Goal: Information Seeking & Learning: Check status

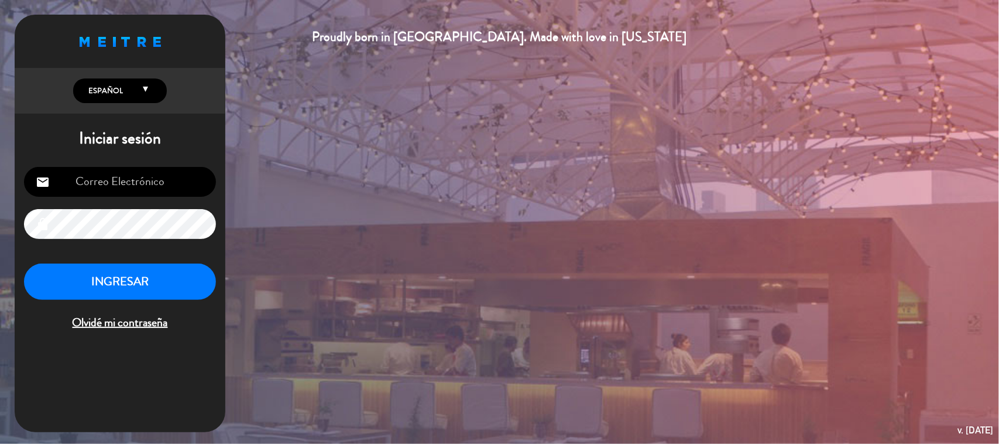
type input "[EMAIL_ADDRESS][DOMAIN_NAME]"
click at [145, 284] on button "INGRESAR" at bounding box center [120, 281] width 192 height 37
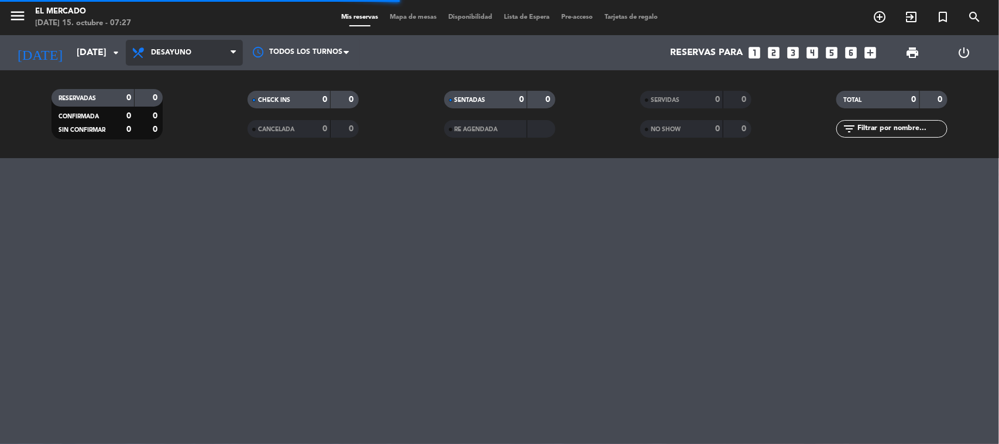
click at [159, 62] on span "Desayuno" at bounding box center [184, 53] width 117 height 26
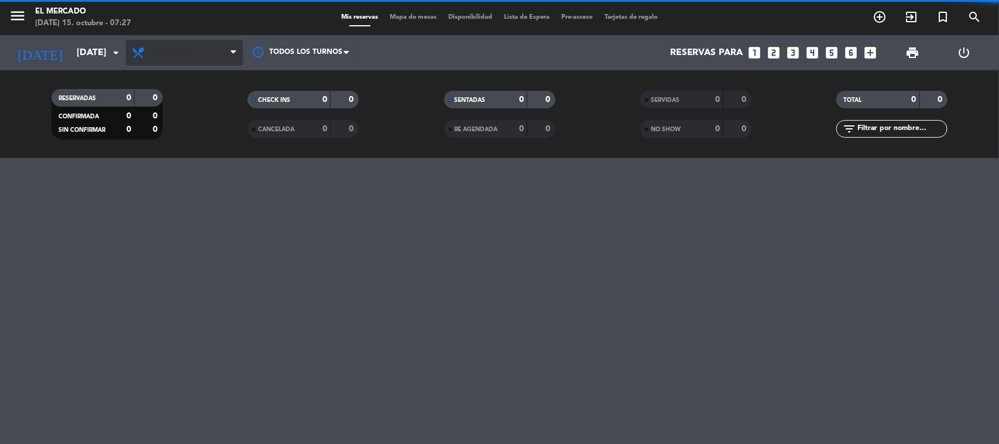
click at [181, 50] on span "Desayuno" at bounding box center [171, 53] width 40 height 8
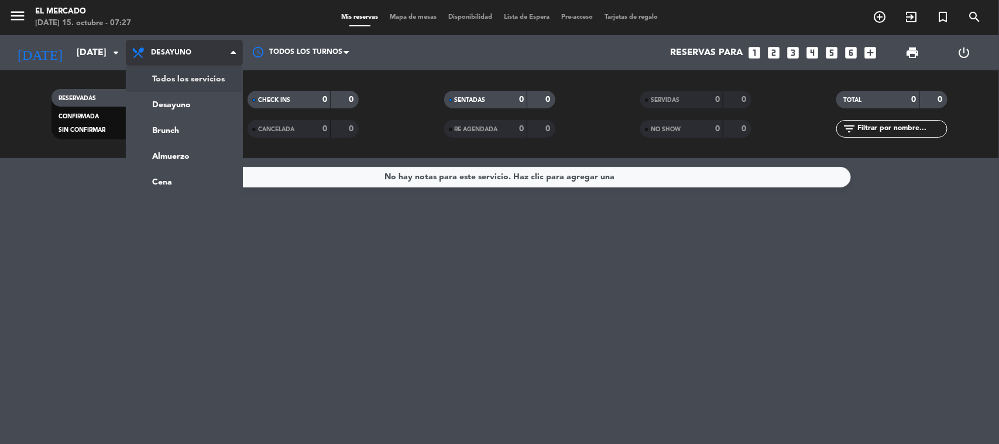
click at [180, 72] on div "menu El Mercado [DATE] 15. octubre - 07:27 Mis reservas Mapa de mesas Disponibi…" at bounding box center [499, 79] width 999 height 158
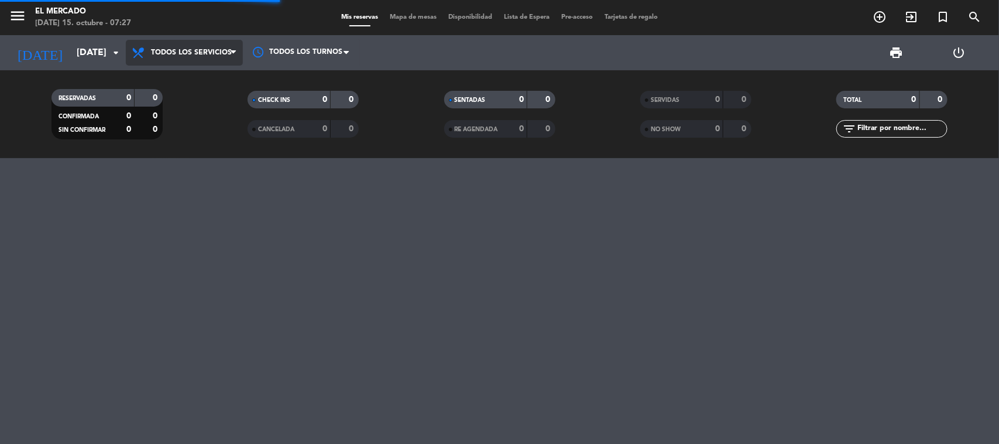
drag, startPoint x: 180, startPoint y: 50, endPoint x: 180, endPoint y: 61, distance: 11.7
click at [180, 51] on span "Todos los servicios" at bounding box center [191, 53] width 81 height 8
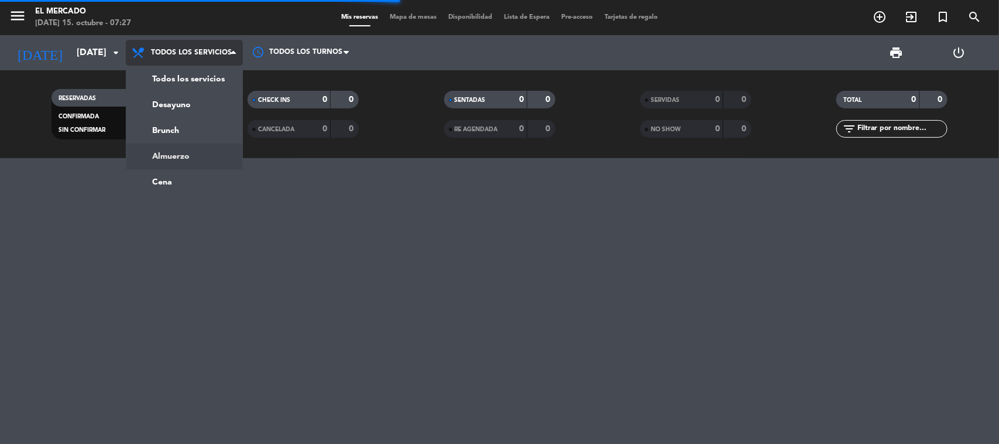
click at [169, 157] on div "menu El Mercado [DATE] 15. octubre - 07:27 Mis reservas Mapa de mesas Disponibi…" at bounding box center [499, 79] width 999 height 158
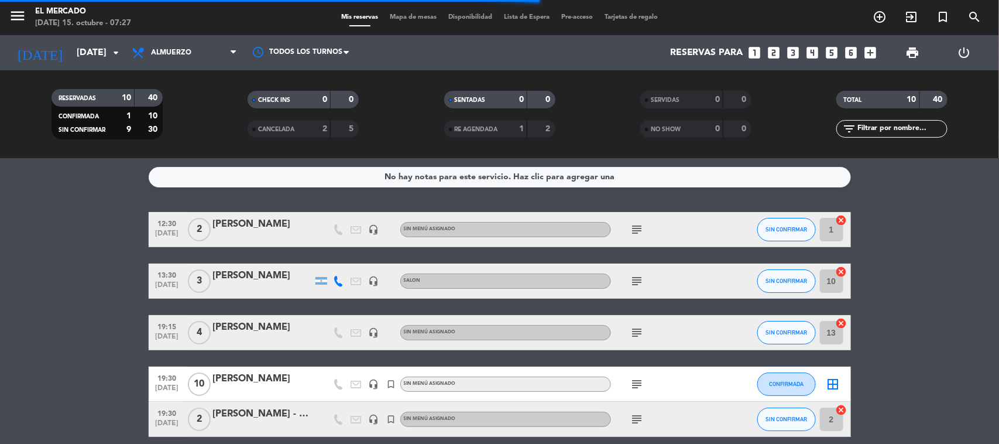
click at [185, 57] on span "Almuerzo" at bounding box center [184, 53] width 117 height 26
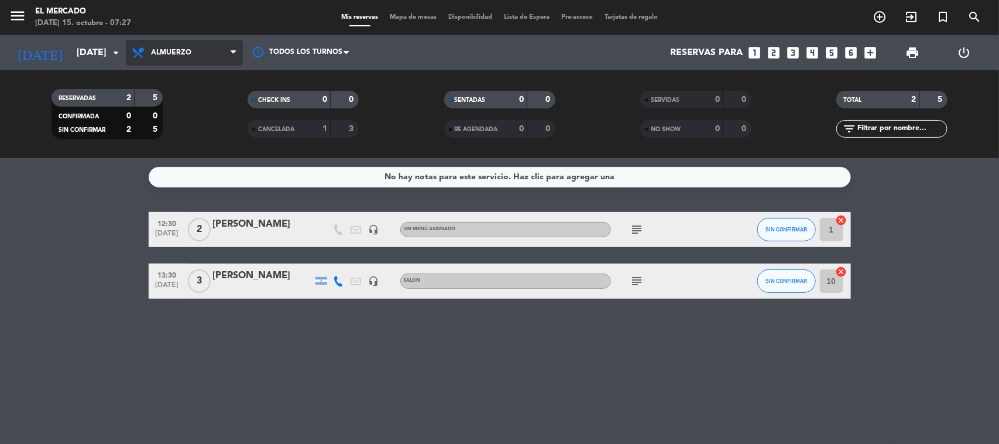
click at [185, 50] on span "Almuerzo" at bounding box center [171, 53] width 40 height 8
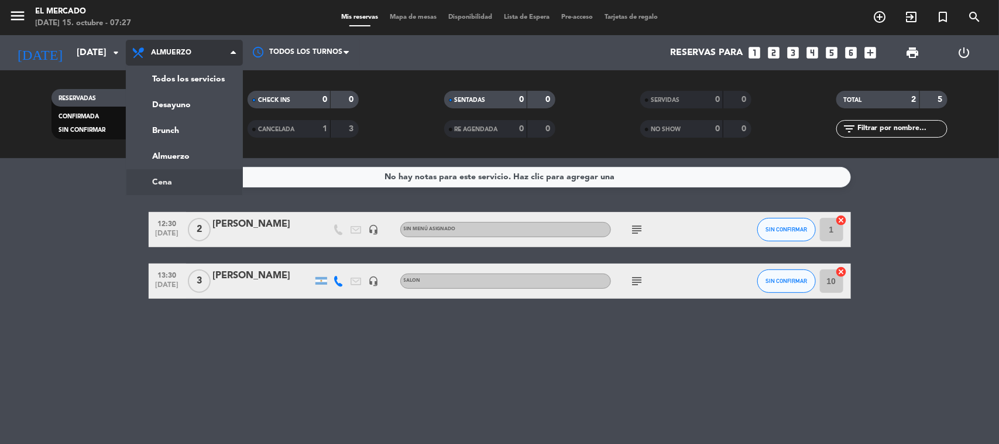
click at [168, 170] on ng-component "menu El Mercado [DATE] 15. octubre - 07:27 Mis reservas Mapa de mesas Disponibi…" at bounding box center [499, 222] width 999 height 444
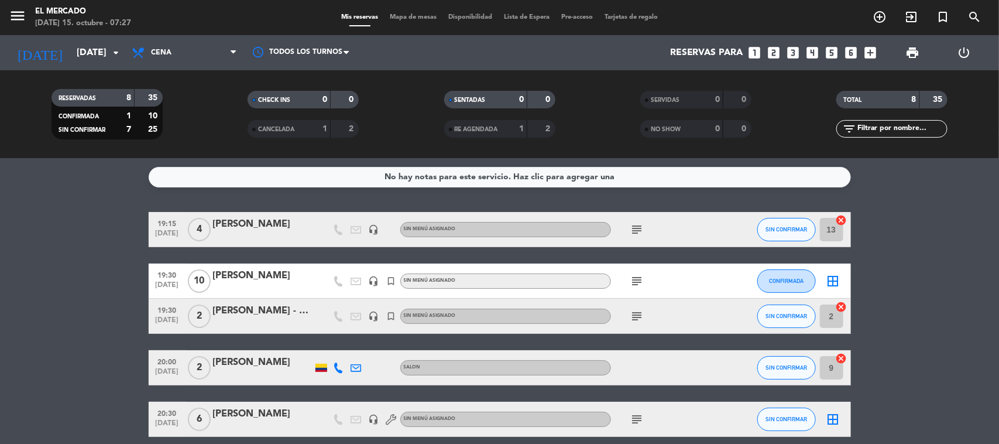
drag, startPoint x: 138, startPoint y: 92, endPoint x: 164, endPoint y: 104, distance: 28.0
click at [164, 98] on filter-checkbox "RESERVADAS 8 35 CONFIRMADA 1 10 SIN CONFIRMAR 7 25" at bounding box center [107, 114] width 196 height 50
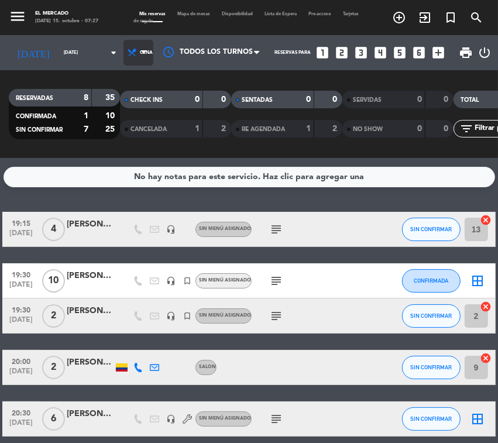
click at [124, 47] on span "Cena" at bounding box center [138, 53] width 30 height 26
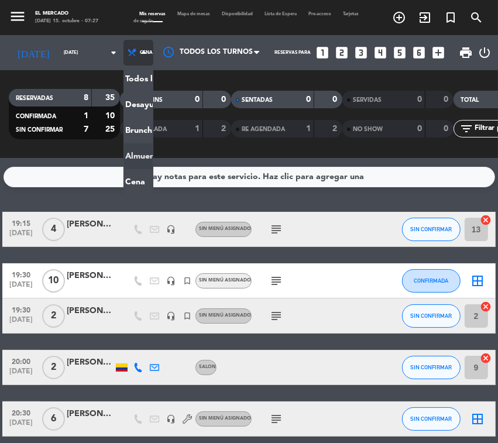
click at [123, 145] on div "menu El Mercado [DATE] 15. octubre - 07:27 Mis reservas Mapa de mesas Disponibi…" at bounding box center [249, 79] width 498 height 158
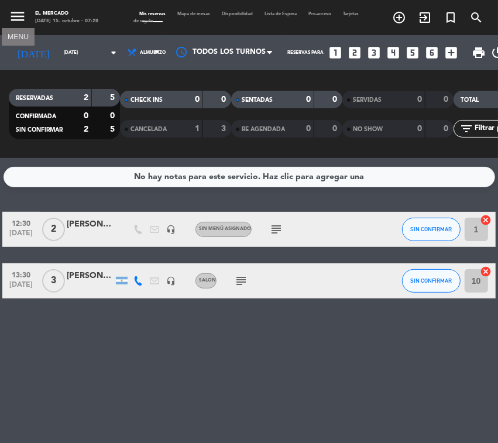
click at [16, 15] on icon "menu" at bounding box center [18, 17] width 18 height 18
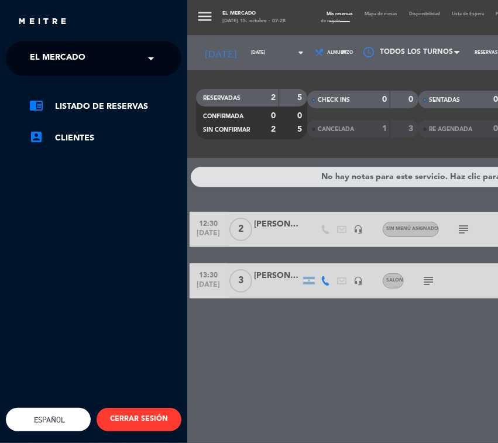
click at [36, 53] on span "El Mercado" at bounding box center [58, 58] width 56 height 25
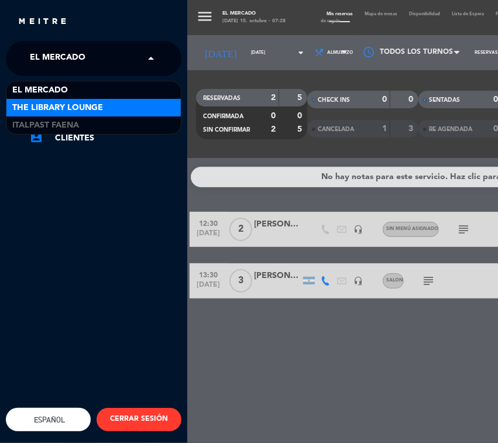
click at [49, 108] on span "The Library Lounge" at bounding box center [57, 107] width 91 height 13
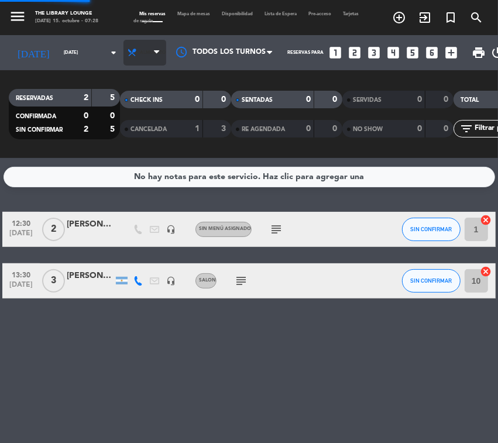
click at [123, 59] on span "Almuerzo" at bounding box center [144, 53] width 43 height 26
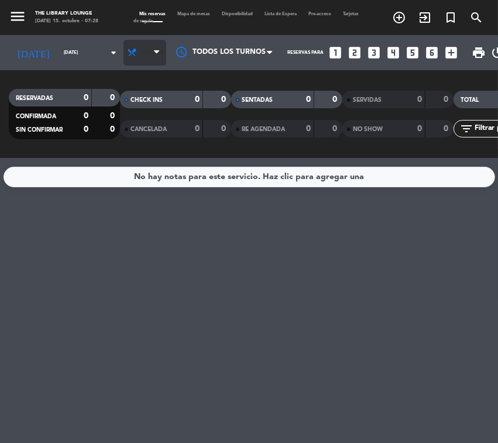
click at [140, 54] on span "Almuerzo" at bounding box center [153, 53] width 26 height 6
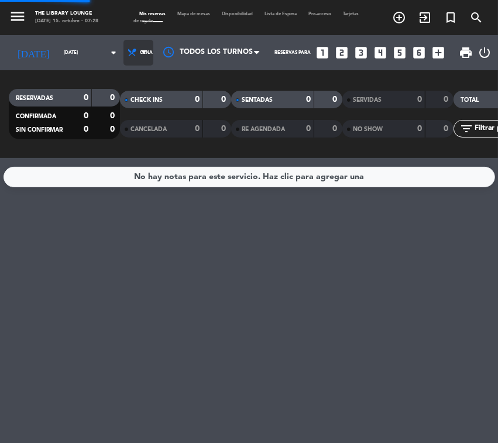
click at [121, 170] on ng-component "menu The Library Lounge [DATE] 15. octubre - 07:28 Mis reservas Mapa de mesas D…" at bounding box center [249, 221] width 498 height 443
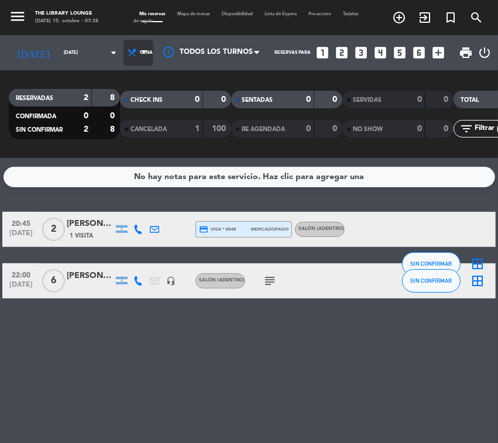
click at [127, 56] on span "Cena" at bounding box center [138, 53] width 30 height 26
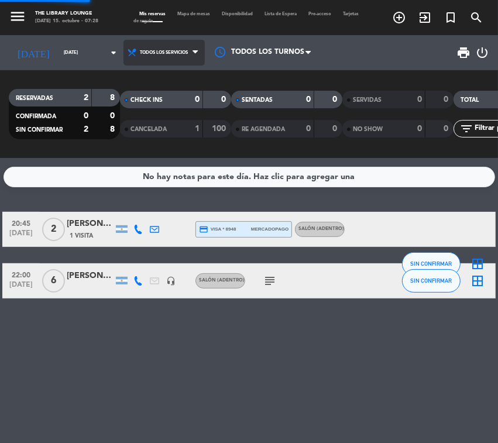
click at [124, 78] on div "menu The Library Lounge [DATE] 15. octubre - 07:28 Mis reservas Mapa de mesas D…" at bounding box center [249, 79] width 498 height 158
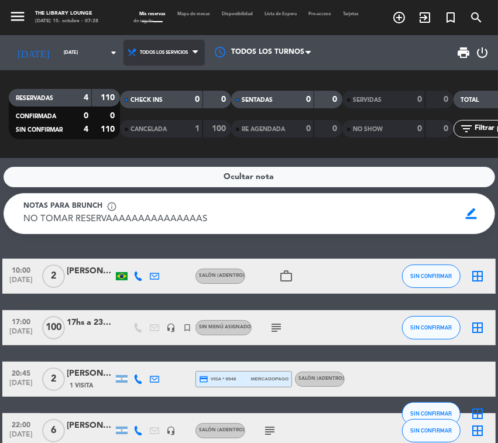
click at [132, 60] on span "Todos los servicios" at bounding box center [163, 53] width 81 height 26
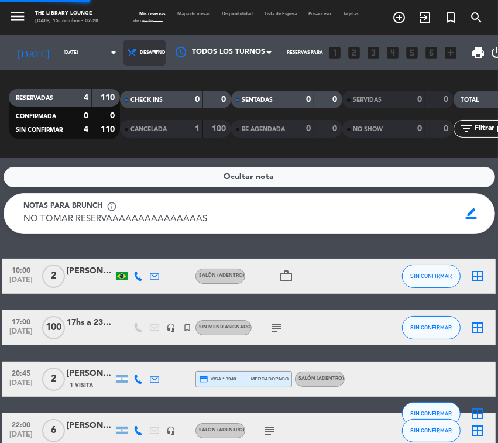
click at [138, 106] on div "menu The Library Lounge [DATE] 15. octubre - 07:28 Mis reservas Mapa de mesas D…" at bounding box center [249, 79] width 498 height 158
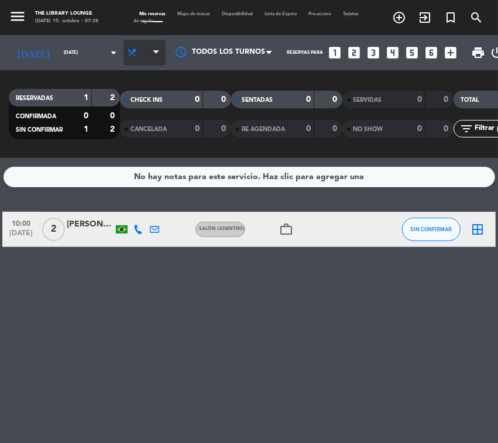
click at [123, 42] on span "Desayuno" at bounding box center [144, 53] width 42 height 26
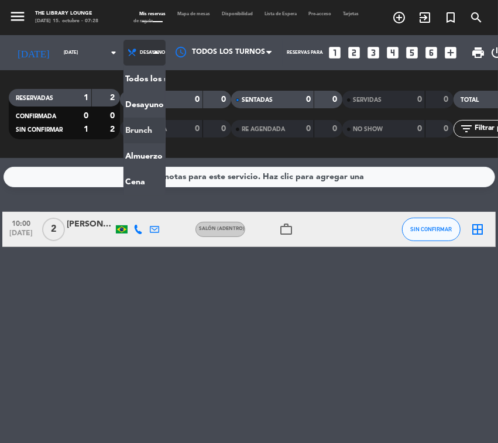
click at [136, 136] on div "menu The Library Lounge [DATE] 15. octubre - 07:28 Mis reservas Mapa de mesas D…" at bounding box center [249, 79] width 498 height 158
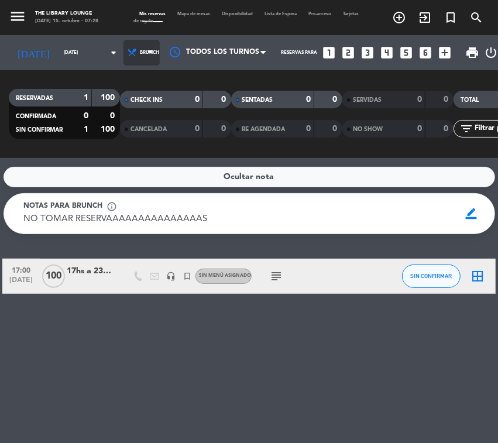
click at [131, 42] on span "Brunch" at bounding box center [141, 53] width 36 height 26
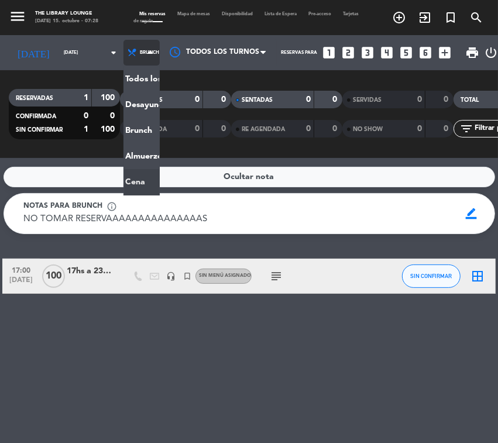
click at [109, 174] on ng-component "menu The Library Lounge [DATE] 15. octubre - 07:28 Mis reservas Mapa de mesas D…" at bounding box center [249, 221] width 498 height 443
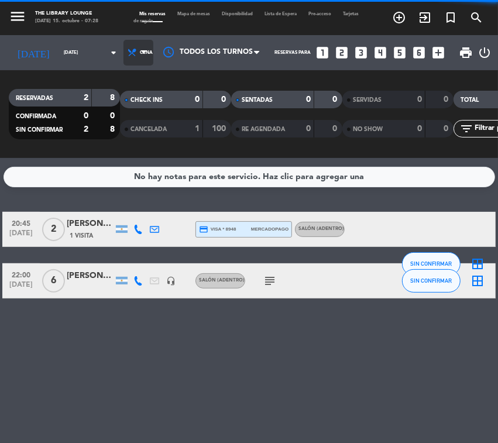
click at [123, 48] on span "Cena" at bounding box center [138, 53] width 30 height 26
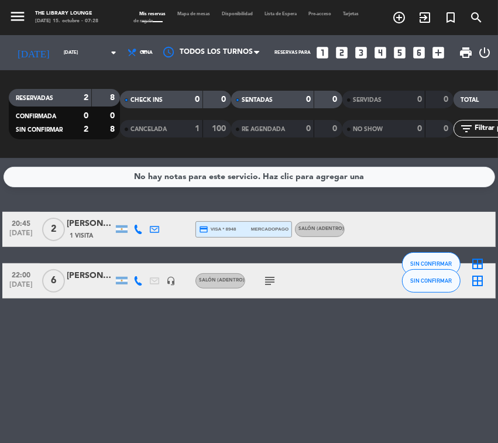
click at [344, 400] on div "No hay notas para este servicio. Haz clic para agregar una 20:45 [DATE] 2 [PERS…" at bounding box center [249, 300] width 498 height 285
click at [138, 43] on span "Cena" at bounding box center [138, 53] width 30 height 26
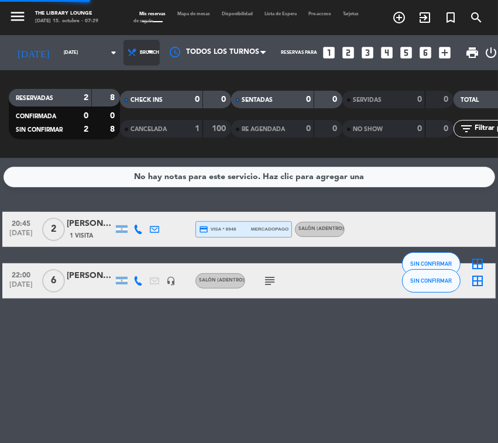
click at [115, 123] on div "menu The Library Lounge [DATE] 15. octubre - 07:29 Mis reservas Mapa de mesas D…" at bounding box center [249, 79] width 498 height 158
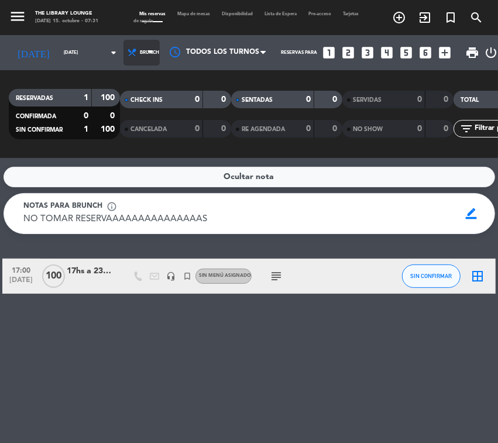
click at [127, 56] on icon at bounding box center [132, 52] width 10 height 10
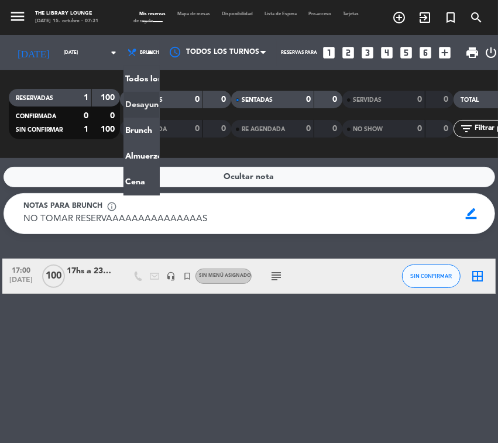
click at [310, 364] on div "Ocultar nota Notas para brunch info_outline NO TOMAR RESERVAAAAAAAAAAAAAAAS NO …" at bounding box center [249, 300] width 498 height 285
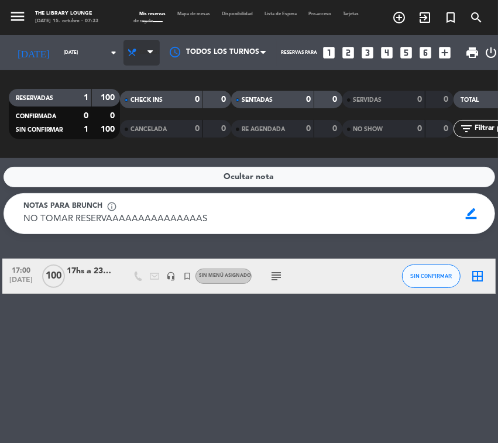
click at [123, 59] on span "Brunch" at bounding box center [141, 53] width 36 height 26
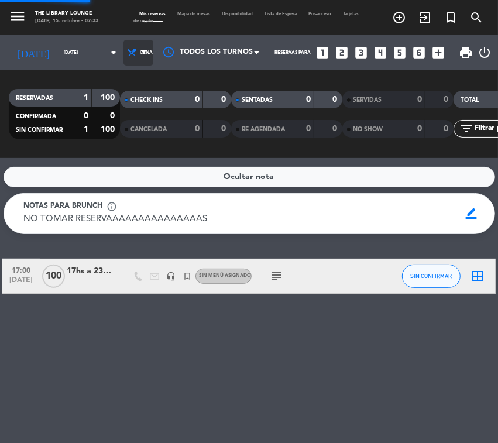
click at [112, 176] on ng-component "menu The Library Lounge [DATE] 15. octubre - 07:33 Mis reservas Mapa de mesas D…" at bounding box center [249, 221] width 498 height 443
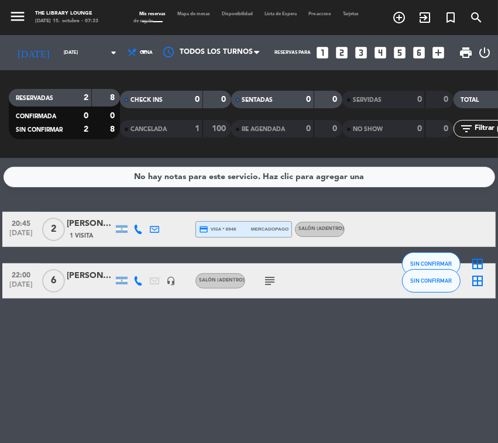
click at [267, 279] on icon "subject" at bounding box center [270, 281] width 14 height 14
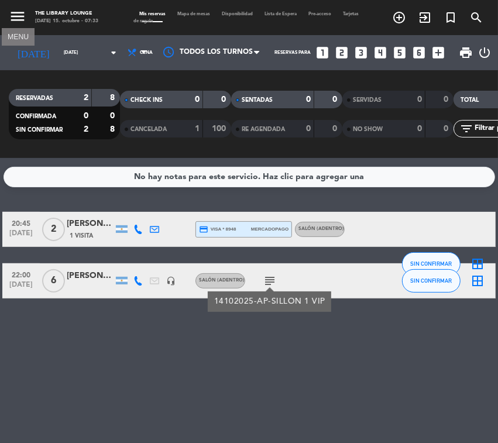
click at [23, 18] on icon "menu" at bounding box center [18, 17] width 18 height 18
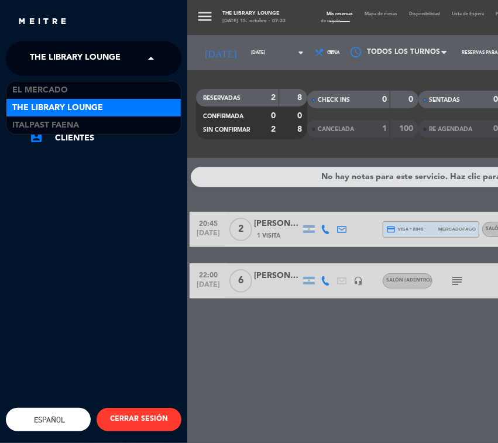
click at [44, 57] on span "The Library Lounge" at bounding box center [75, 58] width 91 height 25
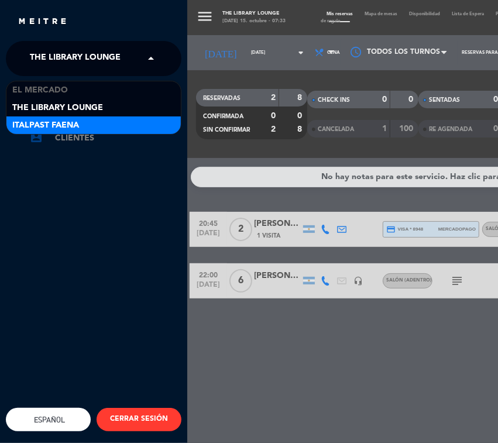
click at [43, 129] on span "Italpast Faena" at bounding box center [45, 125] width 67 height 13
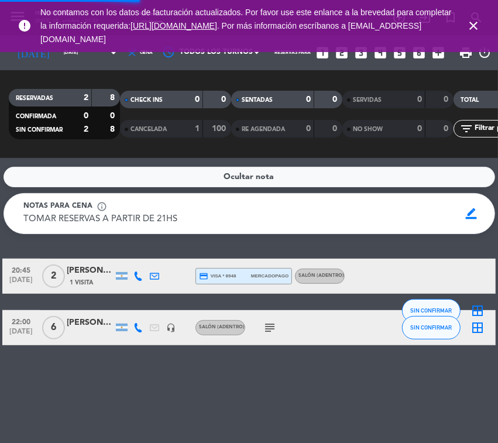
click at [474, 24] on icon "close" at bounding box center [473, 26] width 14 height 14
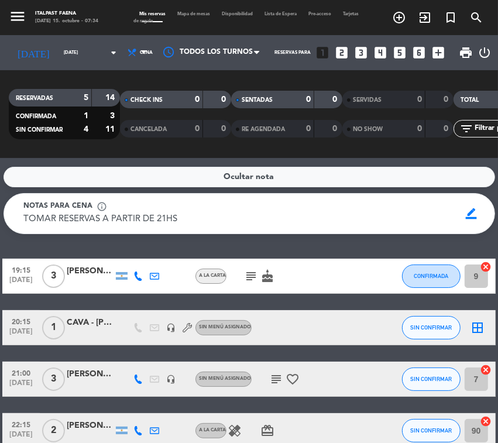
click at [249, 279] on icon "subject" at bounding box center [251, 276] width 14 height 14
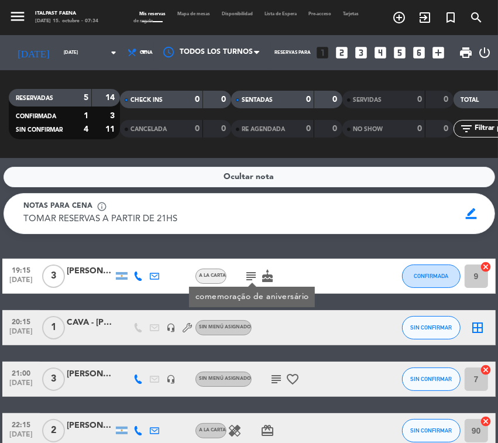
click at [278, 375] on icon "subject" at bounding box center [276, 379] width 14 height 14
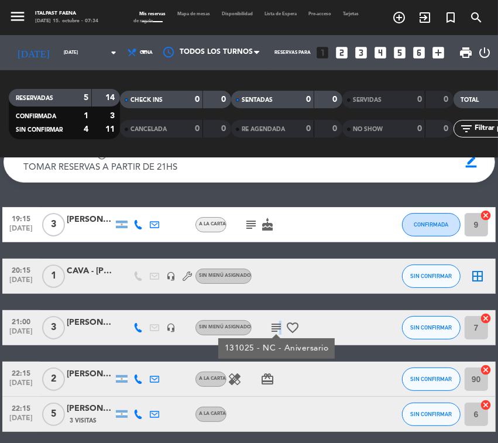
scroll to position [25, 0]
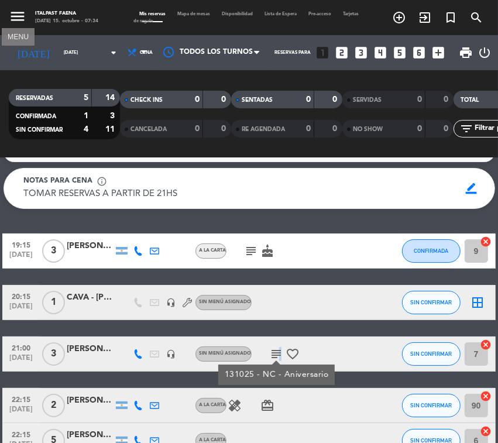
click at [13, 16] on icon "menu" at bounding box center [18, 17] width 18 height 18
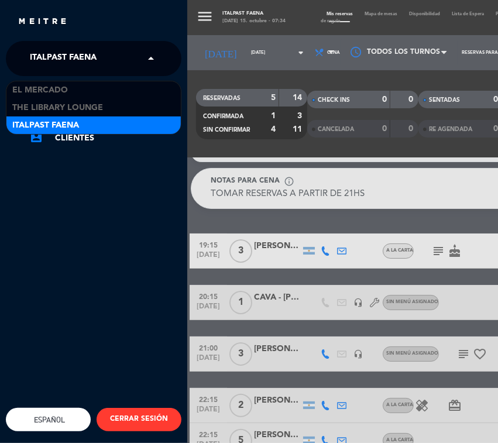
click at [62, 60] on span "Italpast Faena" at bounding box center [63, 58] width 67 height 25
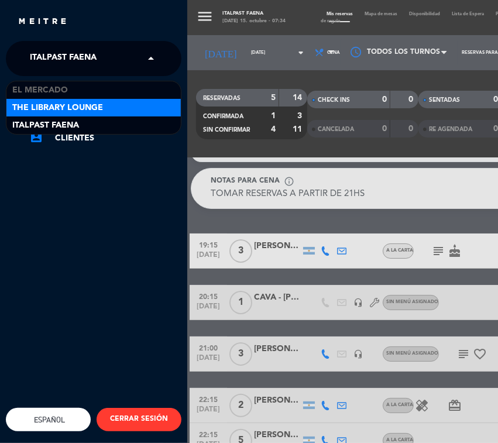
click at [63, 101] on span "The Library Lounge" at bounding box center [57, 107] width 91 height 13
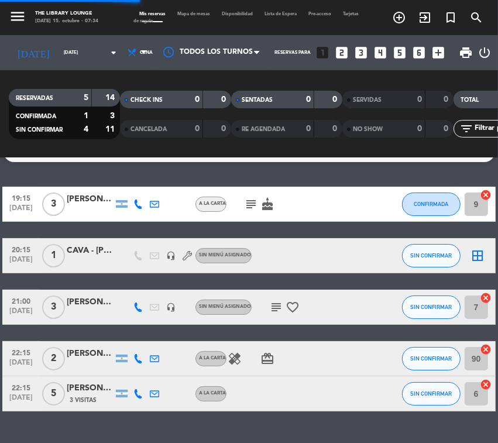
scroll to position [0, 0]
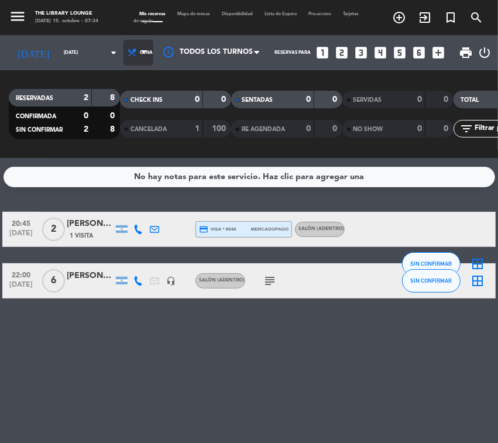
click at [123, 48] on span "Cena" at bounding box center [138, 53] width 30 height 26
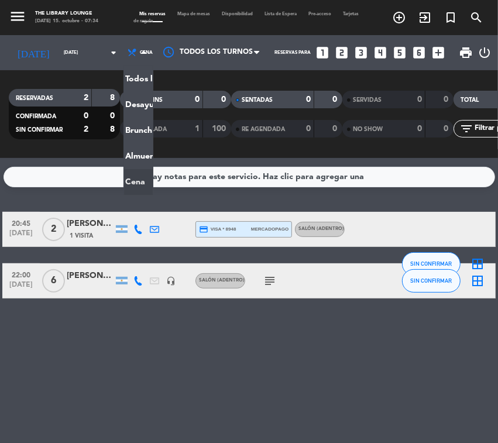
click at [66, 75] on div "RESERVADAS 2 8 CONFIRMADA 0 0 SIN CONFIRMAR 2 8 CHECK INS 0 0 CANCELADA 1 100 S…" at bounding box center [249, 114] width 498 height 88
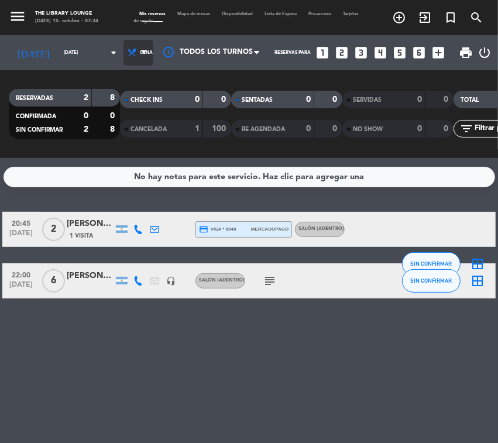
click at [123, 62] on span "Cena" at bounding box center [138, 53] width 30 height 26
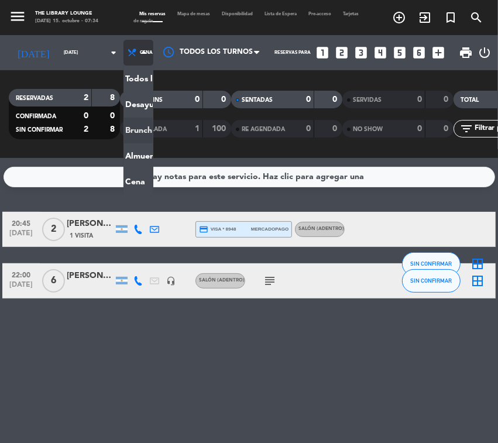
click at [121, 132] on div "menu The Library Lounge [DATE] 15. octubre - 07:34 Mis reservas Mapa de mesas D…" at bounding box center [249, 79] width 498 height 158
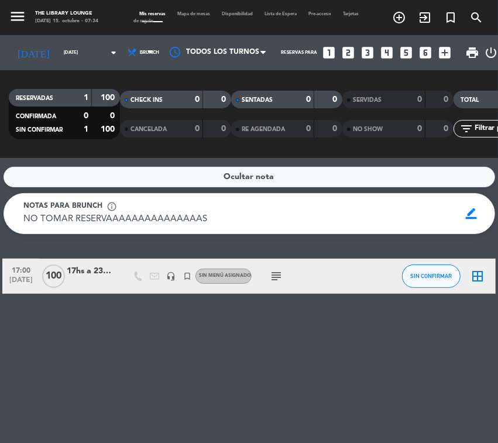
click at [94, 268] on div "17hs a 23hs -Cocktail de [PERSON_NAME]" at bounding box center [90, 271] width 47 height 13
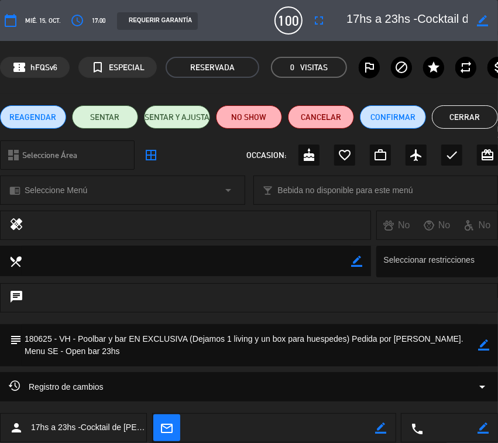
drag, startPoint x: 84, startPoint y: 341, endPoint x: 130, endPoint y: 344, distance: 46.3
click at [130, 344] on textarea at bounding box center [250, 345] width 456 height 42
click at [110, 343] on textarea at bounding box center [250, 345] width 456 height 42
drag, startPoint x: 42, startPoint y: 335, endPoint x: 414, endPoint y: 353, distance: 372.6
click at [414, 355] on textarea at bounding box center [250, 345] width 456 height 42
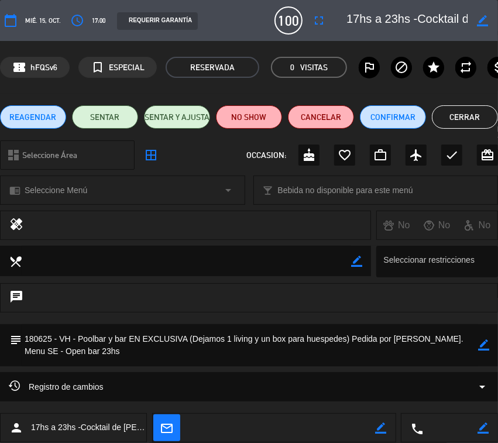
click at [415, 345] on textarea at bounding box center [250, 345] width 456 height 42
click at [466, 112] on button "Cerrar" at bounding box center [465, 116] width 66 height 23
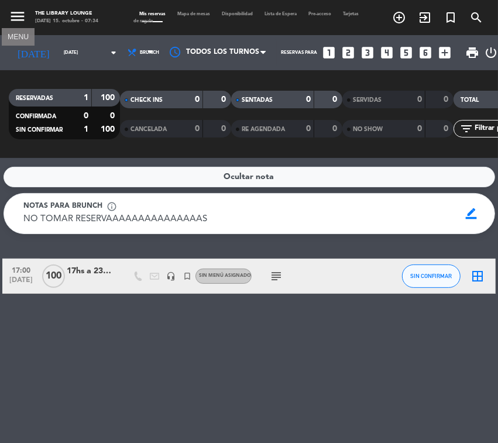
click at [16, 19] on icon "menu" at bounding box center [18, 17] width 18 height 18
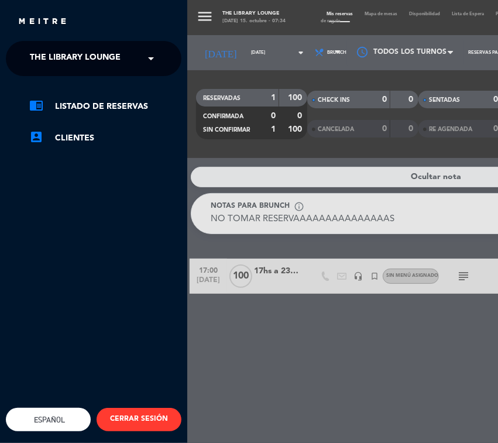
click at [225, 60] on div "menu The Library Lounge [DATE] 15. octubre - 07:34 Mis reservas Mapa de mesas D…" at bounding box center [436, 221] width 498 height 443
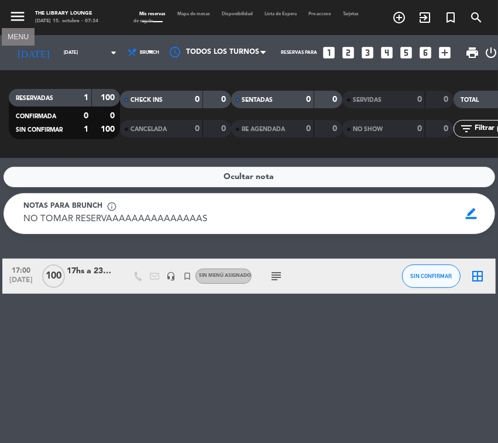
click at [15, 22] on icon "menu" at bounding box center [18, 17] width 18 height 18
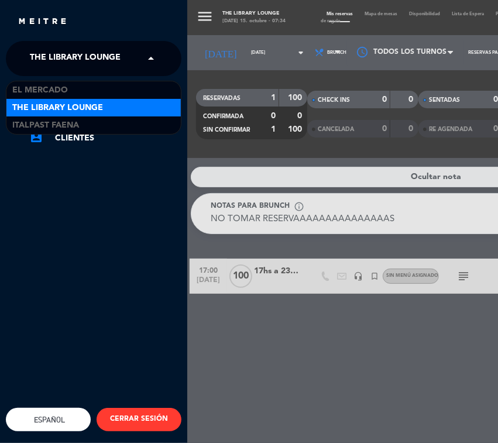
click at [39, 56] on span "The Library Lounge" at bounding box center [75, 58] width 91 height 25
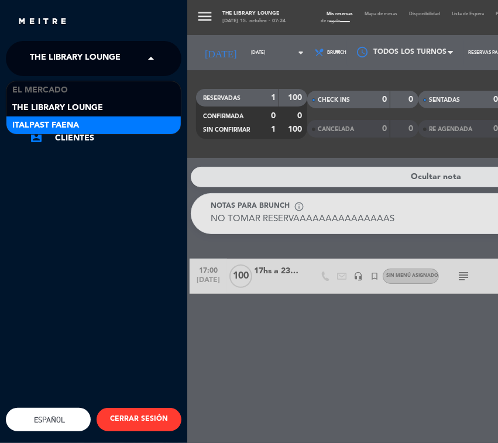
click at [50, 119] on span "Italpast Faena" at bounding box center [45, 125] width 67 height 13
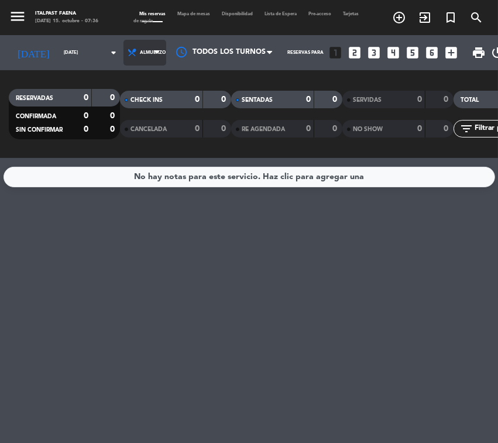
click at [136, 59] on span "Almuerzo" at bounding box center [144, 53] width 43 height 26
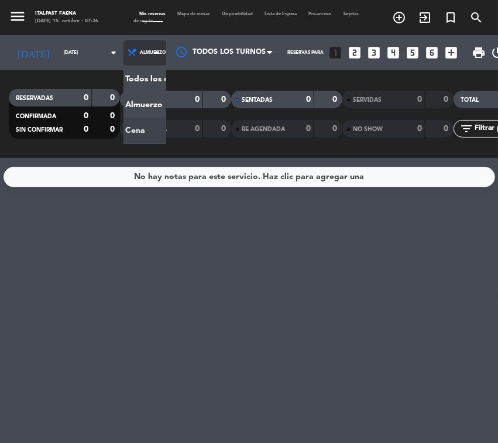
click at [121, 125] on div "menu Italpast Faena [DATE] 15. octubre - 07:36 Mis reservas Mapa de mesas Dispo…" at bounding box center [249, 79] width 498 height 158
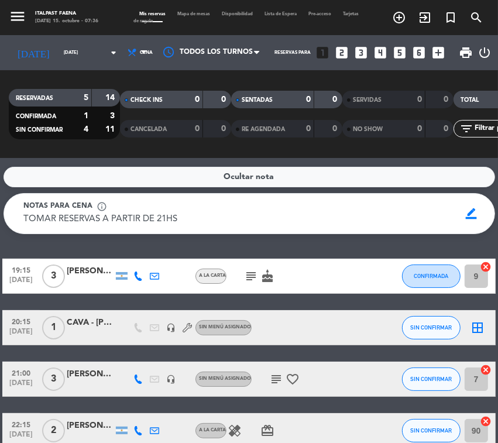
click at [250, 272] on icon "subject" at bounding box center [251, 276] width 14 height 14
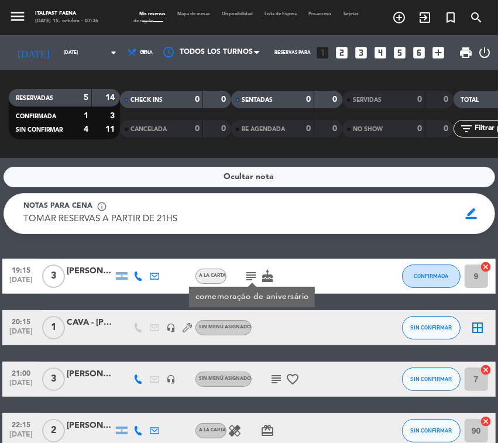
click at [273, 376] on icon "subject" at bounding box center [276, 379] width 14 height 14
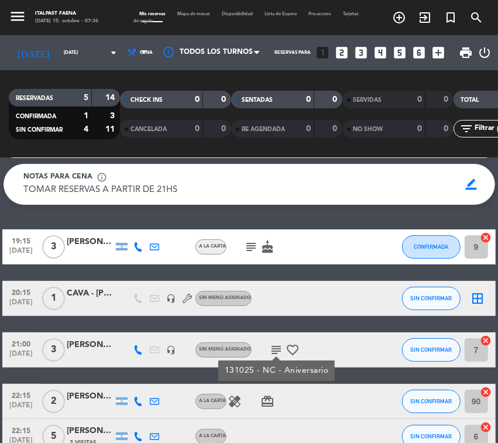
scroll to position [73, 0]
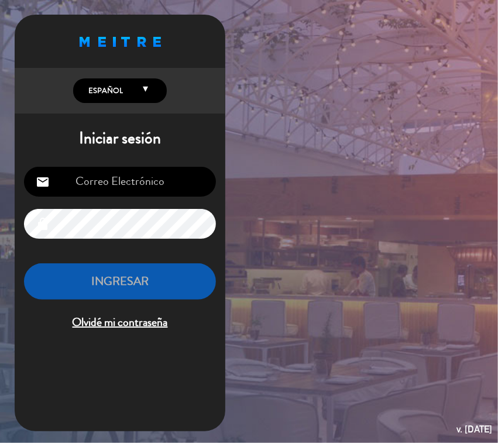
type input "[EMAIL_ADDRESS][DOMAIN_NAME]"
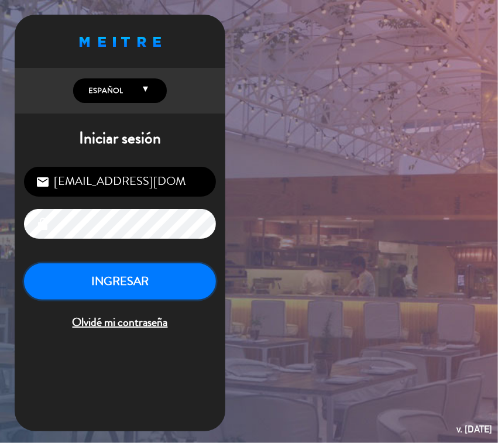
click at [176, 273] on button "INGRESAR" at bounding box center [120, 281] width 192 height 37
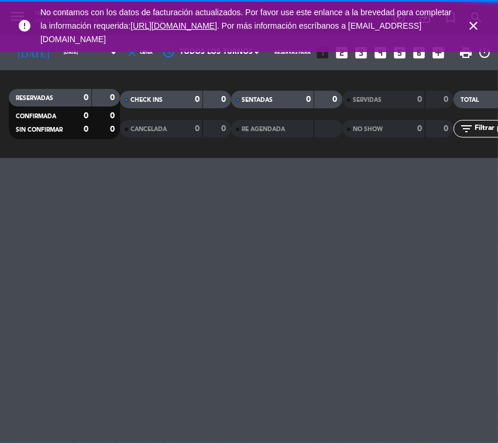
click at [472, 26] on icon "close" at bounding box center [473, 26] width 14 height 14
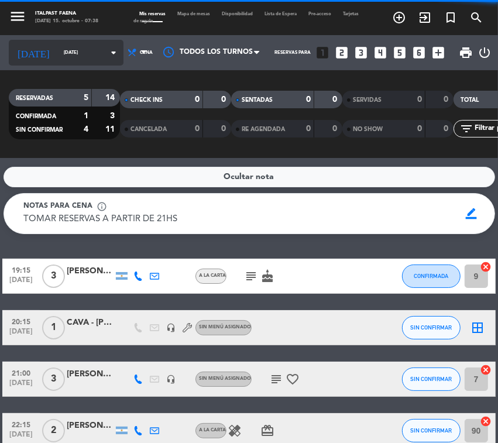
click at [70, 54] on input "[DATE]" at bounding box center [91, 53] width 66 height 18
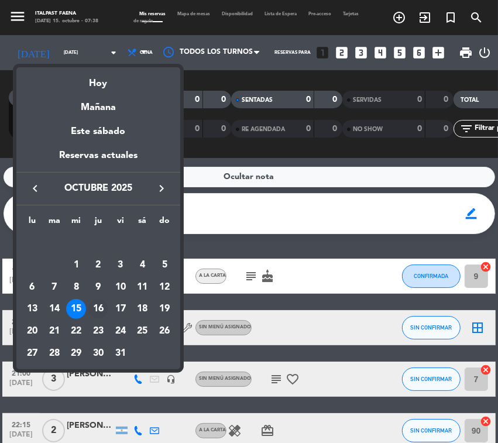
click at [99, 309] on div "16" at bounding box center [98, 309] width 20 height 20
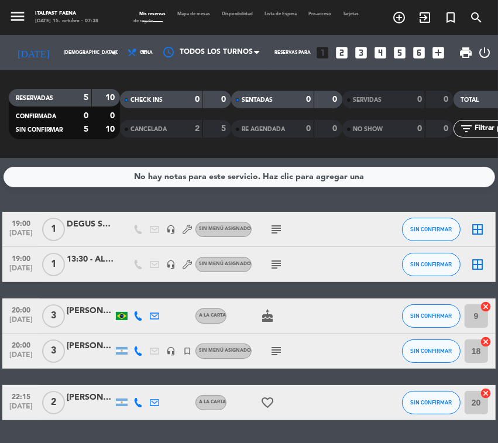
click at [124, 36] on div "Todos los servicios Almuerzo Cena Cena Todos los servicios Almuerzo Cena" at bounding box center [138, 52] width 30 height 35
click at [123, 47] on span "Cena" at bounding box center [138, 53] width 30 height 26
click at [12, 16] on icon "menu" at bounding box center [18, 17] width 18 height 18
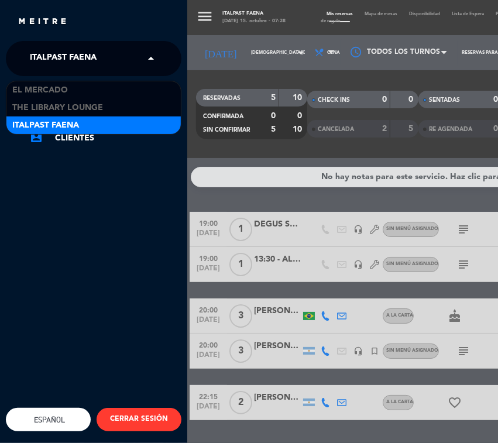
click at [26, 54] on div "× Italpast Faena" at bounding box center [69, 58] width 89 height 25
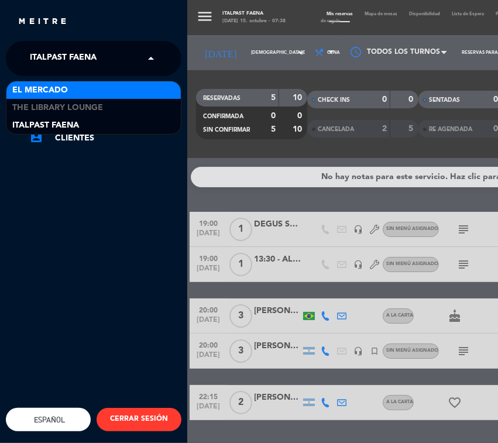
click at [32, 85] on span "El Mercado" at bounding box center [40, 90] width 56 height 13
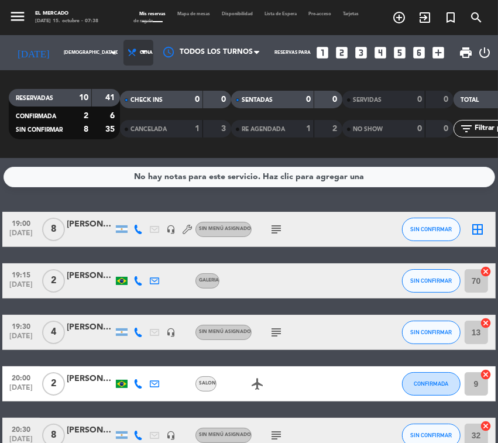
click at [123, 57] on span "Cena" at bounding box center [138, 53] width 30 height 26
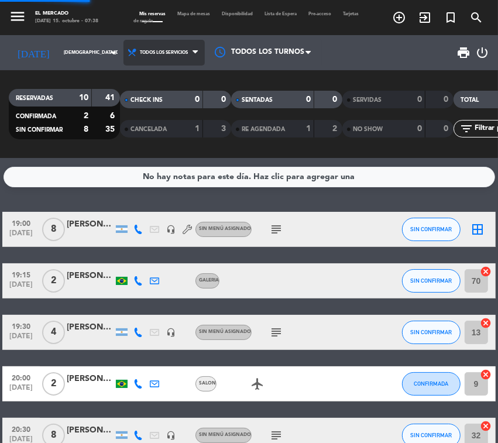
click at [107, 80] on div "menu El Mercado [DATE] 15. octubre - 07:38 Mis reservas Mapa de mesas Disponibi…" at bounding box center [249, 79] width 498 height 158
click at [123, 48] on span "Todos los servicios" at bounding box center [163, 53] width 81 height 26
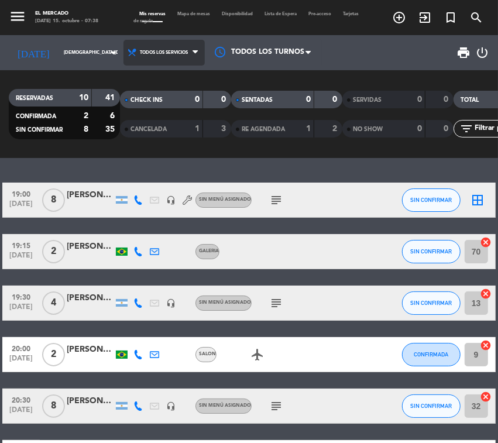
click at [132, 60] on span "Todos los servicios" at bounding box center [163, 53] width 81 height 26
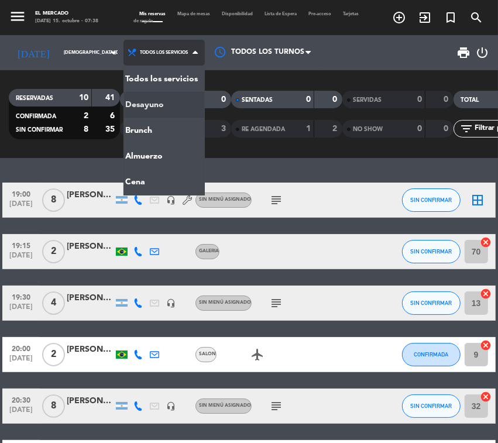
click at [126, 101] on div "menu El Mercado [DATE] 15. octubre - 07:38 Mis reservas Mapa de mesas Disponibi…" at bounding box center [249, 79] width 498 height 158
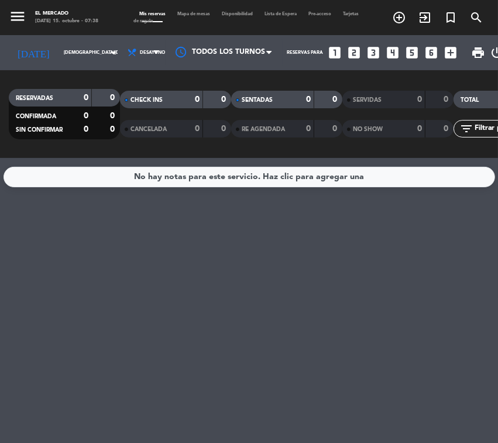
drag, startPoint x: 98, startPoint y: 97, endPoint x: 115, endPoint y: 97, distance: 17.0
click at [115, 97] on div "0" at bounding box center [106, 97] width 22 height 13
click at [140, 44] on span "Desayuno" at bounding box center [144, 53] width 42 height 26
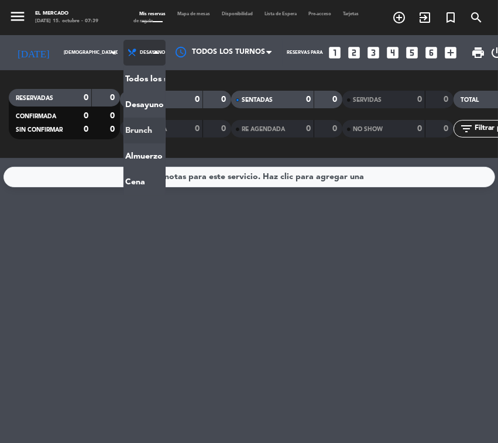
click at [114, 123] on div "menu El Mercado [DATE] 15. octubre - 07:39 Mis reservas Mapa de mesas Disponibi…" at bounding box center [249, 79] width 498 height 158
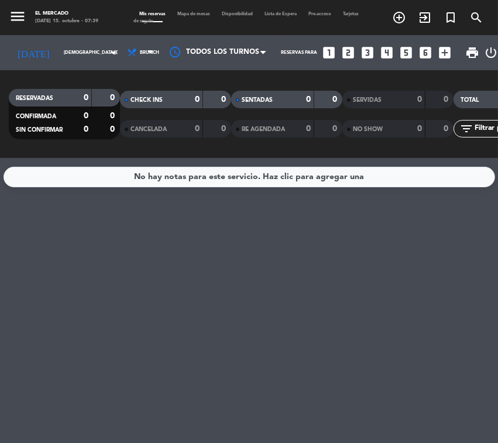
click at [128, 60] on span "Brunch" at bounding box center [141, 53] width 36 height 26
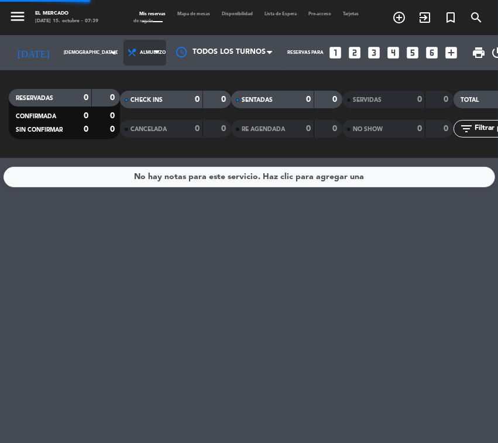
click at [119, 148] on div "menu El Mercado [DATE] 15. octubre - 07:39 Mis reservas Mapa de mesas Disponibi…" at bounding box center [249, 79] width 498 height 158
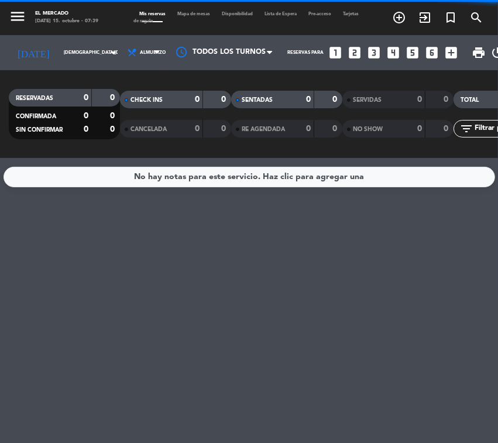
click at [126, 56] on span "Almuerzo" at bounding box center [144, 53] width 43 height 26
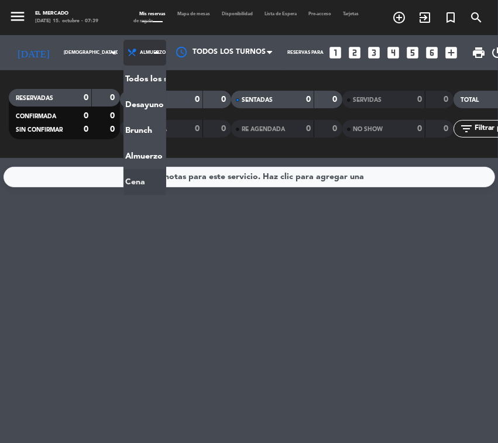
click at [118, 171] on ng-component "menu El Mercado [DATE] 15. octubre - 07:39 Mis reservas Mapa de mesas Disponibi…" at bounding box center [249, 221] width 498 height 443
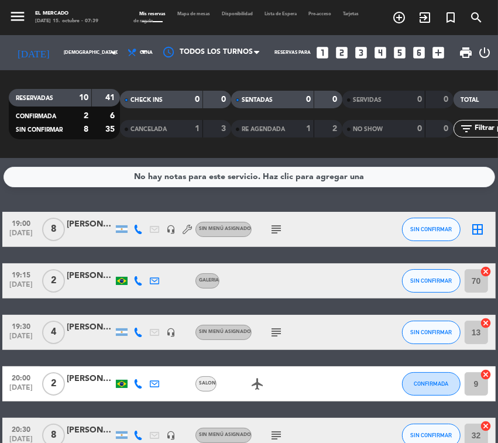
click at [39, 15] on div "El Mercado" at bounding box center [66, 14] width 63 height 8
click at [21, 15] on icon "menu" at bounding box center [18, 17] width 18 height 18
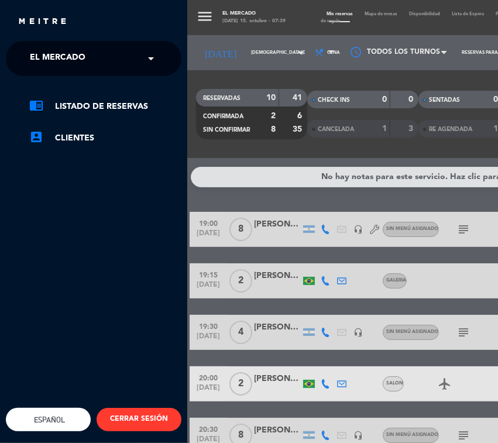
click at [24, 61] on input "text" at bounding box center [94, 59] width 143 height 26
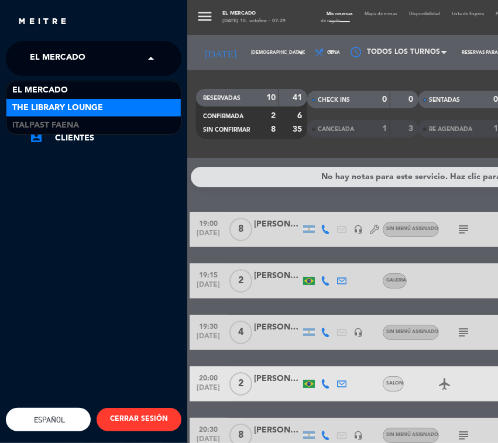
click at [39, 102] on span "The Library Lounge" at bounding box center [57, 107] width 91 height 13
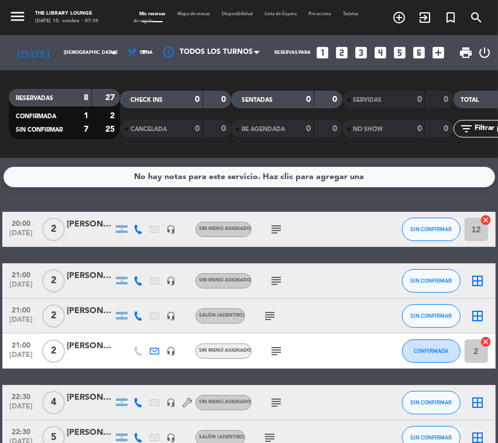
click at [123, 60] on span "Cena" at bounding box center [138, 53] width 30 height 26
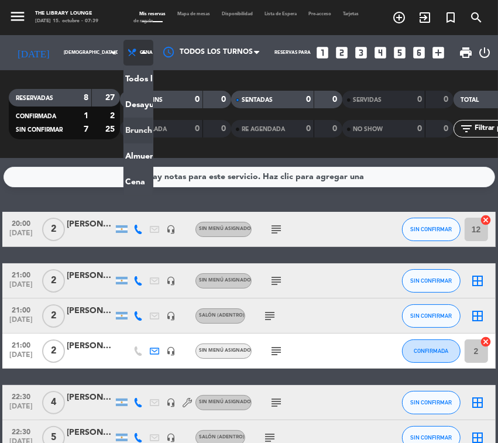
click at [113, 125] on div "menu The Library Lounge [DATE] 15. octubre - 07:39 Mis reservas Mapa de mesas D…" at bounding box center [249, 79] width 498 height 158
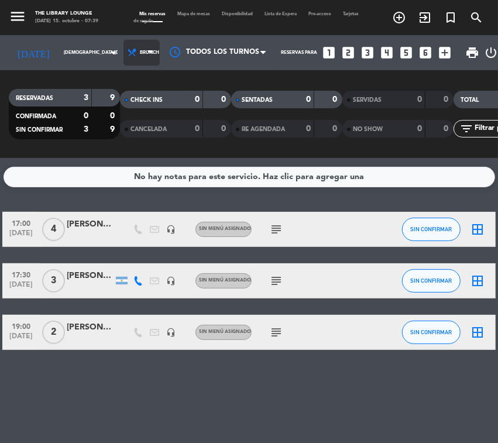
click at [123, 59] on span "Brunch" at bounding box center [141, 53] width 36 height 26
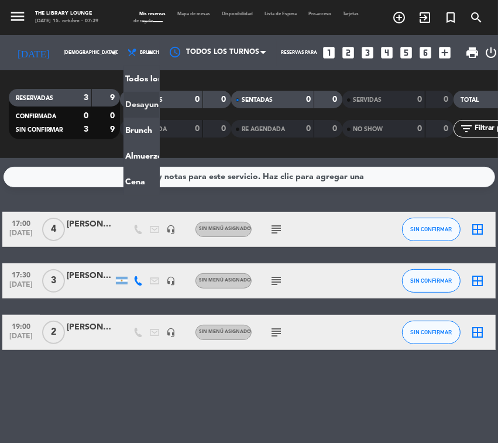
click at [85, 164] on div "No hay notas para este servicio. Haz clic para agregar una 17:00 [DATE] 4 [PERS…" at bounding box center [249, 300] width 498 height 285
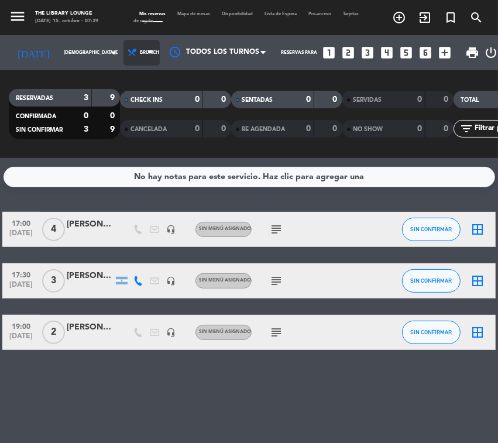
click at [123, 48] on span "Brunch" at bounding box center [141, 53] width 36 height 26
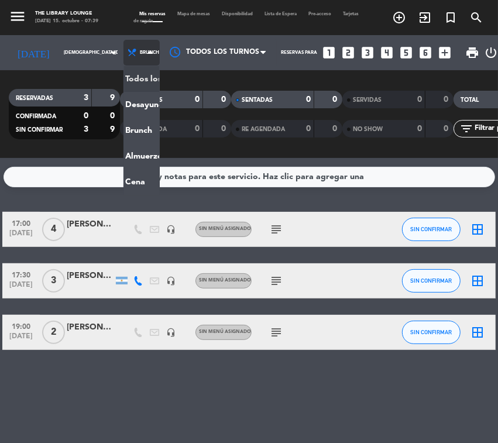
click at [128, 77] on div "menu The Library Lounge [DATE] 15. octubre - 07:39 Mis reservas Mapa de mesas D…" at bounding box center [249, 79] width 498 height 158
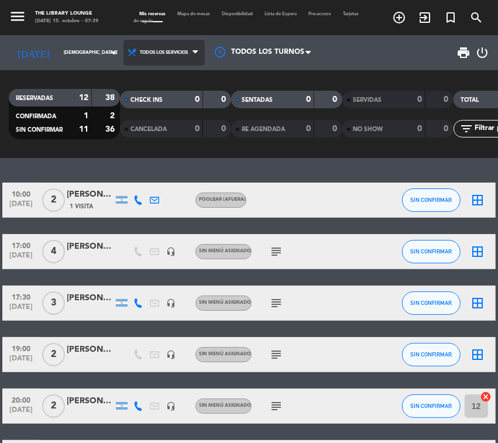
click at [133, 49] on span "Todos los servicios" at bounding box center [163, 53] width 81 height 26
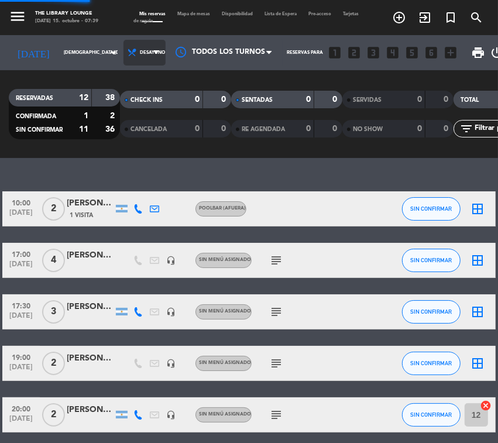
click at [131, 104] on div "menu The Library Lounge [DATE] 15. octubre - 07:39 Mis reservas Mapa de mesas D…" at bounding box center [249, 79] width 498 height 158
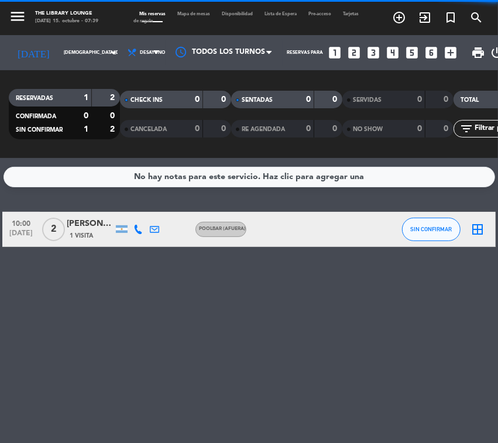
click at [140, 50] on span "Desayuno" at bounding box center [152, 53] width 25 height 6
click at [78, 305] on div "No hay notas para este servicio. Haz clic para agregar una 10:00 [DATE] 2 [PERS…" at bounding box center [249, 300] width 498 height 285
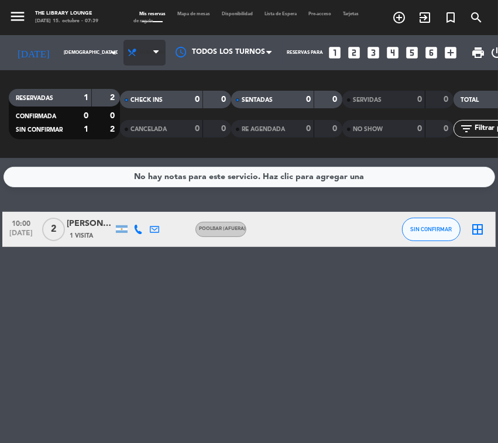
click at [128, 43] on span "Desayuno" at bounding box center [144, 53] width 42 height 26
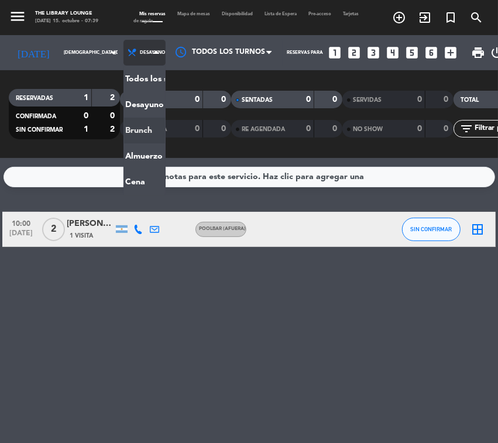
click at [123, 128] on div "menu The Library Lounge [DATE] 15. octubre - 07:39 Mis reservas Mapa de mesas D…" at bounding box center [249, 79] width 498 height 158
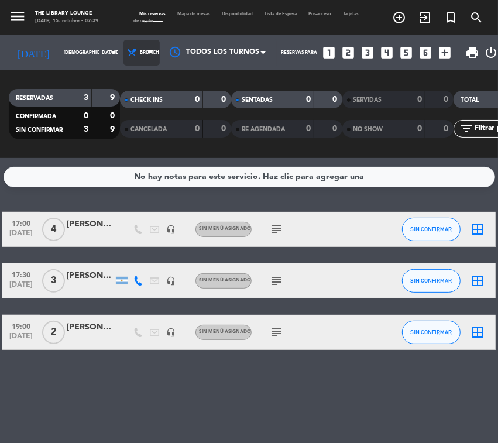
click at [123, 51] on span "Brunch" at bounding box center [141, 53] width 36 height 26
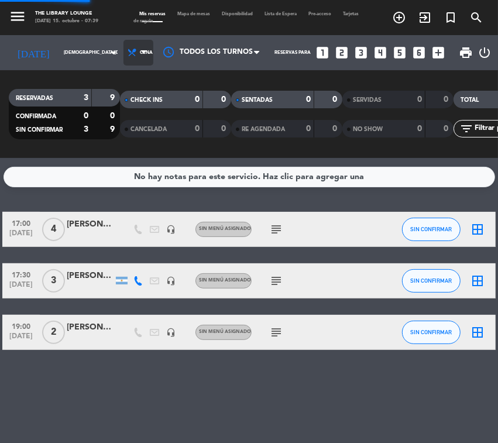
click at [119, 176] on ng-component "menu The Library Lounge [DATE] 15. octubre - 07:39 Mis reservas Mapa de mesas D…" at bounding box center [249, 221] width 498 height 443
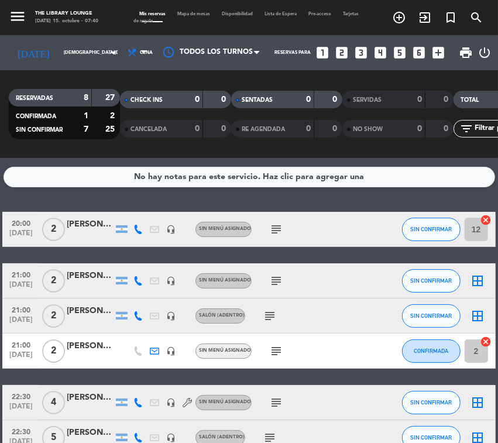
click at [273, 234] on icon "subject" at bounding box center [276, 229] width 14 height 14
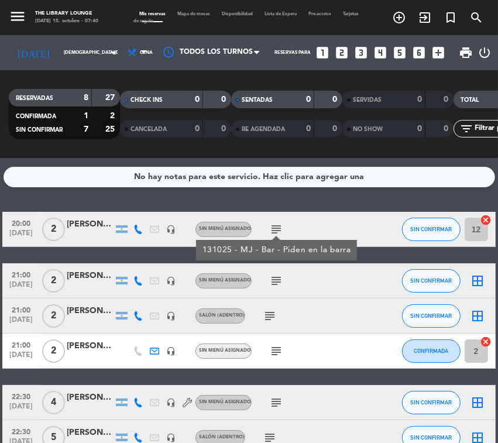
click at [274, 279] on icon "subject" at bounding box center [276, 281] width 14 height 14
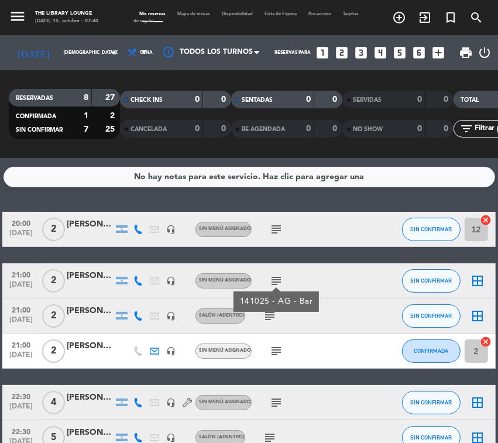
click at [270, 321] on icon "subject" at bounding box center [270, 316] width 14 height 14
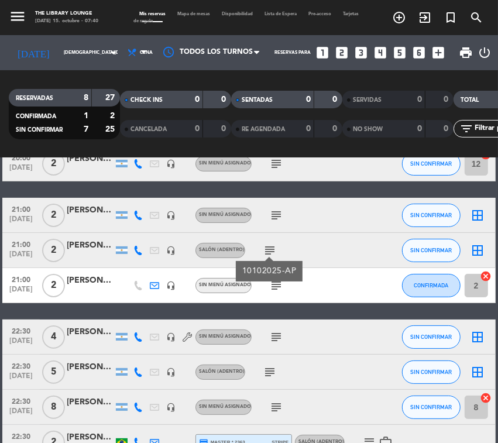
scroll to position [140, 0]
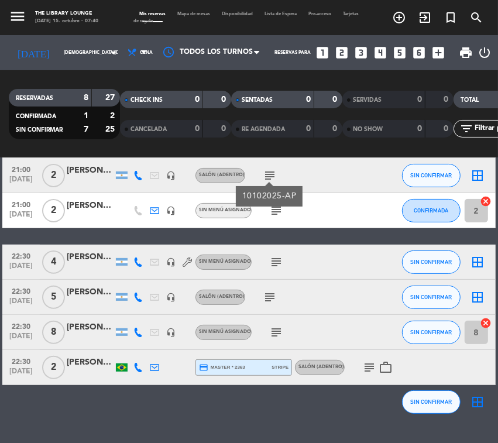
click at [271, 219] on div "subject" at bounding box center [301, 210] width 98 height 35
click at [277, 261] on icon "subject" at bounding box center [276, 262] width 14 height 14
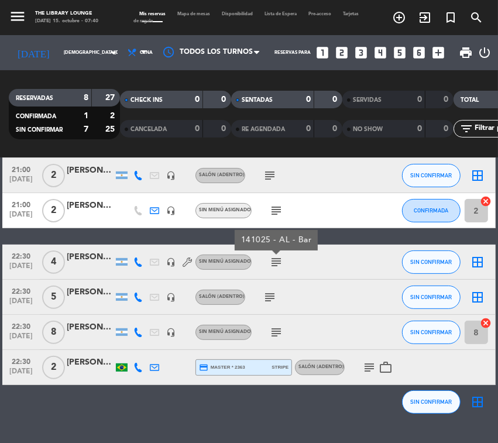
click at [274, 300] on icon "subject" at bounding box center [270, 297] width 14 height 14
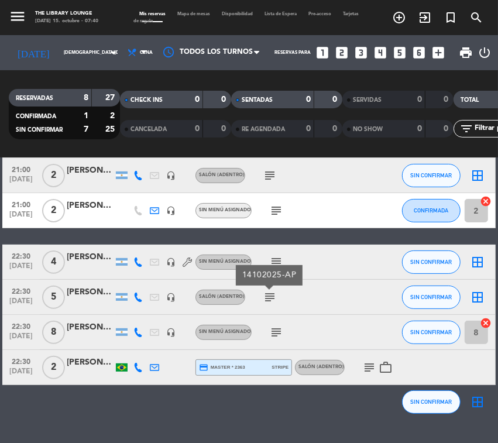
click at [274, 331] on icon "subject" at bounding box center [276, 332] width 14 height 14
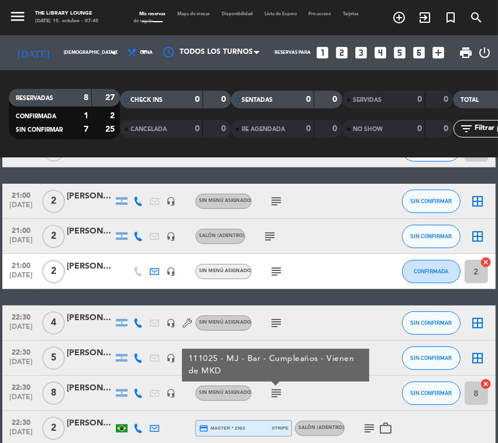
scroll to position [0, 0]
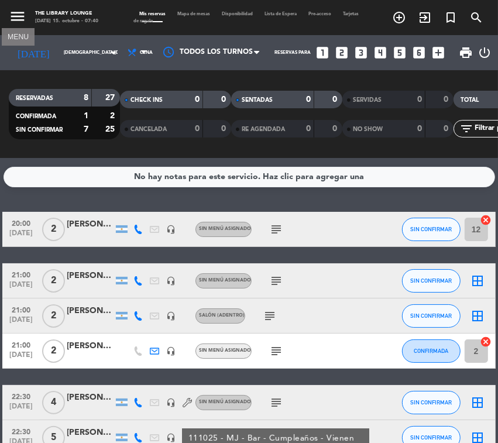
click at [15, 20] on icon "menu" at bounding box center [18, 17] width 18 height 18
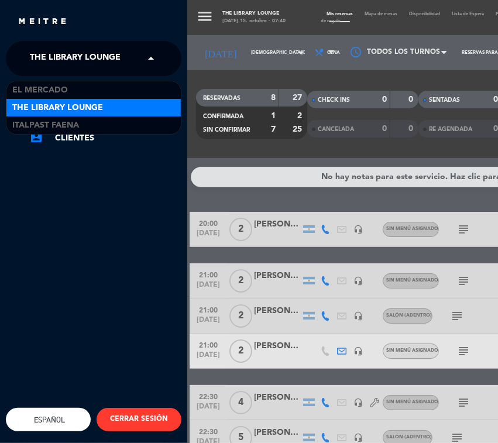
click at [36, 54] on span "The Library Lounge" at bounding box center [75, 58] width 91 height 25
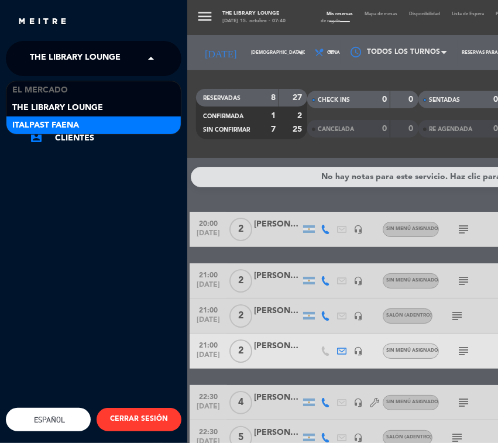
click at [47, 119] on span "Italpast Faena" at bounding box center [45, 125] width 67 height 13
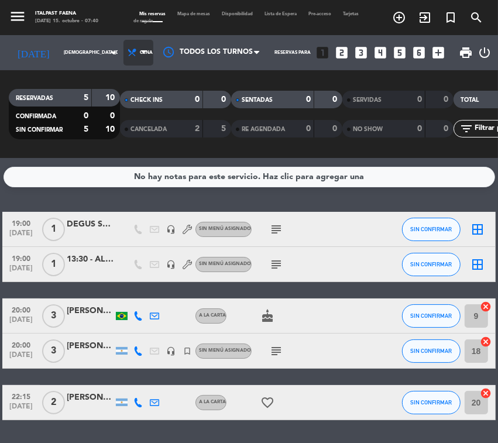
click at [123, 56] on span "Cena" at bounding box center [138, 53] width 30 height 26
click at [117, 136] on div "menu Italpast Faena [DATE] 15. octubre - 07:40 Mis reservas Mapa de mesas Dispo…" at bounding box center [249, 79] width 498 height 158
click at [132, 51] on span "Cena" at bounding box center [138, 53] width 30 height 26
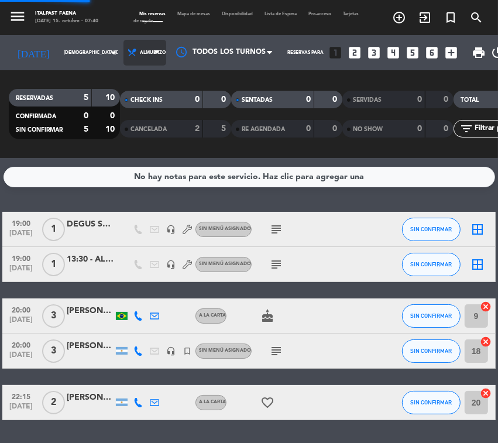
click at [120, 101] on div "menu Italpast Faena [DATE] 15. octubre - 07:40 Mis reservas Mapa de mesas Dispo…" at bounding box center [249, 79] width 498 height 158
click at [123, 45] on span "Almuerzo" at bounding box center [144, 53] width 43 height 26
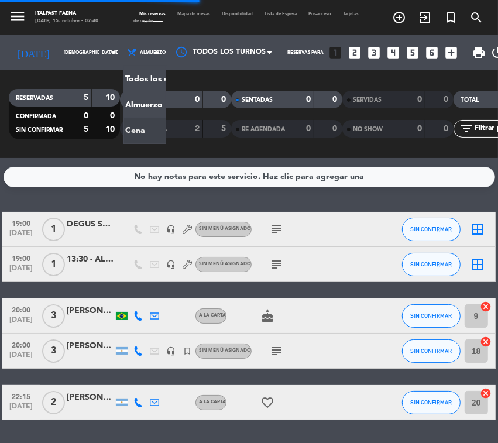
click at [109, 125] on div "10" at bounding box center [106, 129] width 22 height 13
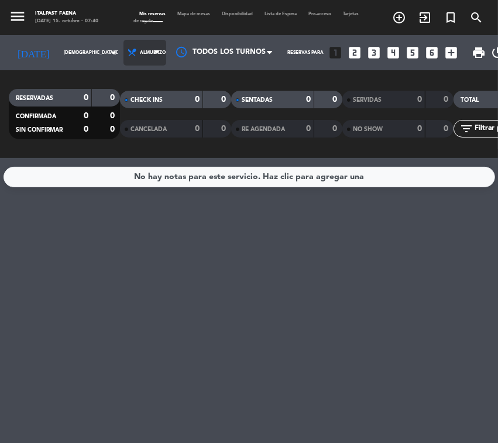
click at [140, 51] on span "Almuerzo" at bounding box center [153, 53] width 26 height 6
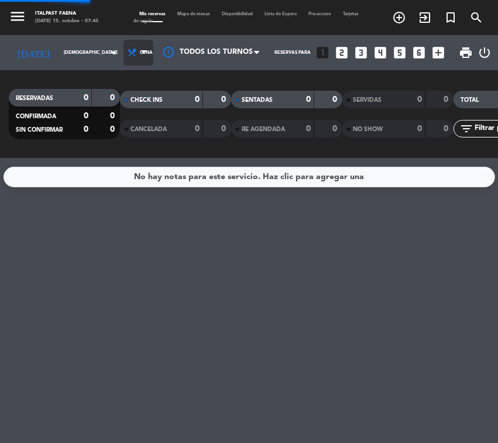
click at [115, 123] on div "menu Italpast Faena [DATE] 15. octubre - 07:40 Mis reservas Mapa de mesas Dispo…" at bounding box center [249, 79] width 498 height 158
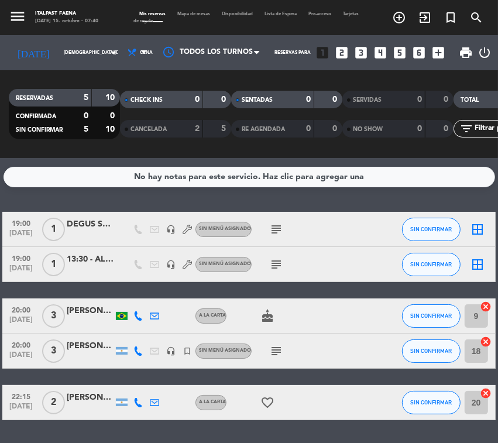
click at [45, 21] on div "[DATE] 15. octubre - 07:40" at bounding box center [66, 22] width 63 height 8
click at [16, 18] on icon "menu" at bounding box center [18, 17] width 18 height 18
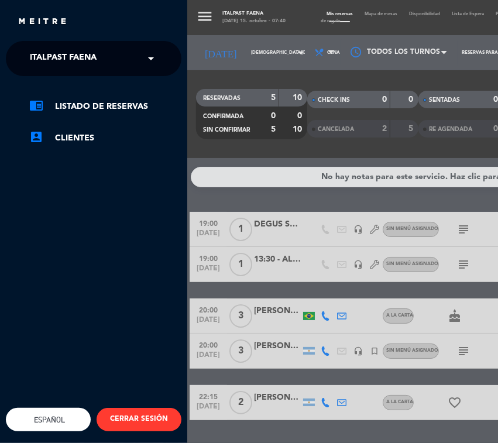
click at [28, 50] on div "× Italpast Faena" at bounding box center [69, 58] width 89 height 25
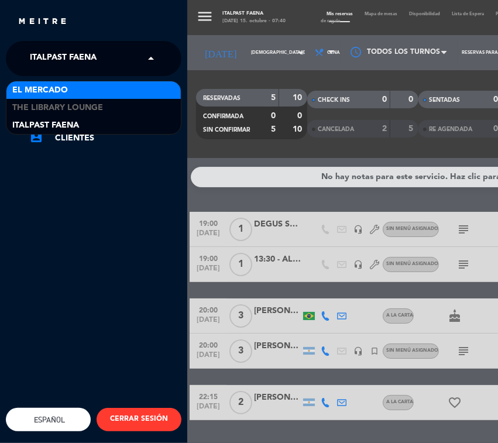
click at [33, 82] on div "El Mercado" at bounding box center [93, 90] width 174 height 18
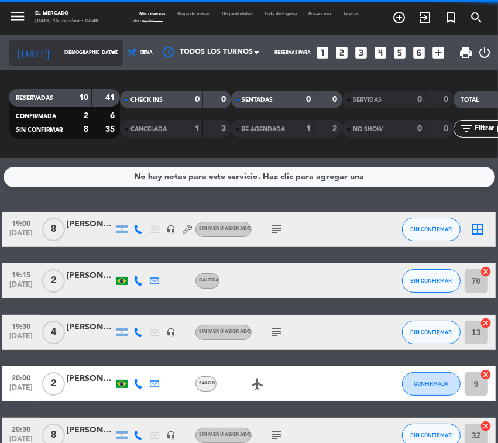
click at [58, 59] on input "[DEMOGRAPHIC_DATA][DATE]" at bounding box center [91, 53] width 66 height 18
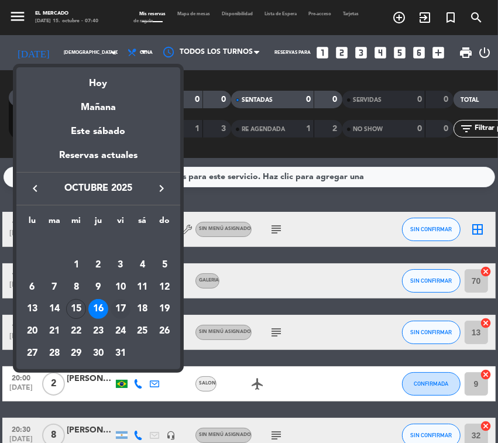
click at [112, 305] on div "17" at bounding box center [121, 309] width 20 height 20
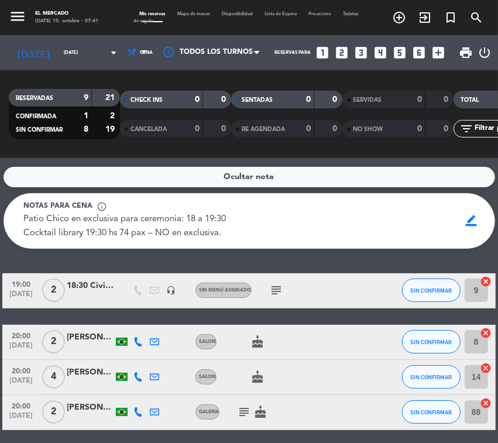
drag, startPoint x: 30, startPoint y: 223, endPoint x: 191, endPoint y: 248, distance: 163.4
click at [218, 241] on p "Patio Chico en exclusiva para ceremonia: 18 a 19:30 Cocktail library 19:30 hs 7…" at bounding box center [125, 226] width 202 height 29
click at [34, 225] on p "Patio Chico en exclusiva para ceremonia: 18 a 19:30 Cocktail library 19:30 hs 7…" at bounding box center [125, 226] width 202 height 29
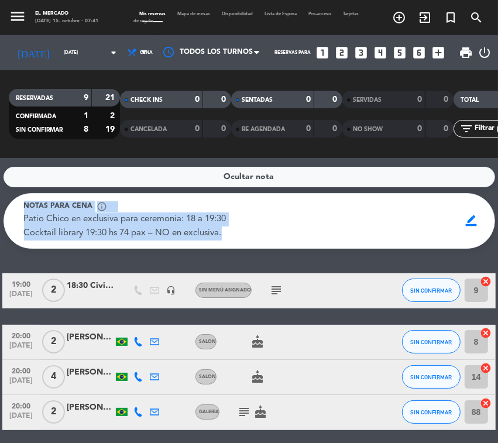
drag, startPoint x: 26, startPoint y: 211, endPoint x: 221, endPoint y: 238, distance: 196.7
click at [221, 238] on div "Notas para cena info_outline Patio Chico en exclusiva para ceremonia: 18 a 19:3…" at bounding box center [238, 221] width 445 height 40
click at [127, 56] on icon at bounding box center [132, 52] width 10 height 10
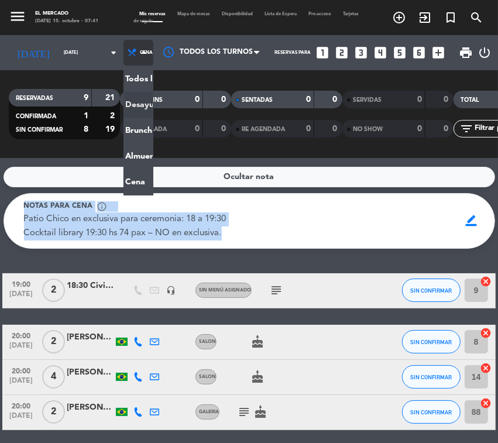
click at [123, 98] on div "menu El Mercado [DATE] 15. octubre - 07:41 Mis reservas Mapa de mesas Disponibi…" at bounding box center [249, 79] width 498 height 158
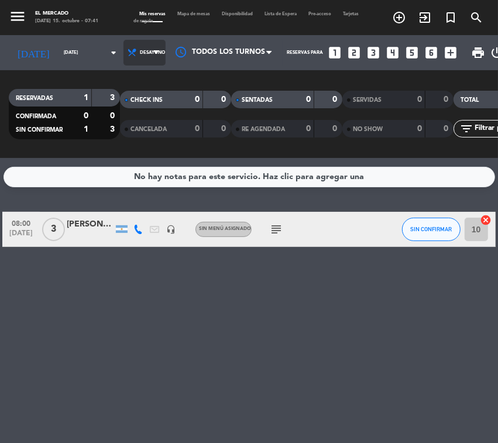
click at [123, 59] on span "Desayuno" at bounding box center [144, 53] width 42 height 26
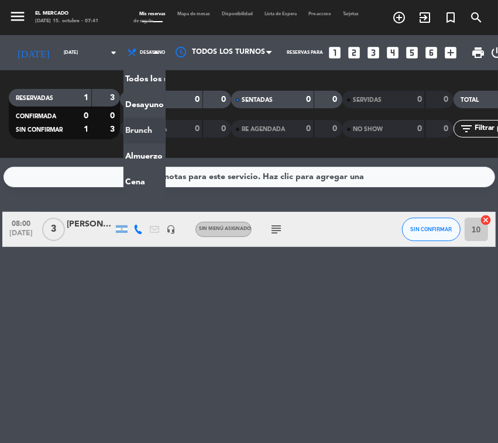
click at [118, 125] on div "menu El Mercado [DATE] 15. octubre - 07:41 Mis reservas Mapa de mesas Disponibi…" at bounding box center [249, 79] width 498 height 158
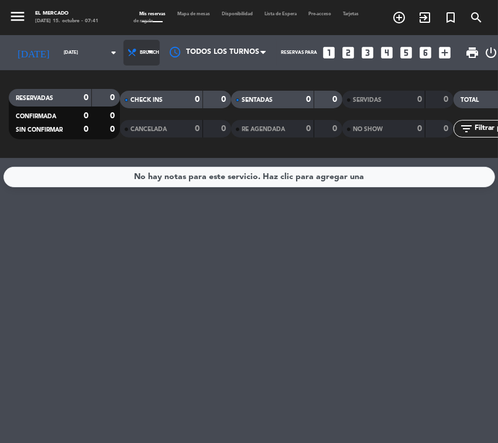
click at [123, 60] on span "Brunch" at bounding box center [141, 53] width 36 height 26
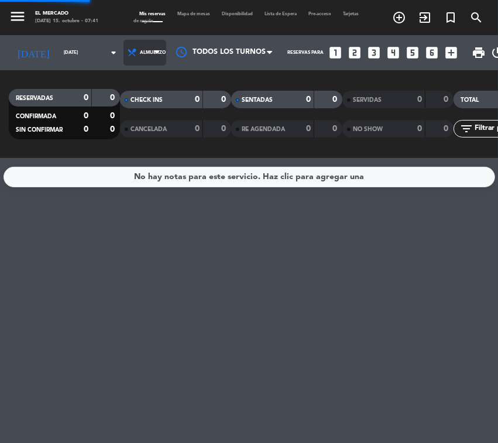
click at [119, 150] on div "menu El Mercado [DATE] 15. octubre - 07:41 Mis reservas Mapa de mesas Disponibi…" at bounding box center [249, 79] width 498 height 158
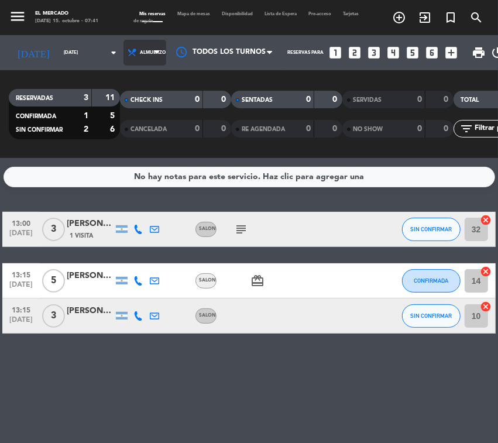
click at [127, 53] on icon at bounding box center [132, 52] width 10 height 10
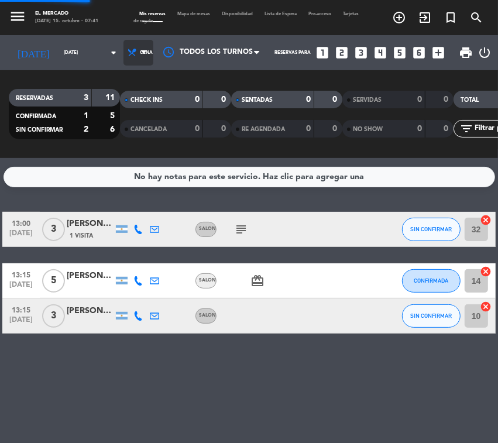
click at [118, 173] on ng-component "menu El Mercado [DATE] 15. octubre - 07:41 Mis reservas Mapa de mesas Disponibi…" at bounding box center [249, 221] width 498 height 443
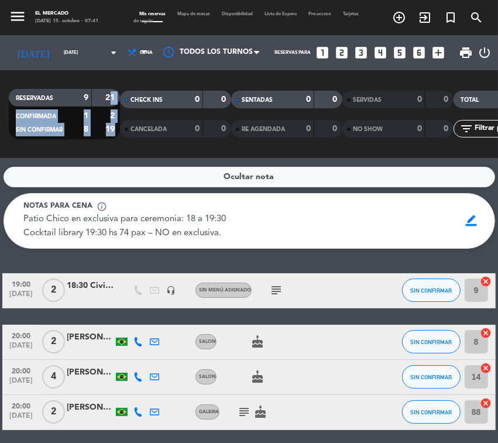
drag, startPoint x: 98, startPoint y: 97, endPoint x: 112, endPoint y: 109, distance: 18.3
click at [120, 98] on div "RESERVADAS 9 21 CONFIRMADA 1 2 SIN CONFIRMAR 8 19 CHECK INS 0 0 CANCELADA 0 0 S…" at bounding box center [249, 114] width 498 height 64
click at [56, 18] on div "[DATE] 15. octubre - 07:41" at bounding box center [66, 22] width 63 height 8
click at [28, 18] on span "menu" at bounding box center [22, 18] width 26 height 26
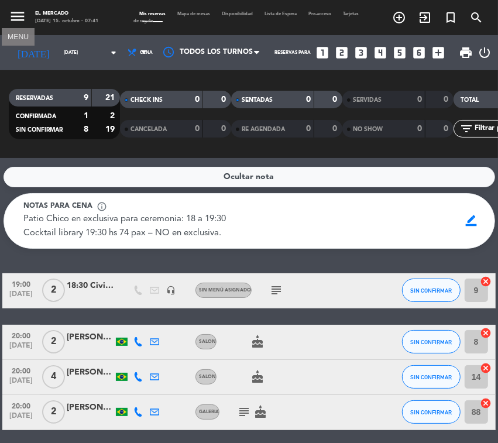
click at [19, 18] on icon "menu" at bounding box center [18, 17] width 18 height 18
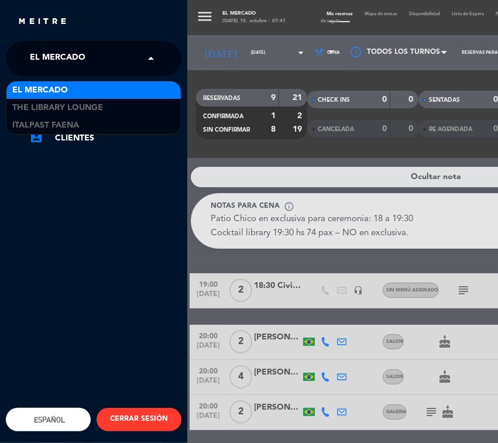
click at [37, 56] on span "El Mercado" at bounding box center [58, 58] width 56 height 25
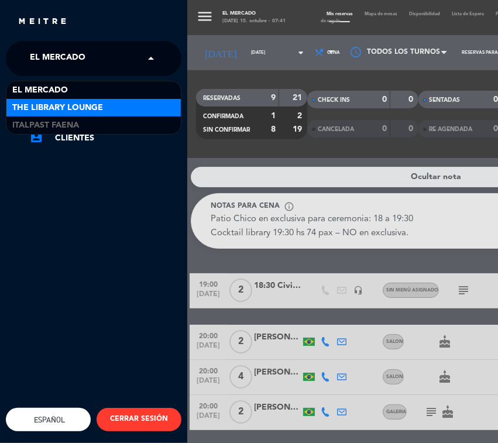
click at [38, 104] on span "The Library Lounge" at bounding box center [57, 107] width 91 height 13
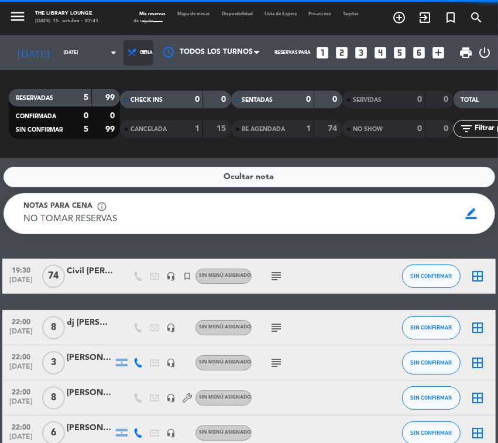
click at [123, 56] on span "Cena" at bounding box center [138, 53] width 30 height 26
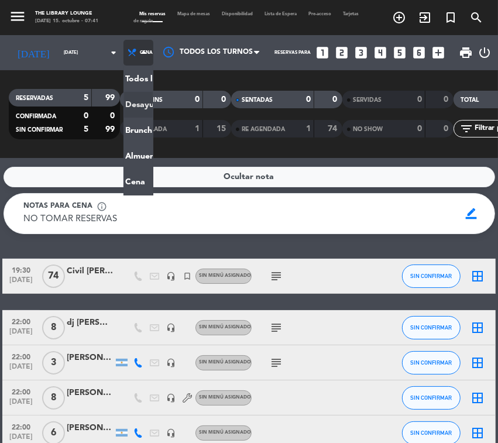
click at [124, 101] on div "menu The Library Lounge [DATE] 15. octubre - 07:41 Mis reservas Mapa de mesas D…" at bounding box center [249, 79] width 498 height 158
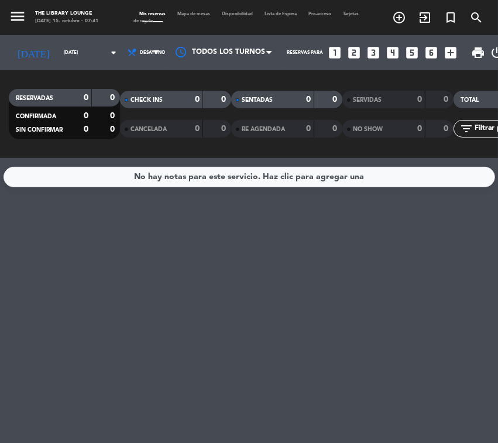
click at [123, 64] on span "Desayuno" at bounding box center [144, 53] width 42 height 26
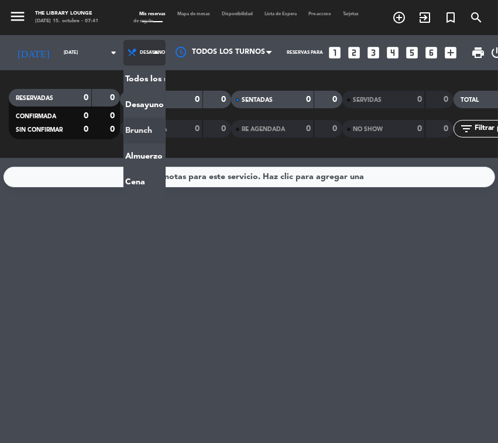
click at [124, 133] on div "menu The Library Lounge [DATE] 15. octubre - 07:41 Mis reservas Mapa de mesas D…" at bounding box center [249, 79] width 498 height 158
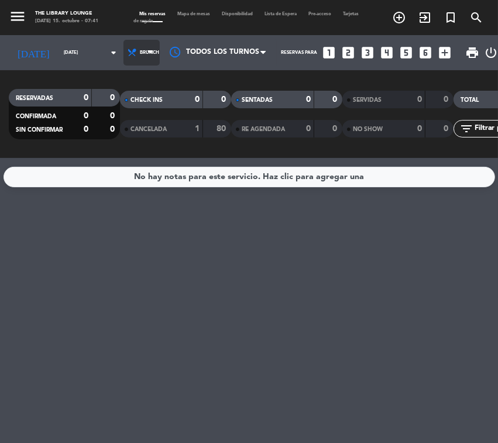
click at [125, 57] on span "Brunch" at bounding box center [141, 53] width 36 height 26
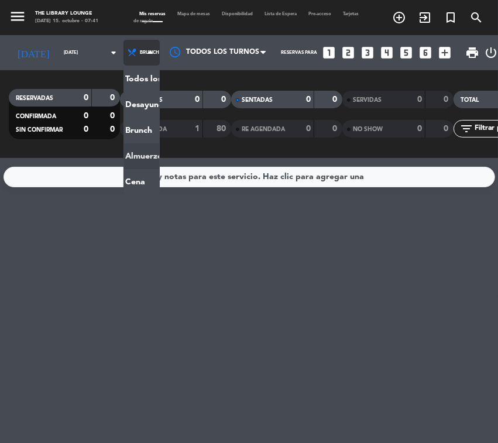
click at [125, 167] on ng-component "menu The Library Lounge [DATE] 15. octubre - 07:41 Mis reservas Mapa de mesas D…" at bounding box center [249, 221] width 498 height 443
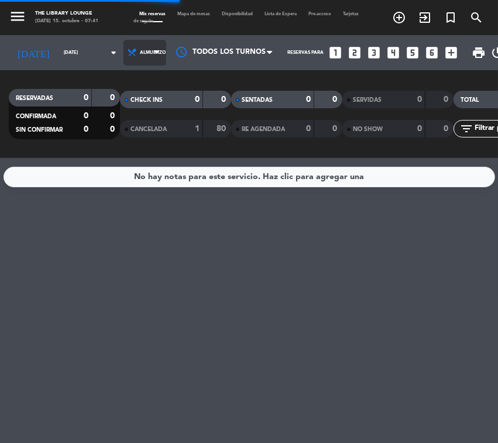
click at [136, 57] on span "Almuerzo" at bounding box center [144, 53] width 43 height 26
click at [133, 57] on span "Almuerzo" at bounding box center [144, 53] width 43 height 26
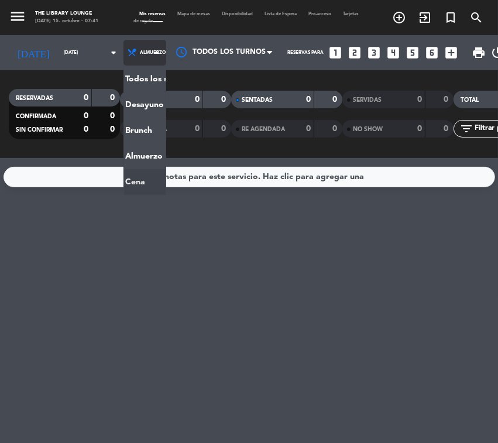
click at [119, 177] on ng-component "menu The Library Lounge [DATE] 15. octubre - 07:41 Mis reservas Mapa de mesas D…" at bounding box center [249, 221] width 498 height 443
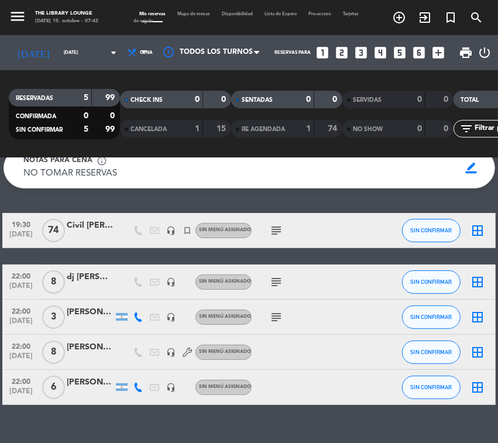
scroll to position [66, 0]
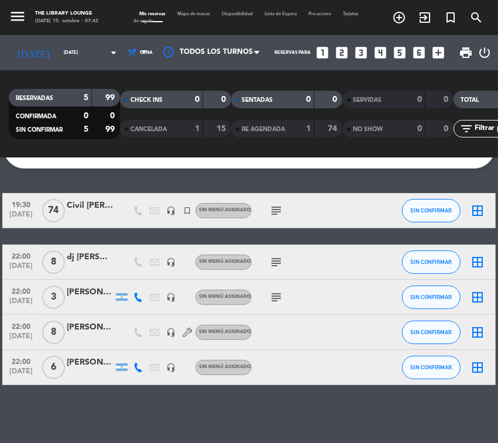
click at [275, 263] on icon "subject" at bounding box center [276, 262] width 14 height 14
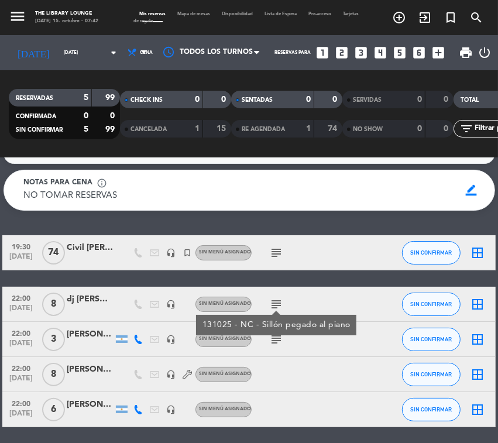
scroll to position [0, 0]
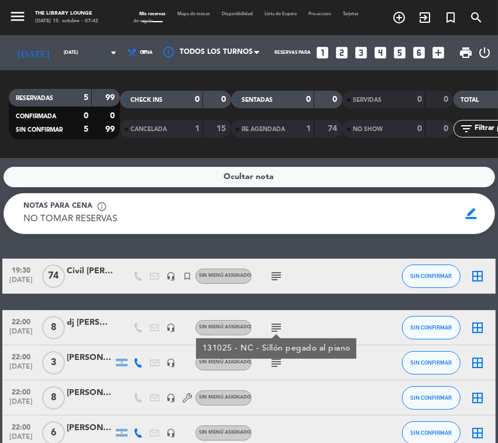
click at [271, 276] on icon "subject" at bounding box center [276, 276] width 14 height 14
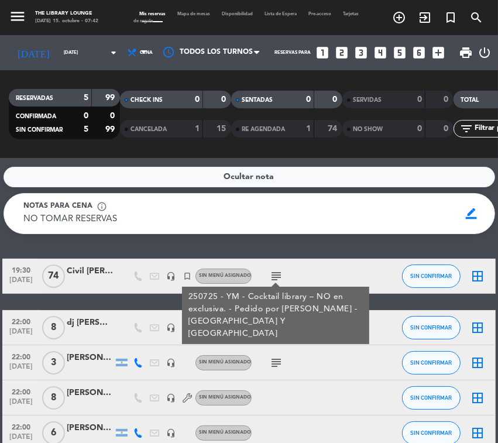
click at [135, 304] on div "19:30 [DATE] Civil [PERSON_NAME] y [PERSON_NAME] headset_mic turned_in_not Sin …" at bounding box center [248, 355] width 493 height 192
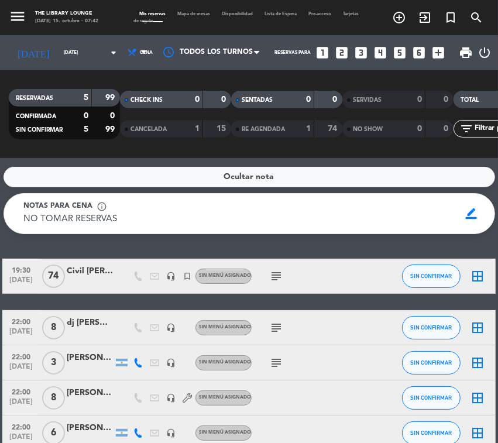
click at [279, 326] on icon "subject" at bounding box center [276, 328] width 14 height 14
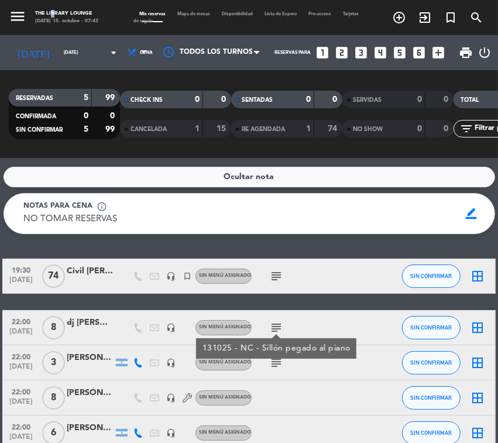
click at [51, 13] on div "The Library Lounge" at bounding box center [66, 14] width 63 height 8
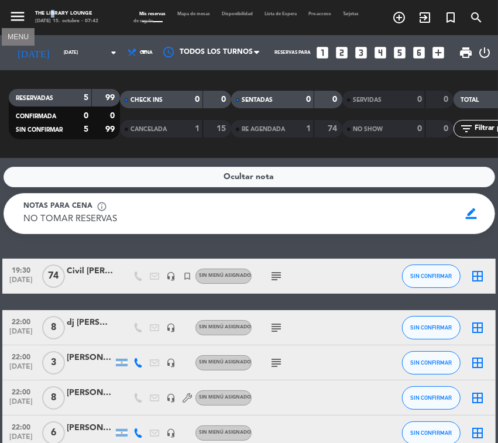
click at [9, 18] on icon "menu" at bounding box center [18, 17] width 18 height 18
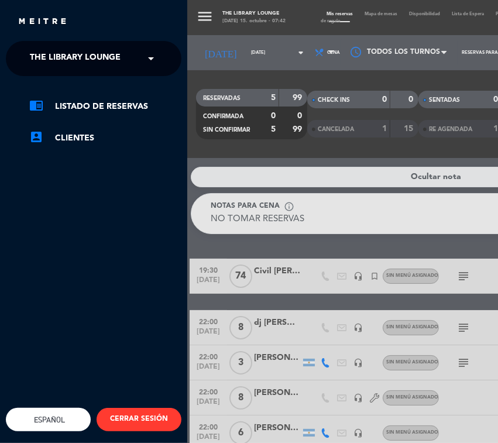
click at [25, 59] on div "× The Library Lounge" at bounding box center [81, 58] width 113 height 25
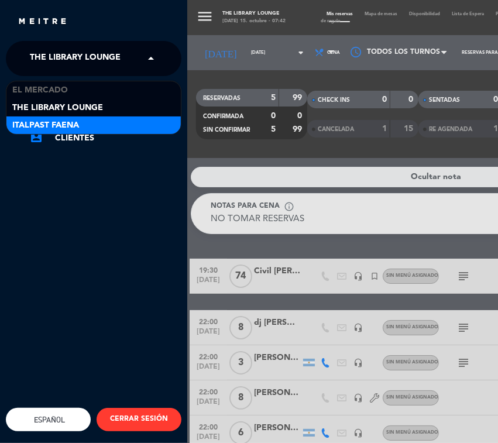
click at [33, 123] on span "Italpast Faena" at bounding box center [45, 125] width 67 height 13
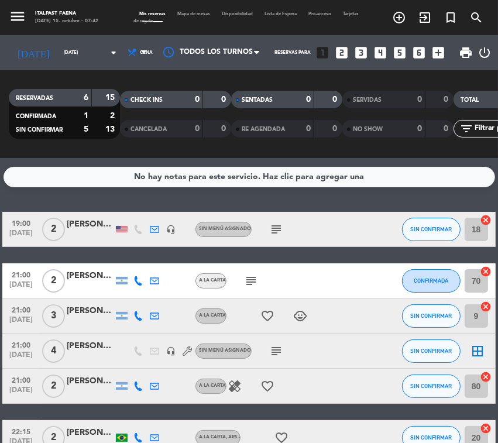
drag, startPoint x: 101, startPoint y: 94, endPoint x: 113, endPoint y: 100, distance: 13.4
click at [113, 100] on div "15" at bounding box center [106, 97] width 22 height 13
click at [275, 223] on icon "subject" at bounding box center [276, 229] width 14 height 14
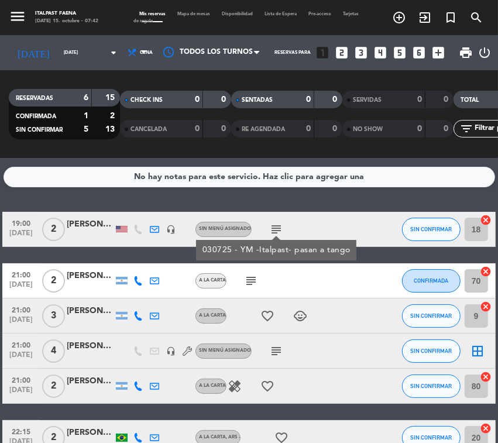
click at [249, 274] on icon "subject" at bounding box center [251, 281] width 14 height 14
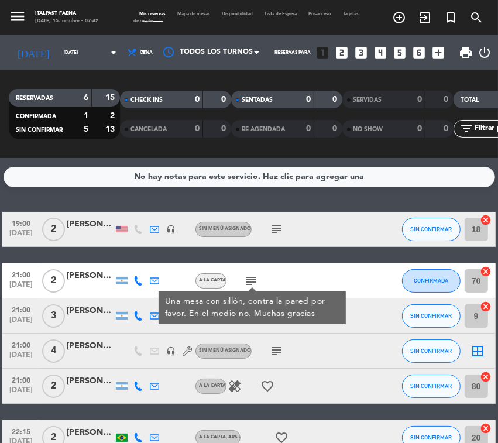
click at [270, 352] on icon "subject" at bounding box center [276, 351] width 14 height 14
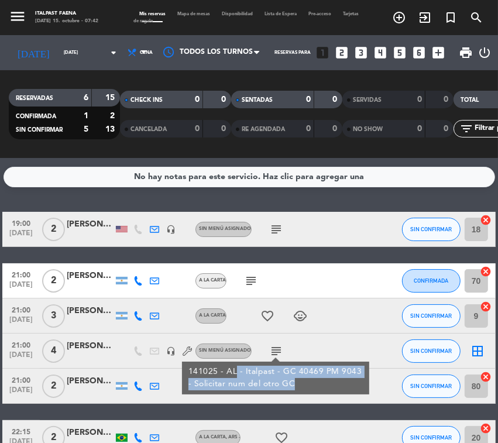
drag, startPoint x: 235, startPoint y: 370, endPoint x: 305, endPoint y: 384, distance: 70.9
click at [305, 384] on div "141025 - AL - Italpast - GC 40469 PM 9043 - Solicitar num del otro GC" at bounding box center [275, 378] width 175 height 25
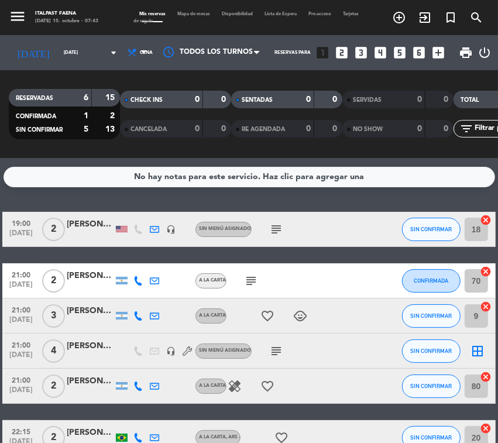
click at [60, 19] on div "[DATE] 15. octubre - 07:43" at bounding box center [66, 22] width 63 height 8
click at [21, 19] on icon "menu" at bounding box center [18, 17] width 18 height 18
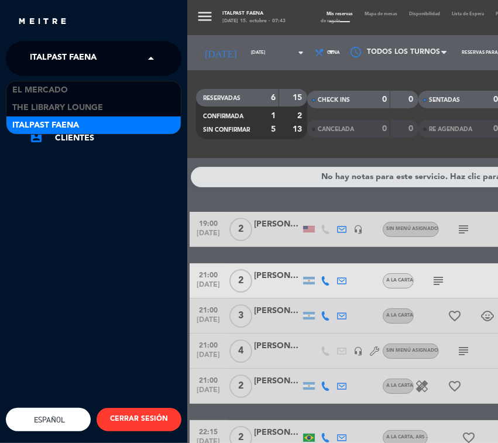
click at [38, 60] on span "Italpast Faena" at bounding box center [63, 58] width 67 height 25
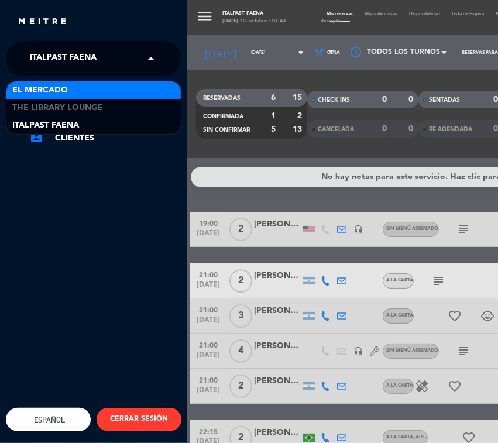
click at [38, 85] on span "El Mercado" at bounding box center [40, 90] width 56 height 13
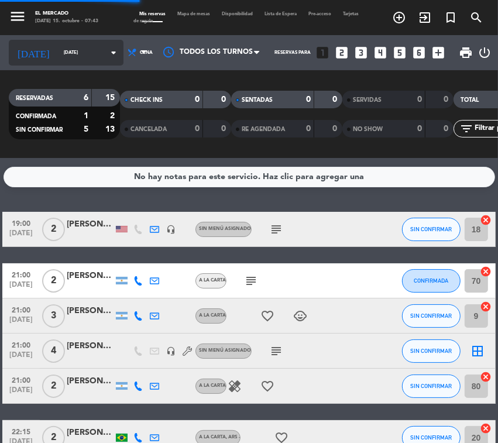
click at [59, 61] on div "[DATE] [DATE] arrow_drop_down" at bounding box center [66, 53] width 115 height 26
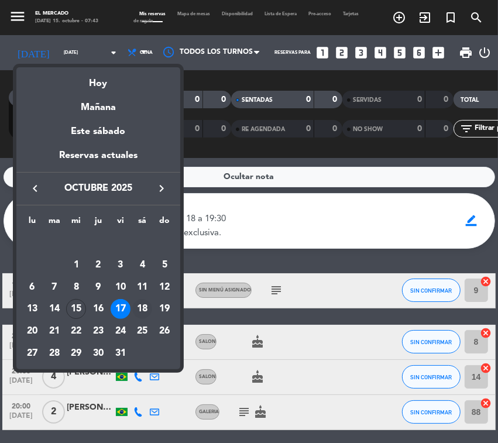
click at [141, 310] on div "18" at bounding box center [142, 309] width 20 height 20
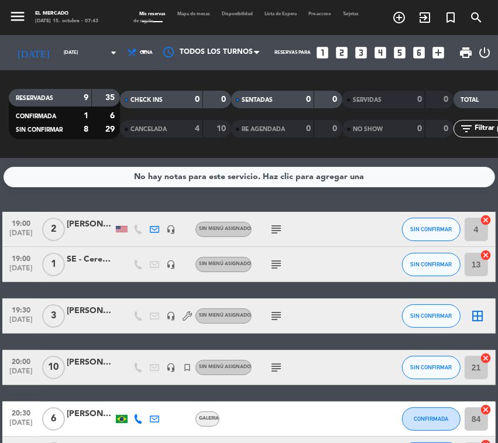
click at [174, 181] on div "No hay notas para este servicio. Haz clic para agregar una" at bounding box center [249, 176] width 230 height 13
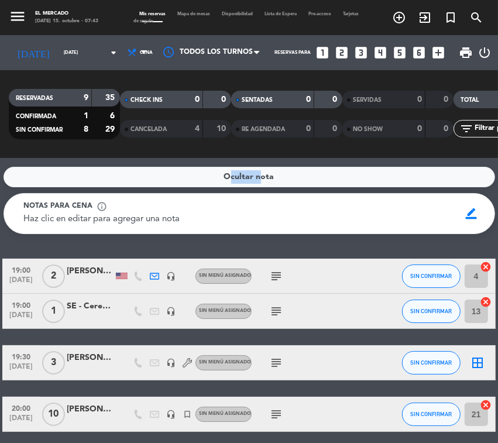
click at [174, 181] on div "Ocultar nota" at bounding box center [250, 177] width 492 height 20
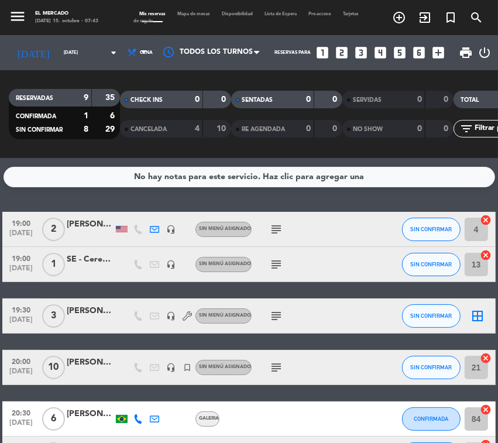
drag, startPoint x: 97, startPoint y: 100, endPoint x: 110, endPoint y: 95, distance: 14.3
click at [110, 95] on div "35" at bounding box center [106, 97] width 22 height 13
click at [140, 54] on span "Cena" at bounding box center [146, 53] width 13 height 6
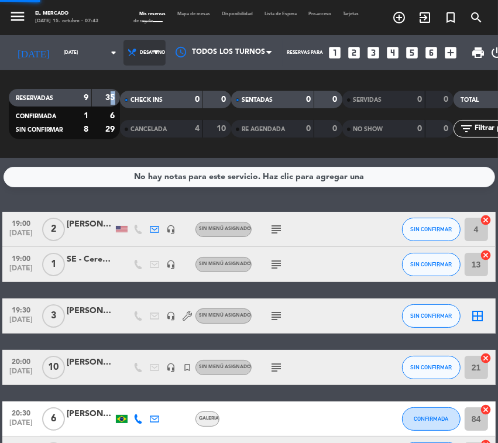
click at [117, 103] on div "menu El Mercado [DATE] 15. octubre - 07:43 Mis reservas Mapa de mesas Disponibi…" at bounding box center [249, 79] width 498 height 158
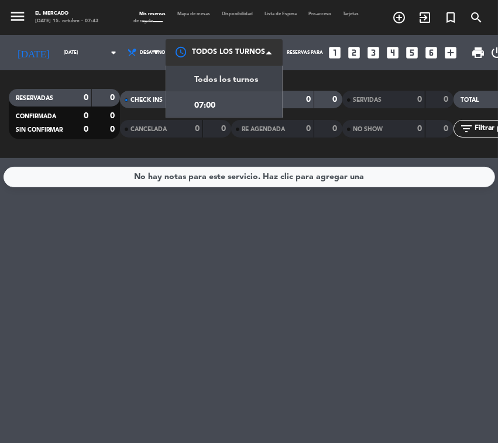
click at [166, 45] on div at bounding box center [224, 52] width 117 height 26
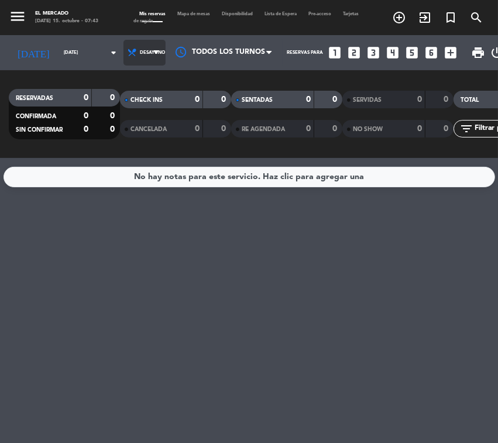
click at [153, 50] on icon at bounding box center [155, 52] width 5 height 9
click at [123, 57] on span "Desayuno" at bounding box center [144, 53] width 42 height 26
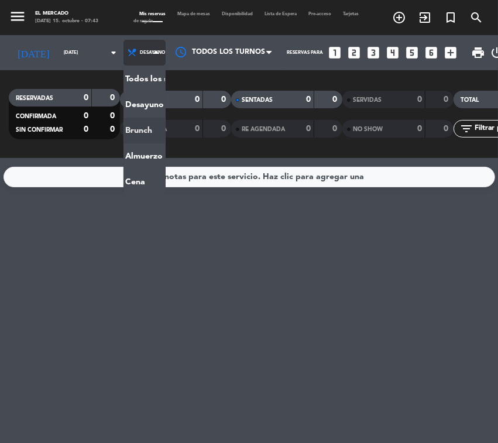
click at [120, 129] on div "menu El Mercado [DATE] 15. octubre - 07:43 Mis reservas Mapa de mesas Disponibi…" at bounding box center [249, 79] width 498 height 158
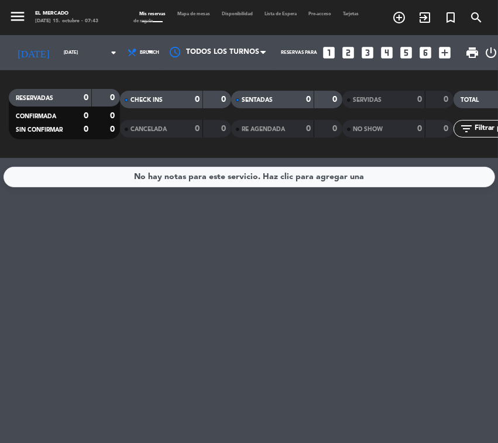
click at [127, 60] on span "Brunch" at bounding box center [141, 53] width 36 height 26
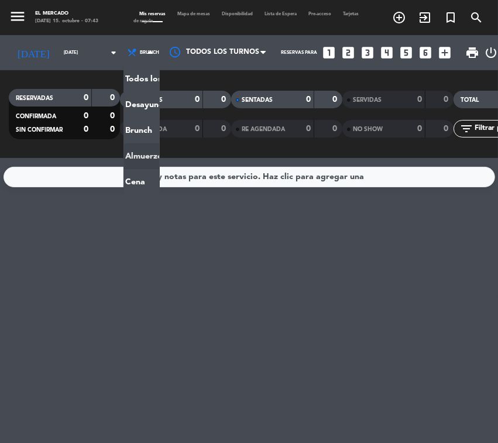
click at [118, 150] on div "menu El Mercado [DATE] 15. octubre - 07:43 Mis reservas Mapa de mesas Disponibi…" at bounding box center [249, 79] width 498 height 158
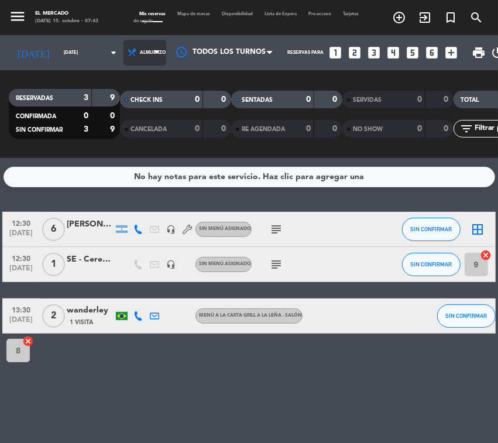
click at [123, 46] on span "Almuerzo" at bounding box center [144, 53] width 43 height 26
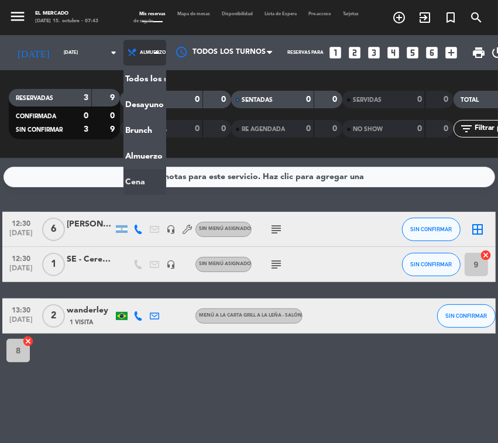
click at [125, 173] on ng-component "menu El Mercado [DATE] 15. octubre - 07:43 Mis reservas Mapa de mesas Disponibi…" at bounding box center [249, 221] width 498 height 443
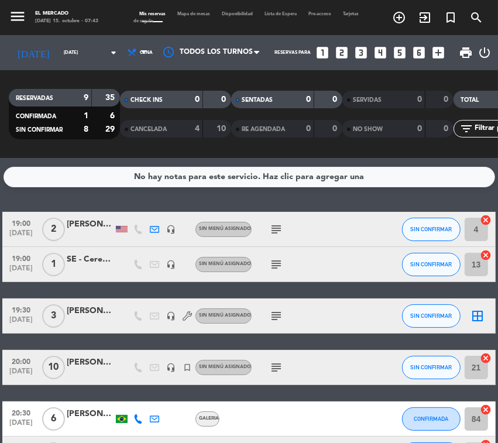
drag, startPoint x: 105, startPoint y: 98, endPoint x: 116, endPoint y: 99, distance: 10.6
click at [116, 99] on strong "35" at bounding box center [112, 98] width 12 height 8
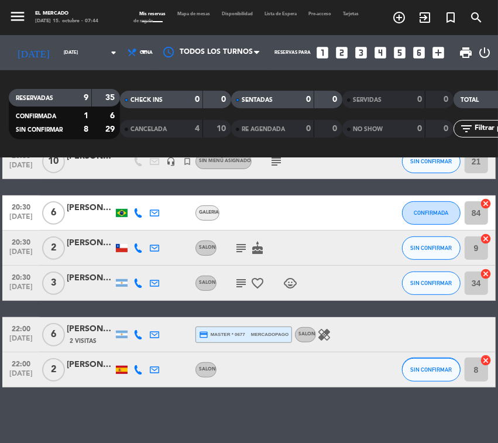
scroll to position [208, 0]
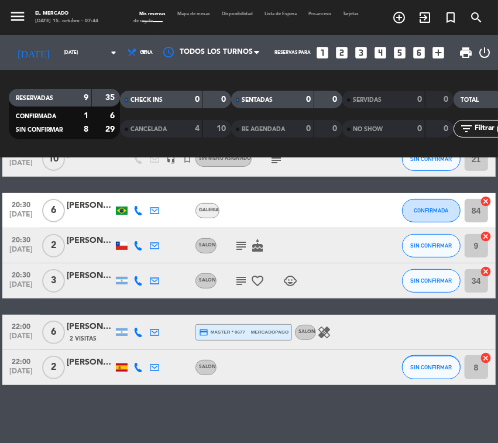
click at [244, 250] on icon "subject" at bounding box center [241, 246] width 14 height 14
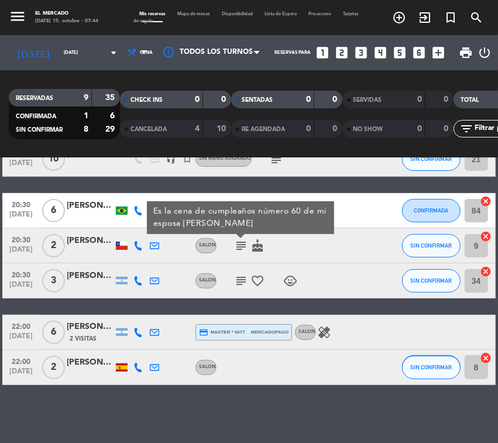
click at [240, 287] on icon "subject" at bounding box center [241, 281] width 14 height 14
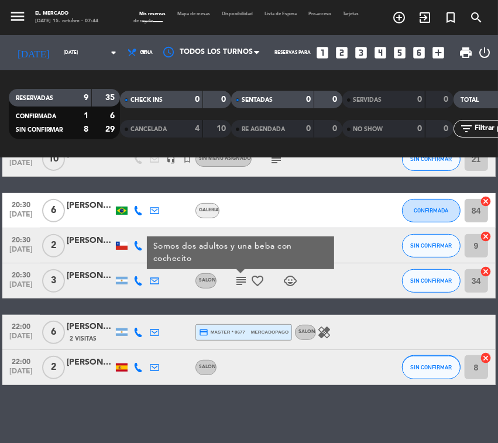
click at [42, 18] on div "[DATE] 15. octubre - 07:44" at bounding box center [66, 22] width 63 height 8
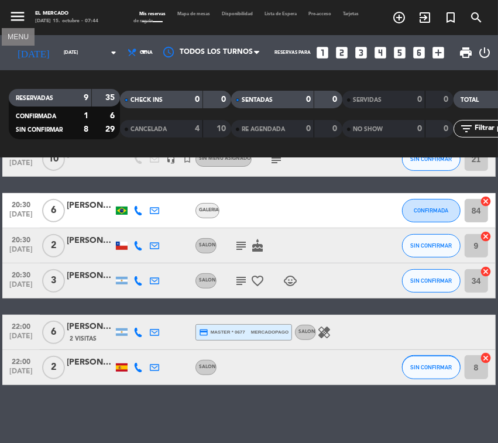
click at [15, 16] on icon "menu" at bounding box center [18, 17] width 18 height 18
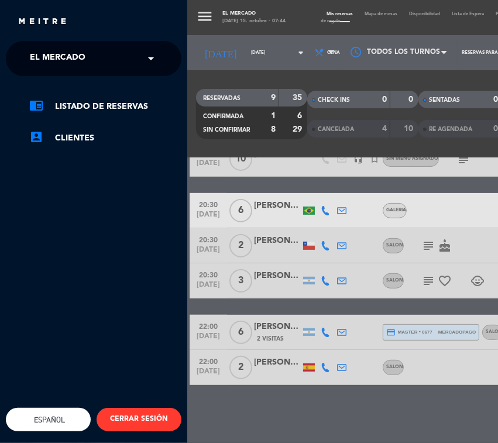
click at [28, 51] on div "× El Mercado" at bounding box center [64, 58] width 78 height 25
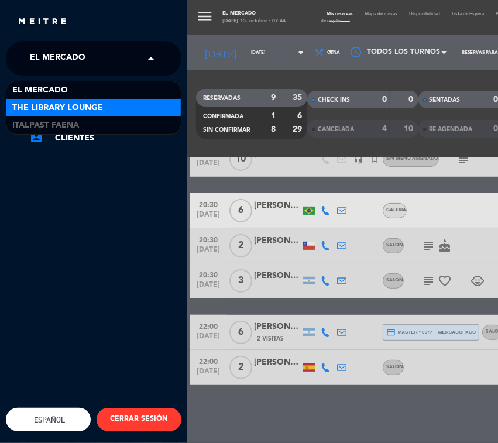
click at [29, 106] on span "The Library Lounge" at bounding box center [57, 107] width 91 height 13
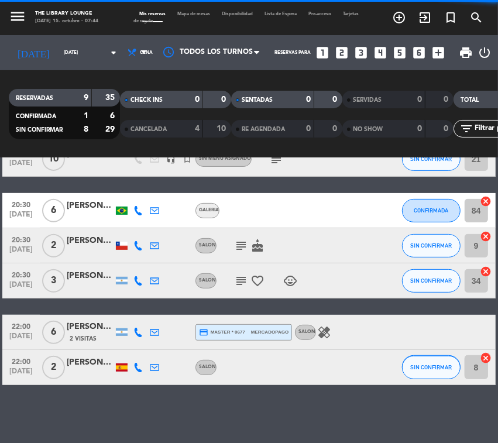
scroll to position [0, 0]
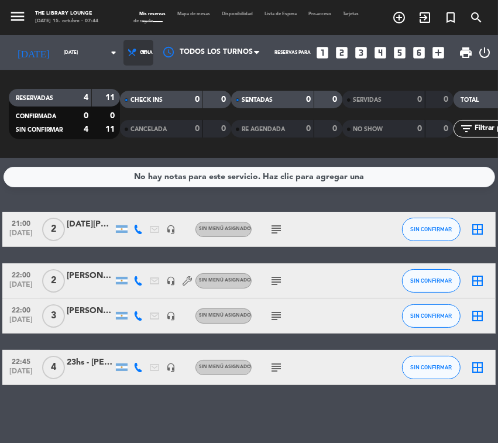
click at [127, 56] on icon at bounding box center [132, 52] width 10 height 10
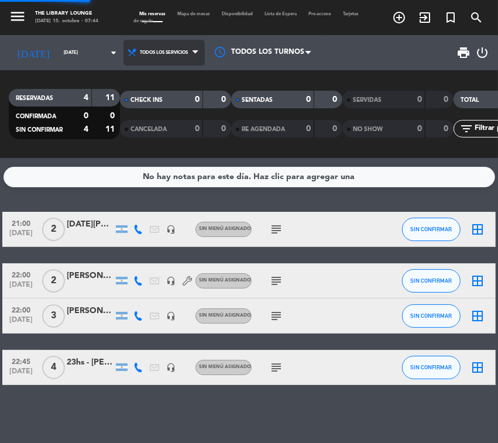
click at [125, 82] on div "menu The Library Lounge [DATE] 15. octubre - 07:44 Mis reservas Mapa de mesas D…" at bounding box center [249, 79] width 498 height 158
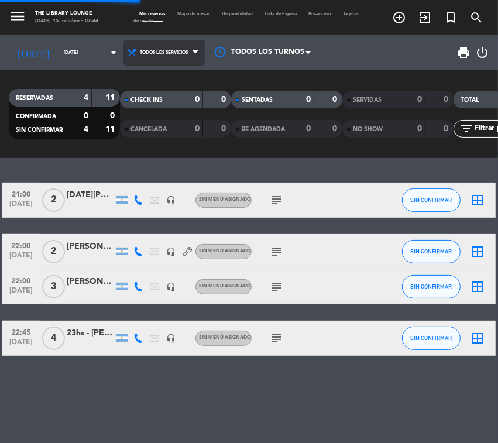
click at [140, 51] on span "Todos los servicios" at bounding box center [164, 53] width 48 height 6
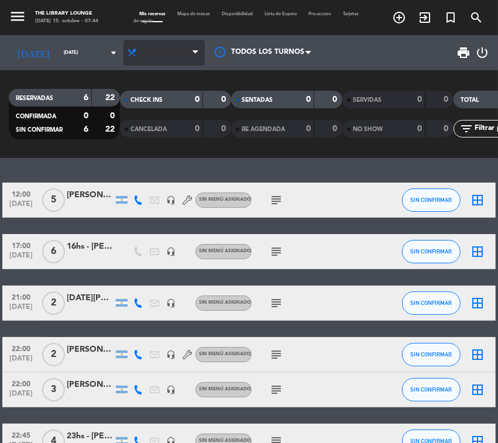
click at [135, 56] on span "Todos los servicios" at bounding box center [163, 53] width 81 height 26
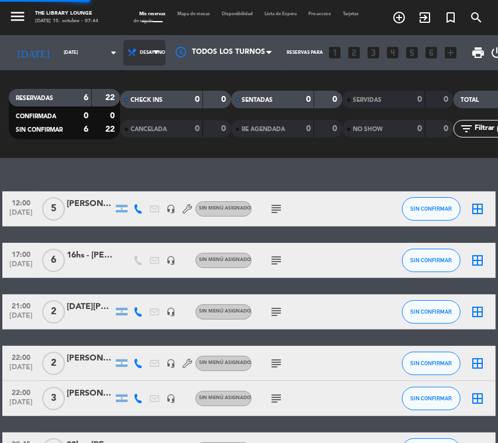
click at [129, 99] on div "menu The Library Lounge [DATE] 15. octubre - 07:44 Mis reservas Mapa de mesas D…" at bounding box center [249, 79] width 498 height 158
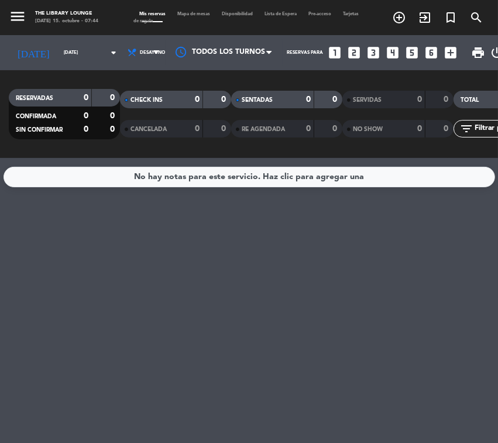
click at [129, 63] on span "Desayuno" at bounding box center [144, 53] width 42 height 26
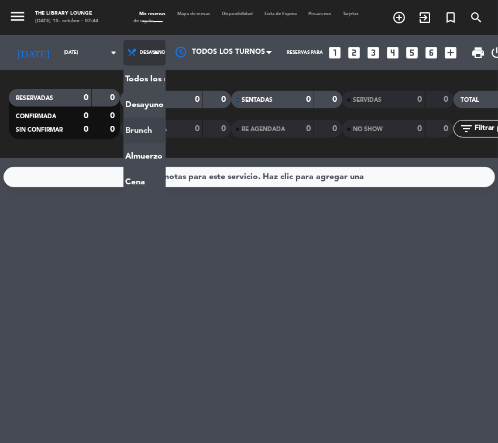
click at [122, 126] on div "menu The Library Lounge [DATE] 15. octubre - 07:44 Mis reservas Mapa de mesas D…" at bounding box center [249, 79] width 498 height 158
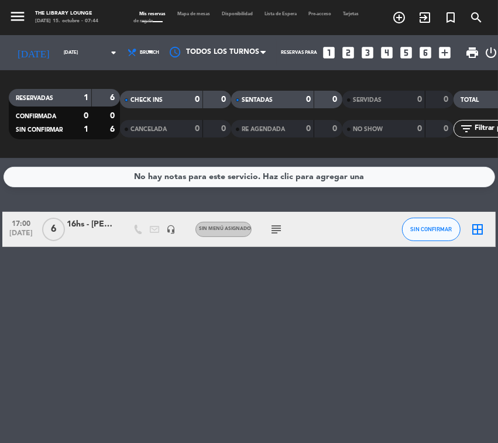
click at [56, 262] on div "No hay notas para este servicio. Haz clic para agregar una 17:00 [DATE] 6 16hs …" at bounding box center [249, 300] width 498 height 285
click at [126, 49] on span "Brunch" at bounding box center [141, 53] width 36 height 26
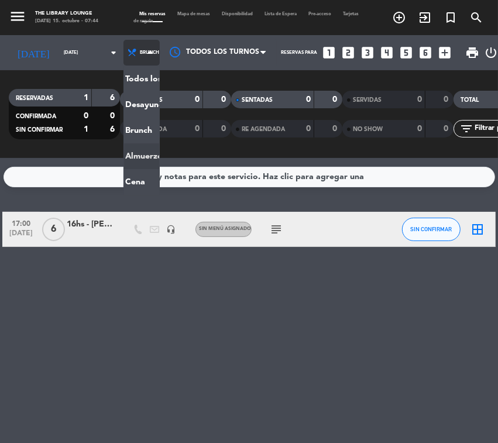
click at [111, 153] on div "menu The Library Lounge [DATE] 15. octubre - 07:44 Mis reservas Mapa de mesas D…" at bounding box center [249, 79] width 498 height 158
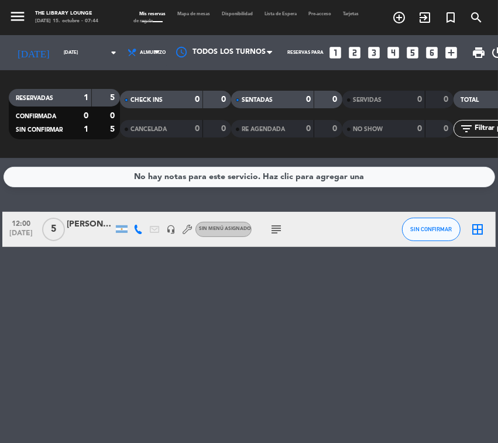
click at [127, 59] on span "Almuerzo" at bounding box center [144, 53] width 43 height 26
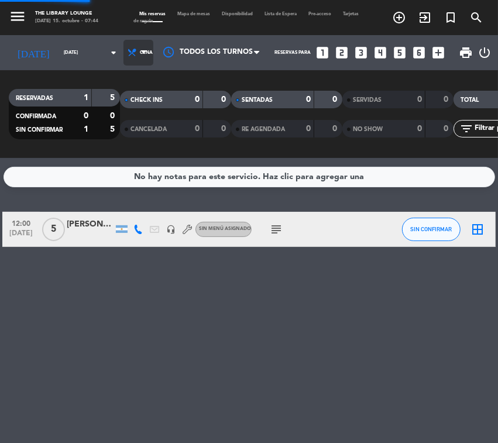
click at [120, 173] on ng-component "menu The Library Lounge [DATE] 15. octubre - 07:44 Mis reservas Mapa de mesas D…" at bounding box center [249, 221] width 498 height 443
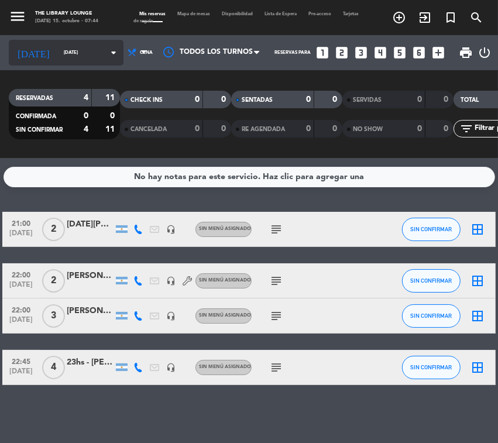
click at [58, 48] on input "[DATE]" at bounding box center [91, 53] width 66 height 18
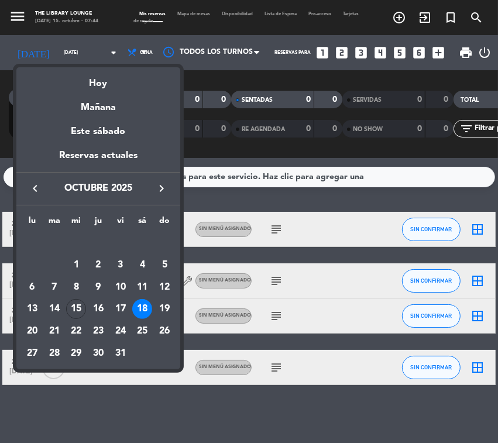
click at [16, 16] on div at bounding box center [249, 221] width 498 height 443
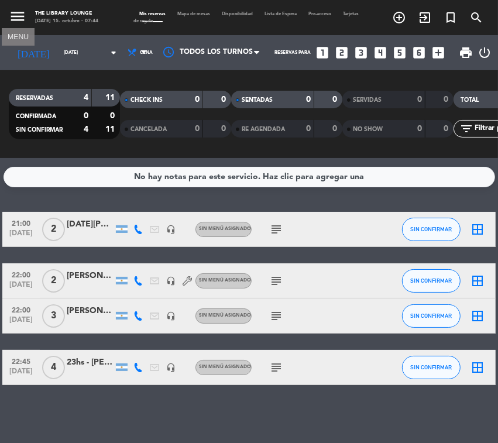
click at [21, 11] on icon "menu" at bounding box center [18, 17] width 18 height 18
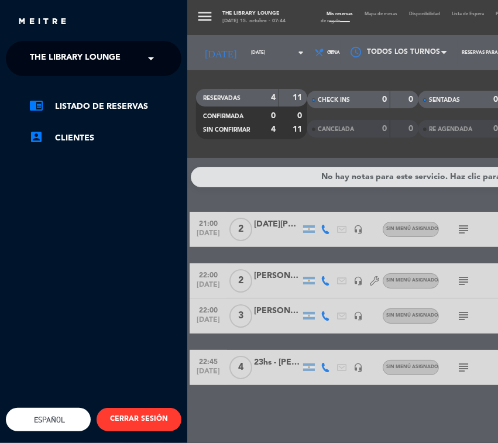
click at [47, 56] on span "The Library Lounge" at bounding box center [75, 58] width 91 height 25
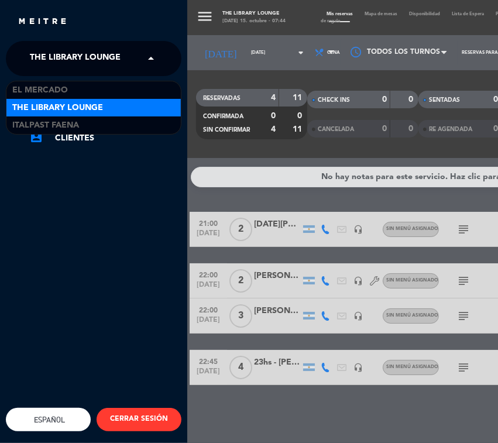
click at [59, 113] on span "The Library Lounge" at bounding box center [57, 107] width 91 height 13
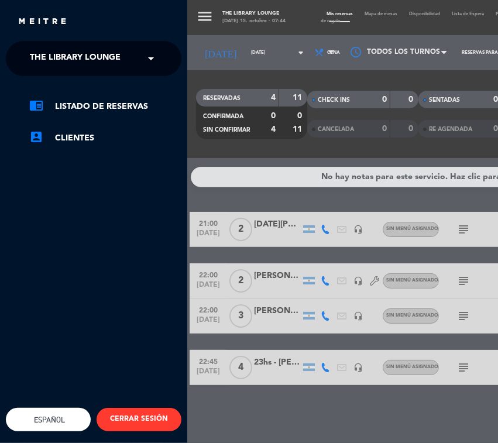
click at [54, 45] on ng-select "× The Library Lounge ×" at bounding box center [94, 58] width 176 height 35
click at [53, 63] on span "The Library Lounge" at bounding box center [75, 58] width 91 height 25
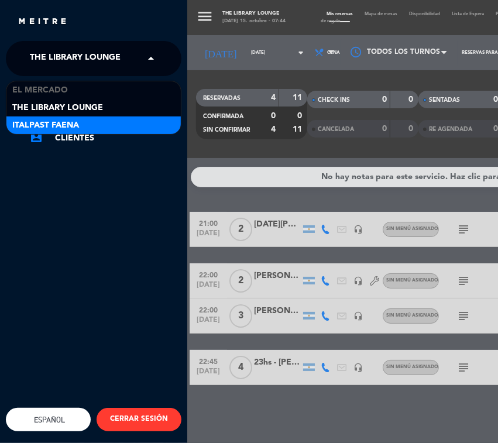
click at [60, 120] on span "Italpast Faena" at bounding box center [45, 125] width 67 height 13
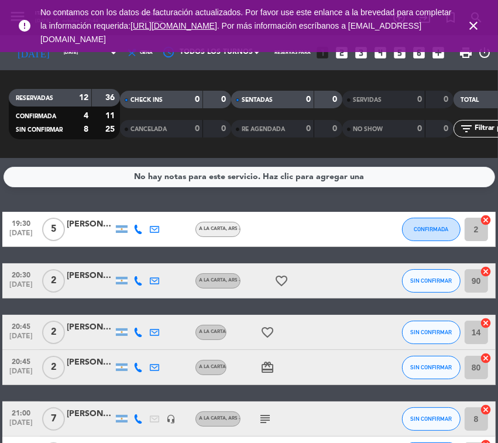
click at [469, 28] on icon "close" at bounding box center [473, 26] width 14 height 14
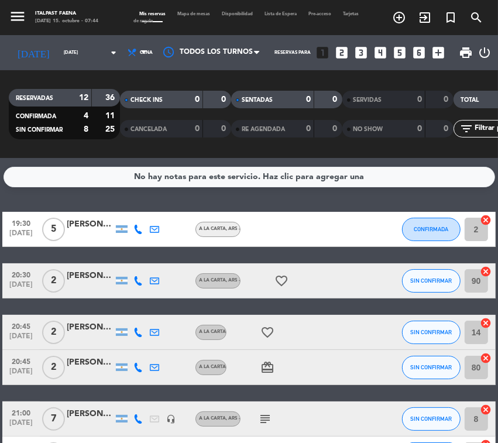
drag, startPoint x: 107, startPoint y: 97, endPoint x: 53, endPoint y: 183, distance: 101.7
click at [116, 98] on div "36" at bounding box center [106, 97] width 22 height 13
click at [91, 21] on div "[DATE] 15. octubre - 07:46" at bounding box center [66, 22] width 63 height 8
click at [21, 19] on icon "menu" at bounding box center [18, 17] width 18 height 18
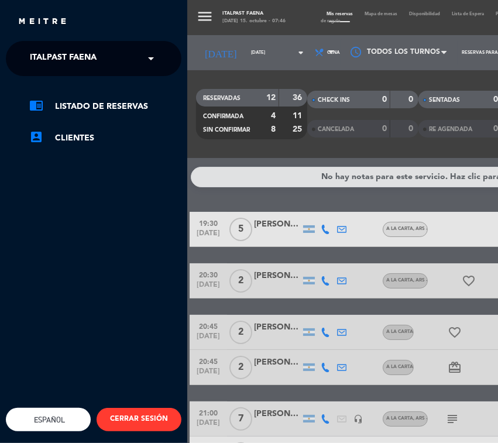
click at [33, 62] on span "Italpast Faena" at bounding box center [63, 58] width 67 height 25
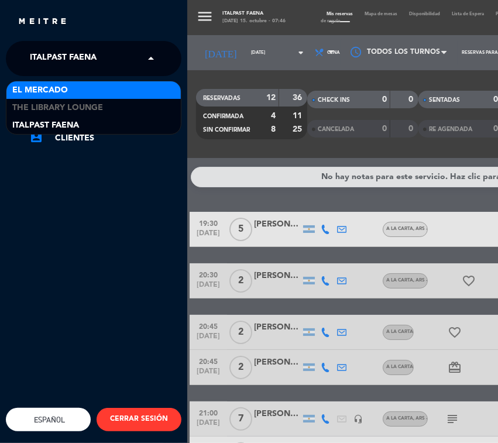
click at [35, 84] on span "El Mercado" at bounding box center [40, 90] width 56 height 13
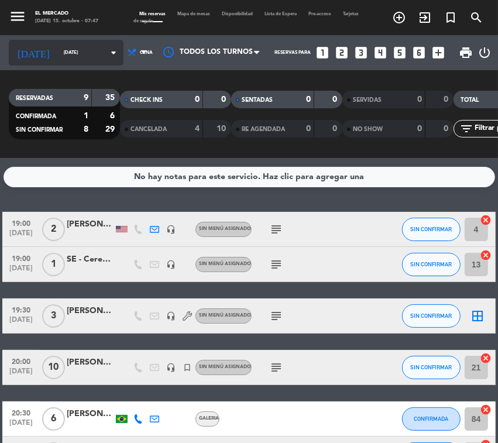
click at [74, 57] on input "[DATE]" at bounding box center [91, 53] width 66 height 18
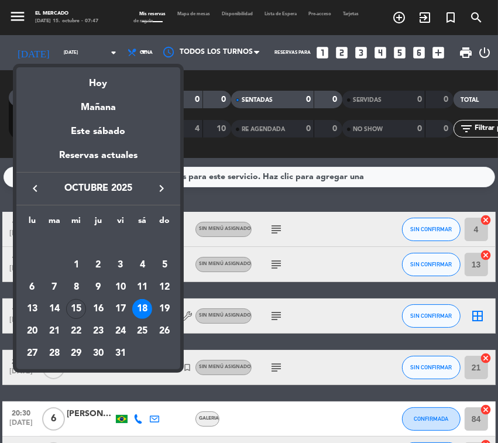
click at [11, 18] on div at bounding box center [249, 221] width 498 height 443
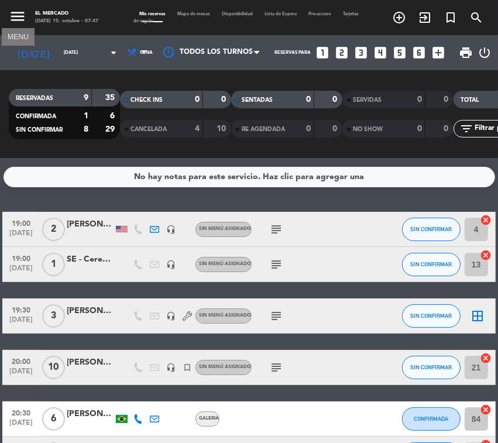
click at [16, 18] on icon "menu" at bounding box center [18, 17] width 18 height 18
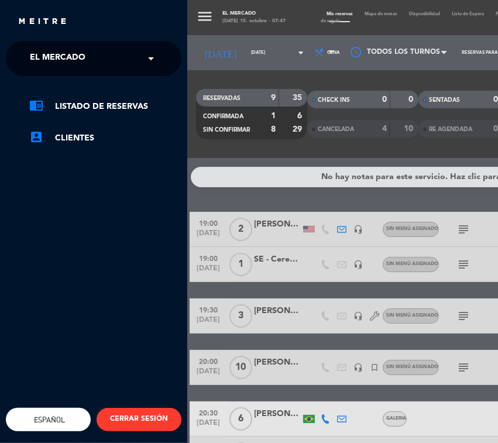
click at [227, 22] on div "menu El Mercado [DATE] 15. octubre - 07:47 Mis reservas Mapa de mesas Disponibi…" at bounding box center [436, 221] width 498 height 443
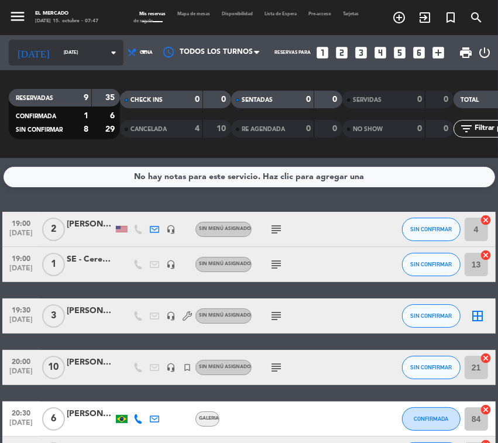
click at [63, 50] on input "[DATE]" at bounding box center [91, 53] width 66 height 18
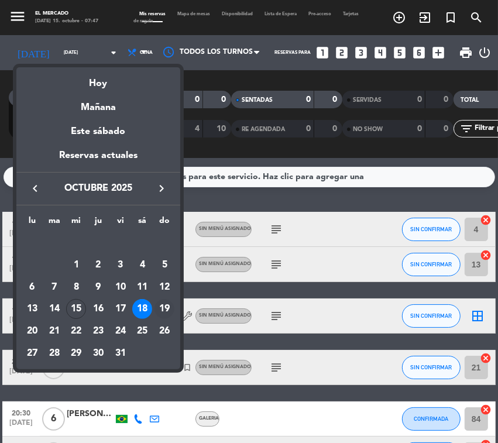
click at [165, 302] on div "19" at bounding box center [164, 309] width 20 height 20
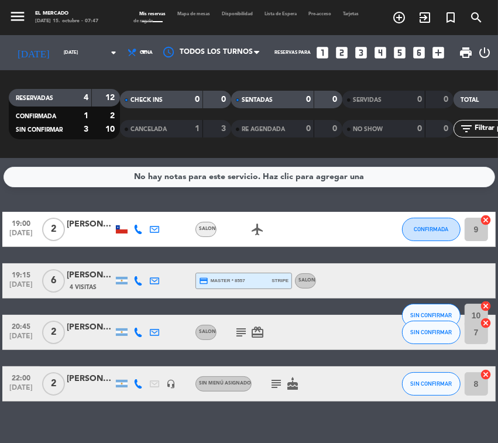
drag, startPoint x: 108, startPoint y: 94, endPoint x: 116, endPoint y: 97, distance: 8.2
click at [116, 97] on strong "12" at bounding box center [112, 98] width 12 height 8
click at [102, 94] on div "12" at bounding box center [106, 97] width 22 height 13
drag, startPoint x: 101, startPoint y: 94, endPoint x: 114, endPoint y: 95, distance: 13.0
click at [114, 95] on div "12" at bounding box center [106, 97] width 22 height 13
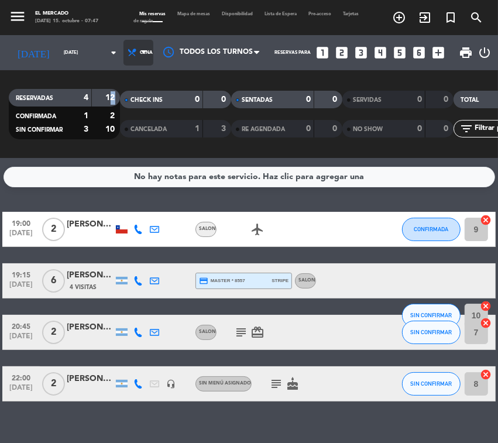
click at [140, 53] on span "Cena" at bounding box center [146, 53] width 13 height 6
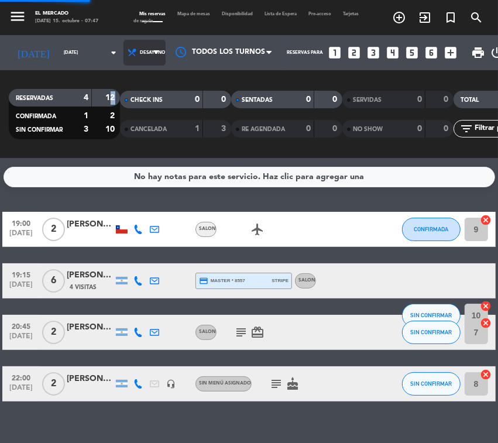
click at [115, 104] on div "menu El Mercado [DATE] 15. octubre - 07:47 Mis reservas Mapa de mesas Disponibi…" at bounding box center [249, 79] width 498 height 158
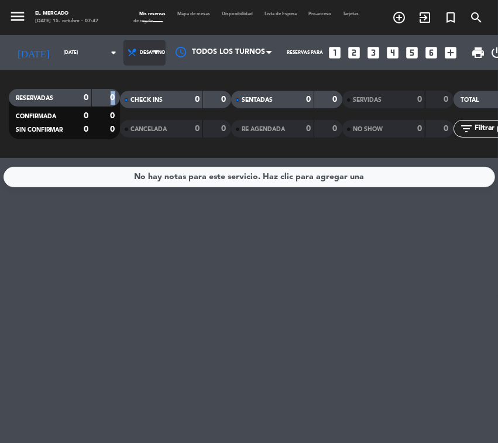
click at [133, 59] on span "Desayuno" at bounding box center [144, 53] width 42 height 26
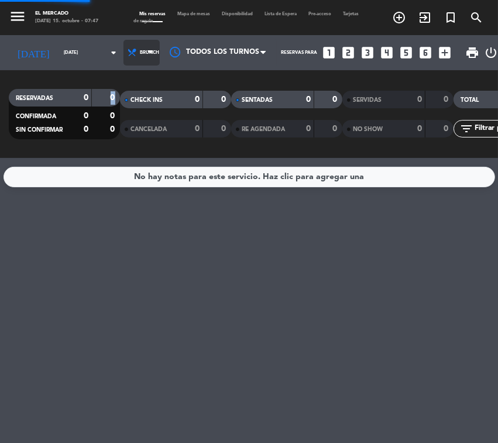
click at [120, 126] on div "menu El Mercado [DATE] 15. octubre - 07:47 Mis reservas Mapa de mesas Disponibi…" at bounding box center [249, 79] width 498 height 158
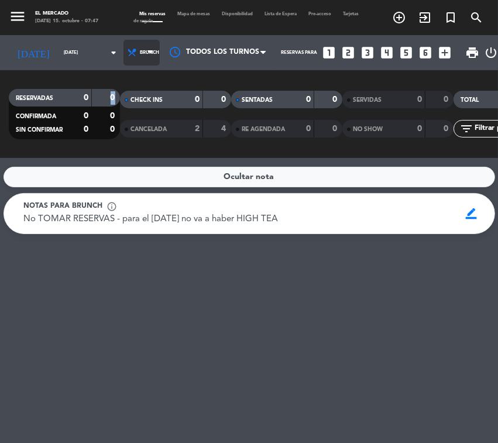
click at [123, 49] on span "Brunch" at bounding box center [141, 53] width 36 height 26
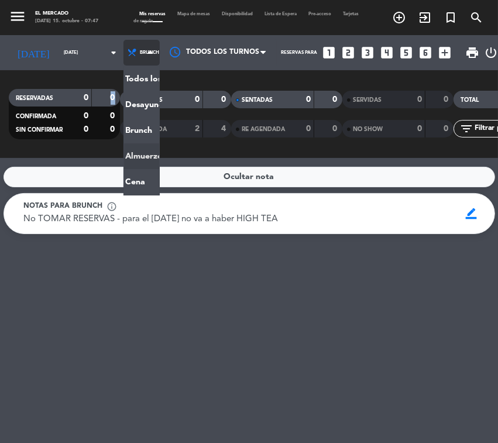
click at [120, 154] on div "menu El Mercado [DATE] 15. octubre - 07:47 Mis reservas Mapa de mesas Disponibi…" at bounding box center [249, 79] width 498 height 158
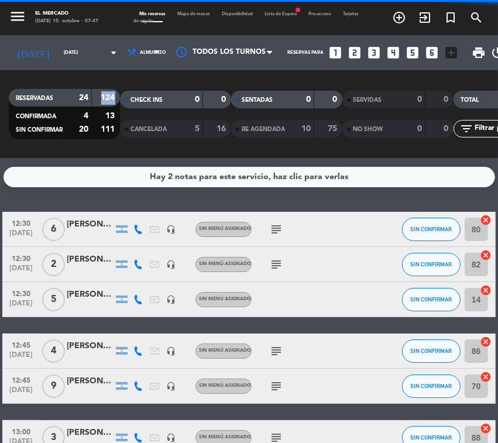
click at [123, 47] on span "Almuerzo" at bounding box center [144, 53] width 43 height 26
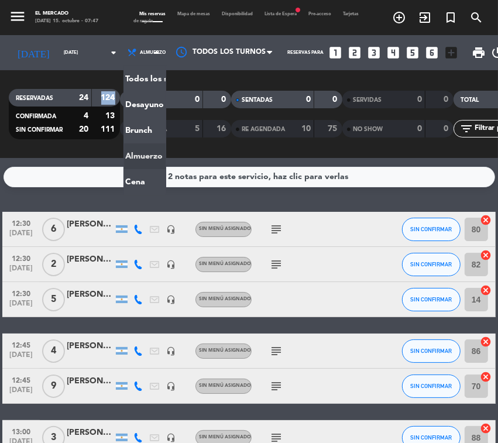
click at [123, 47] on span "Almuerzo" at bounding box center [144, 53] width 43 height 26
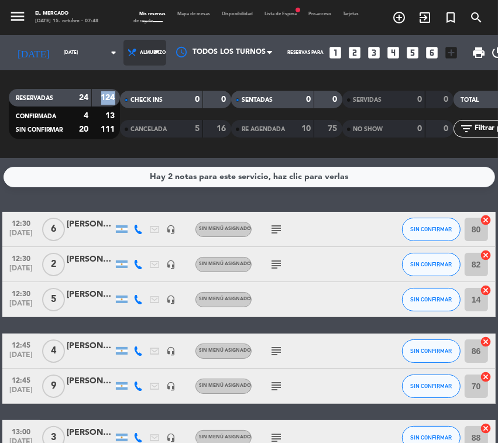
click at [126, 49] on span "Almuerzo" at bounding box center [144, 53] width 43 height 26
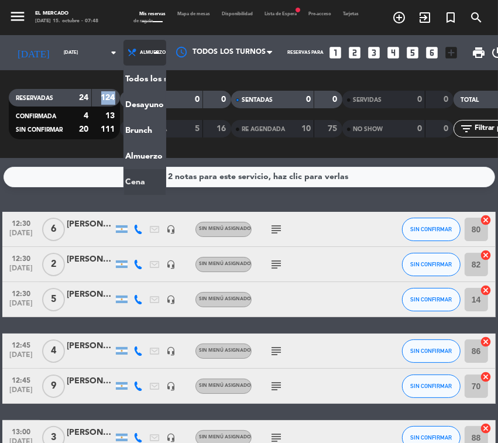
click at [115, 186] on ng-component "menu El Mercado [DATE] 15. octubre - 07:48 Mis reservas Mapa de mesas Disponibi…" at bounding box center [249, 221] width 498 height 443
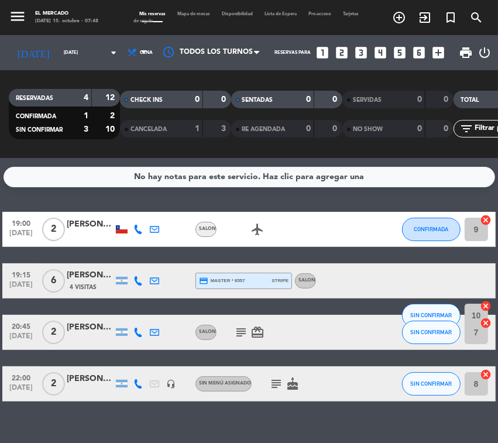
click at [44, 18] on div "[DATE] 15. octubre - 07:48" at bounding box center [66, 22] width 63 height 8
click at [24, 19] on icon "menu" at bounding box center [18, 17] width 18 height 18
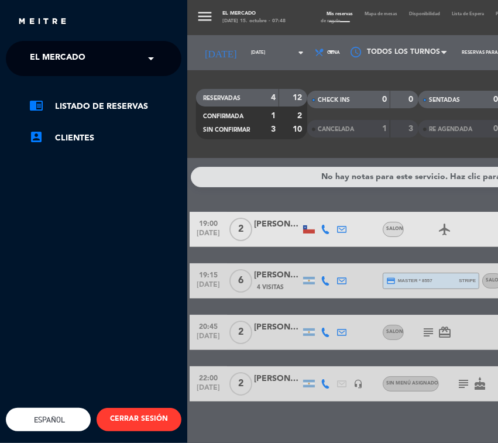
click at [28, 50] on div "× El Mercado" at bounding box center [64, 58] width 78 height 25
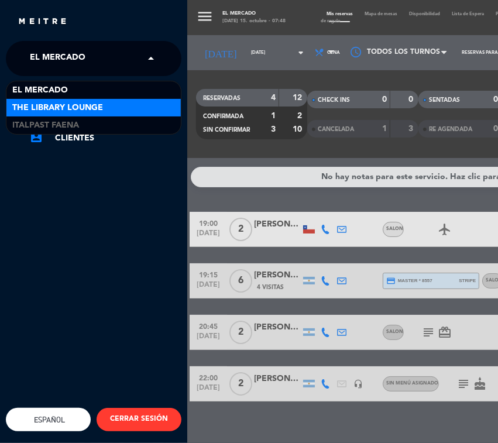
click at [33, 104] on span "The Library Lounge" at bounding box center [57, 107] width 91 height 13
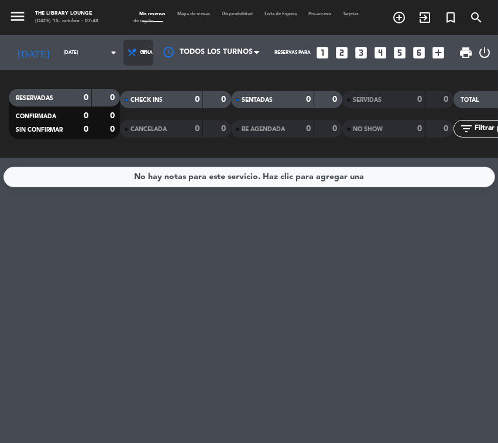
click at [135, 57] on span "Cena" at bounding box center [138, 53] width 30 height 26
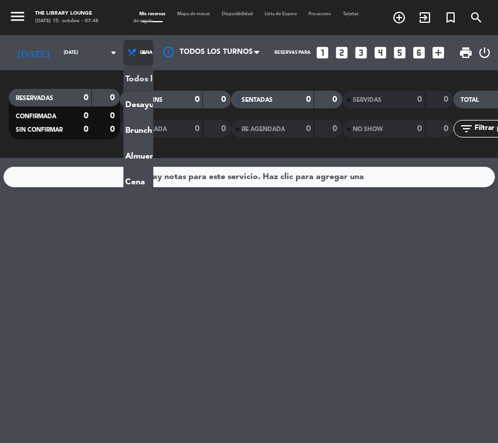
click at [125, 75] on div "menu The Library Lounge [DATE] 15. octubre - 07:48 Mis reservas Mapa de mesas D…" at bounding box center [249, 79] width 498 height 158
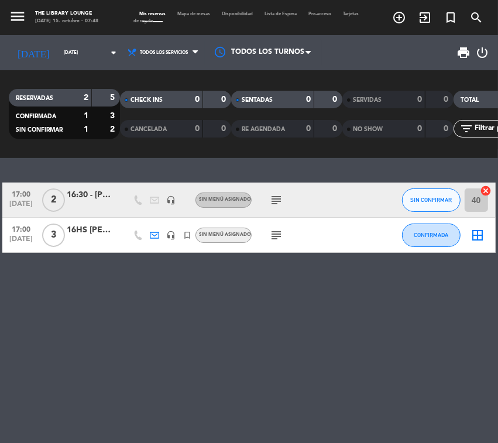
click at [140, 53] on span "Todos los servicios" at bounding box center [164, 53] width 48 height 6
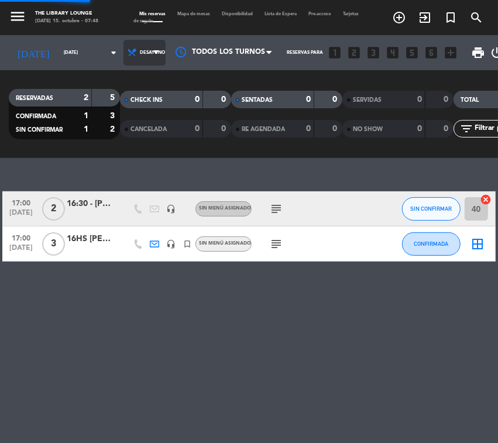
click at [128, 101] on div "menu The Library Lounge [DATE] 15. octubre - 07:48 Mis reservas Mapa de mesas D…" at bounding box center [249, 79] width 498 height 158
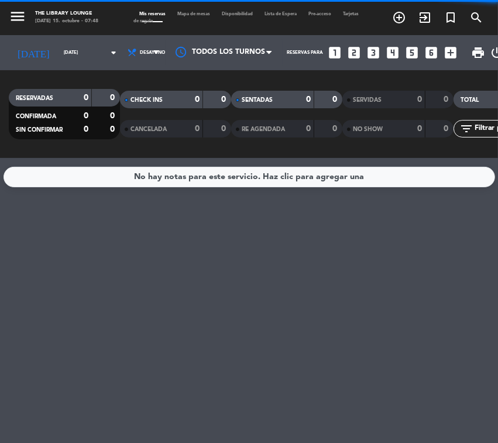
click at [131, 57] on span "Desayuno" at bounding box center [144, 53] width 42 height 26
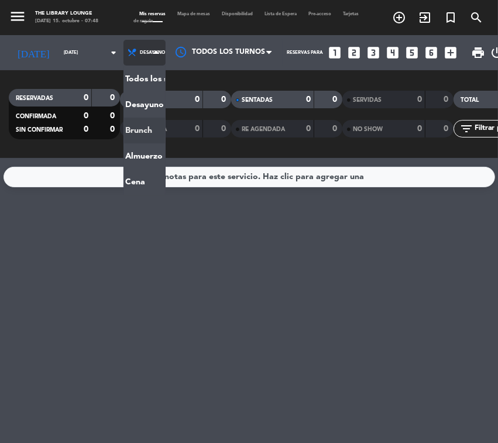
click at [126, 136] on div "menu The Library Lounge [DATE] 15. octubre - 07:48 Mis reservas Mapa de mesas D…" at bounding box center [249, 79] width 498 height 158
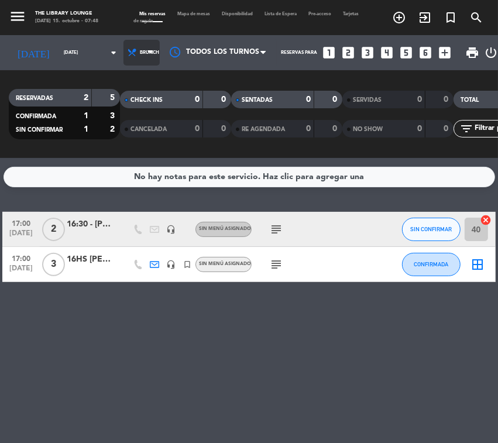
click at [140, 53] on span "Brunch" at bounding box center [149, 53] width 19 height 6
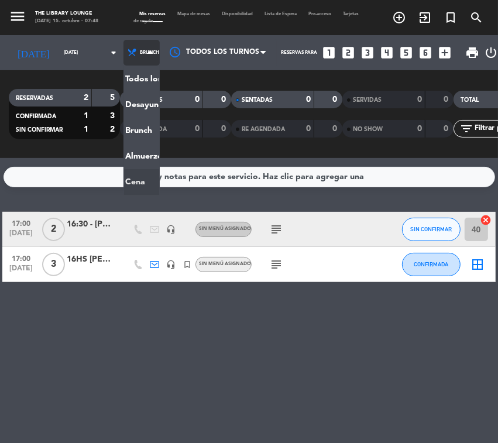
click at [129, 174] on ng-component "menu The Library Lounge [DATE] 15. octubre - 07:48 Mis reservas Mapa de mesas D…" at bounding box center [249, 221] width 498 height 443
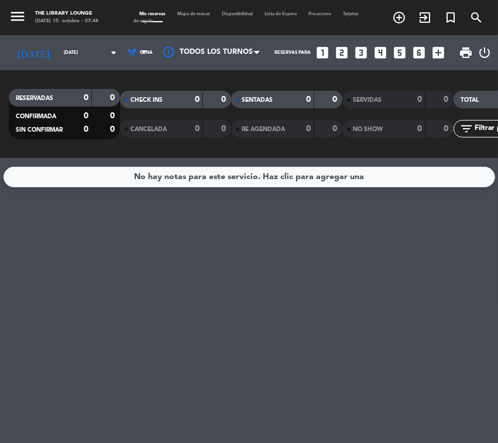
drag, startPoint x: 71, startPoint y: 15, endPoint x: 64, endPoint y: 16, distance: 6.5
click at [71, 15] on div "The Library Lounge" at bounding box center [66, 14] width 63 height 8
click at [22, 18] on icon "menu" at bounding box center [18, 17] width 18 height 18
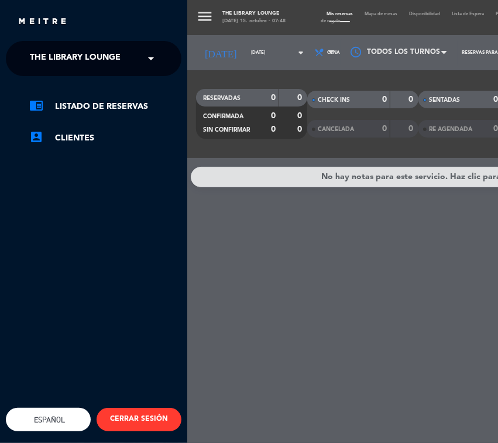
click at [44, 53] on span "The Library Lounge" at bounding box center [75, 58] width 91 height 25
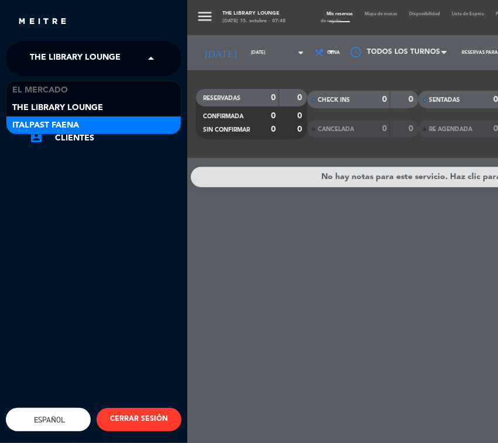
click at [43, 116] on div "Italpast Faena" at bounding box center [93, 125] width 174 height 18
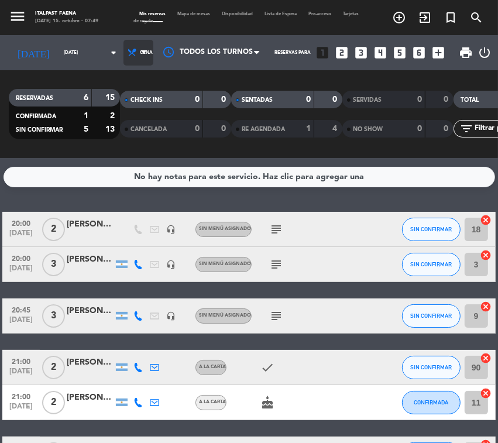
click at [123, 53] on span "Cena" at bounding box center [138, 53] width 30 height 26
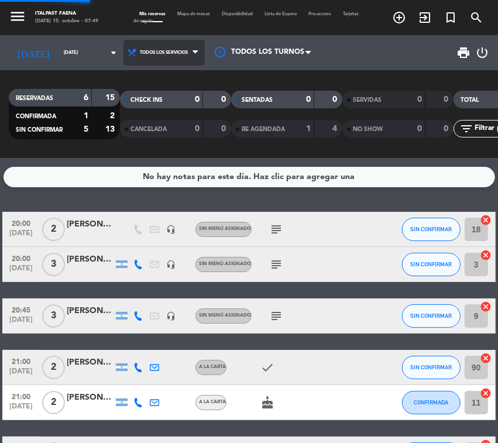
click at [116, 78] on div "menu Italpast Faena [DATE] 15. octubre - 07:49 Mis reservas Mapa de mesas Dispo…" at bounding box center [249, 79] width 498 height 158
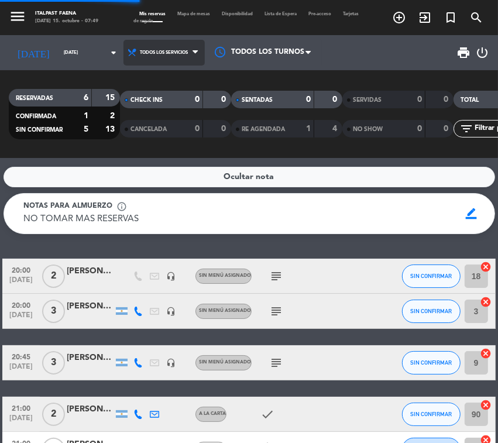
click at [123, 59] on span "Todos los servicios" at bounding box center [163, 53] width 81 height 26
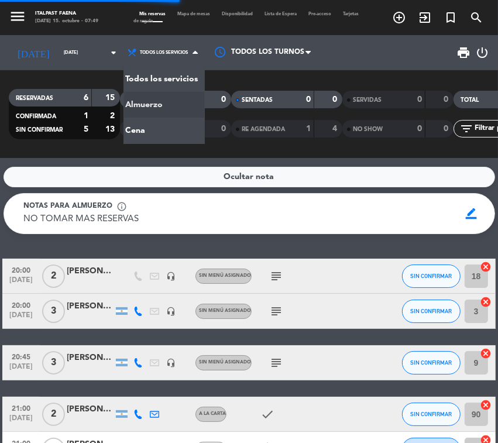
click at [128, 98] on div "menu Italpast Faena [DATE] 15. octubre - 07:49 Mis reservas Mapa de mesas Dispo…" at bounding box center [249, 79] width 498 height 158
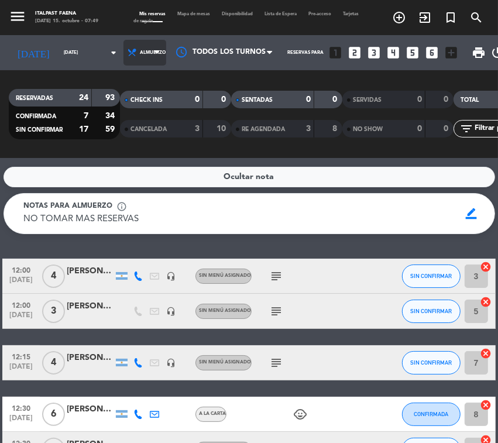
click at [123, 44] on span "Almuerzo" at bounding box center [144, 53] width 43 height 26
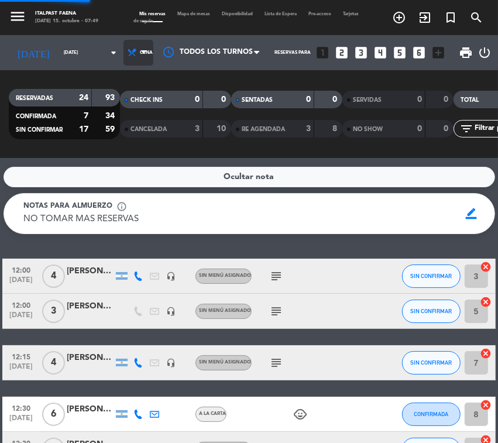
click at [122, 125] on div "menu Italpast Faena [DATE] 15. octubre - 07:49 Mis reservas Mapa de mesas Dispo…" at bounding box center [249, 79] width 498 height 158
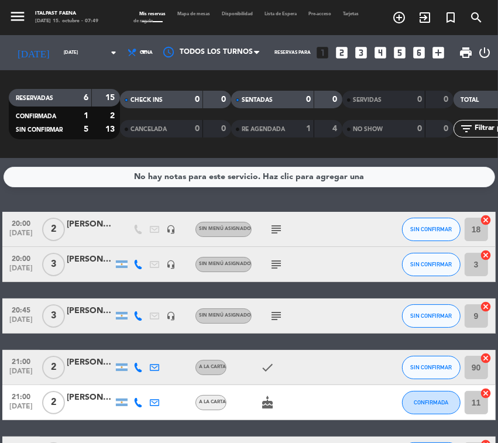
drag, startPoint x: 97, startPoint y: 99, endPoint x: 115, endPoint y: 97, distance: 18.3
click at [115, 97] on div "15" at bounding box center [106, 97] width 22 height 13
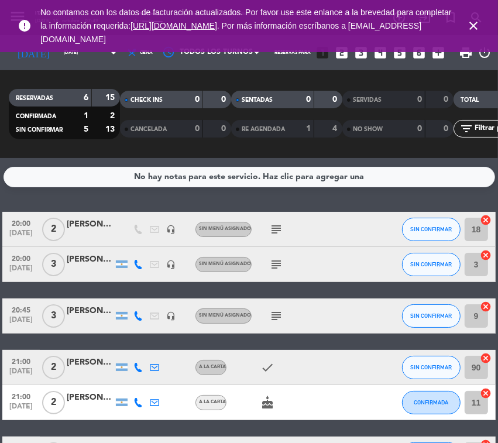
click at [470, 29] on icon "close" at bounding box center [473, 26] width 14 height 14
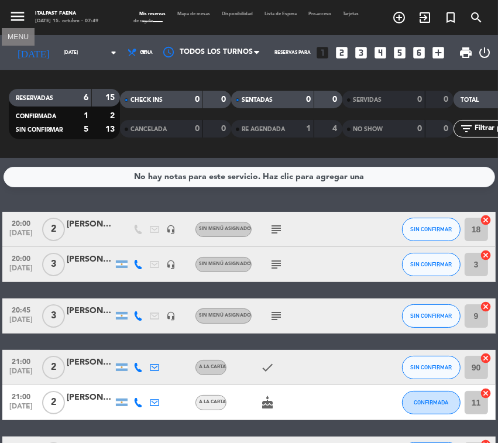
click at [19, 25] on button "menu" at bounding box center [18, 18] width 18 height 20
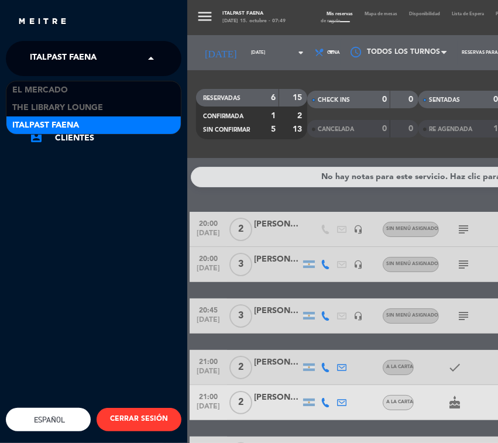
click at [46, 59] on span "Italpast Faena" at bounding box center [63, 58] width 67 height 25
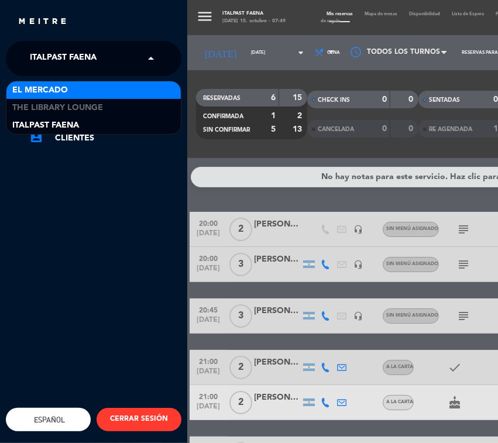
click at [67, 85] on span "El Mercado" at bounding box center [40, 90] width 56 height 13
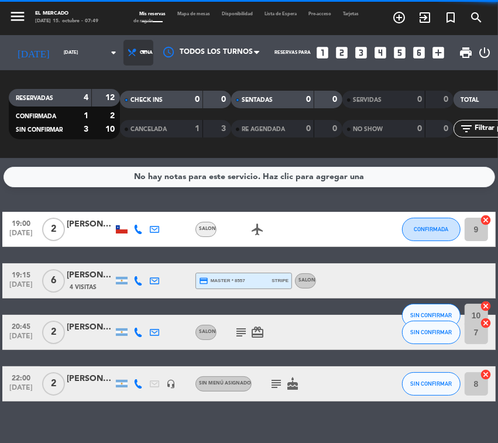
click at [123, 57] on span "Cena" at bounding box center [138, 53] width 30 height 26
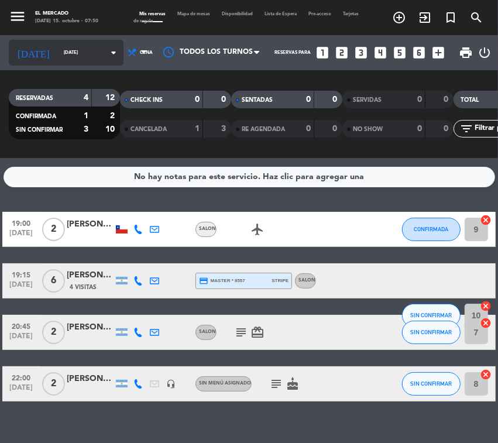
click at [58, 57] on input "[DATE]" at bounding box center [91, 53] width 66 height 18
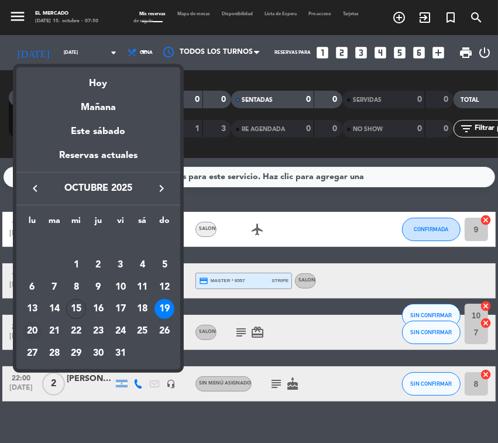
click at [36, 328] on div "20" at bounding box center [32, 331] width 20 height 20
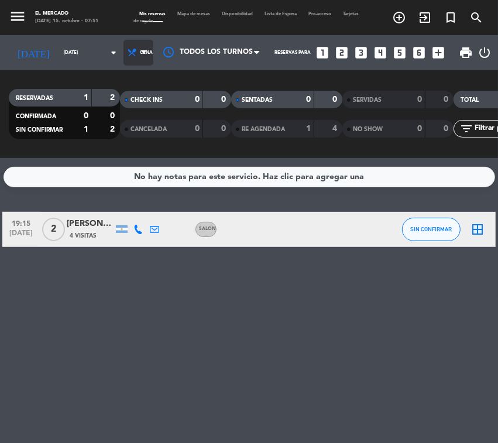
click at [140, 51] on span "Cena" at bounding box center [146, 53] width 13 height 6
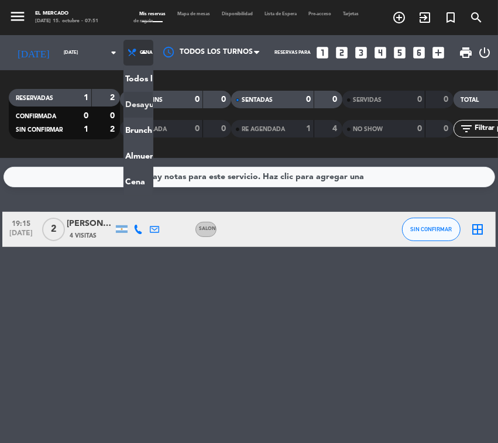
click at [119, 101] on div "menu El Mercado [DATE] 15. octubre - 07:51 Mis reservas Mapa de mesas Disponibi…" at bounding box center [249, 79] width 498 height 158
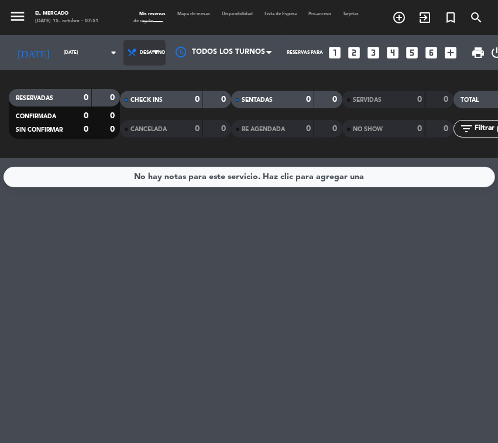
click at [140, 53] on span "Desayuno" at bounding box center [152, 53] width 25 height 6
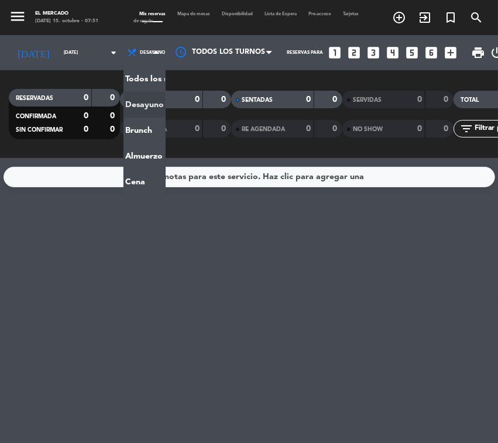
drag, startPoint x: 118, startPoint y: 104, endPoint x: 119, endPoint y: 113, distance: 9.4
click at [119, 112] on div "menu El Mercado [DATE] 15. octubre - 07:51 Mis reservas Mapa de mesas Disponibi…" at bounding box center [249, 79] width 498 height 158
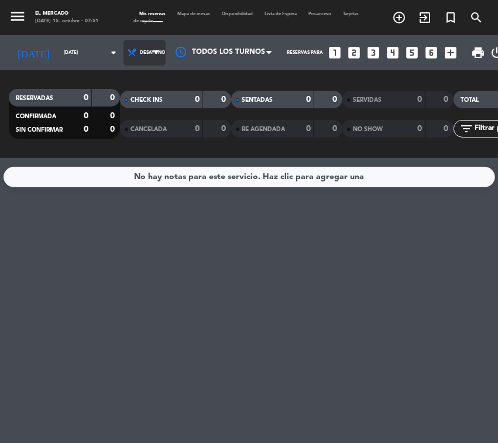
click at [123, 44] on span "Desayuno" at bounding box center [144, 53] width 42 height 26
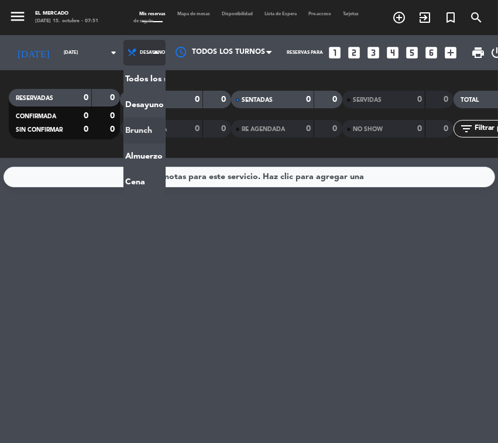
click at [123, 135] on div "menu El Mercado [DATE] 15. octubre - 07:51 Mis reservas Mapa de mesas Disponibi…" at bounding box center [249, 79] width 498 height 158
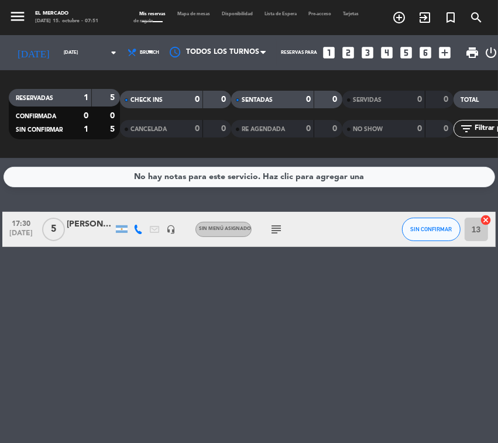
click at [130, 61] on span "Brunch" at bounding box center [141, 53] width 36 height 26
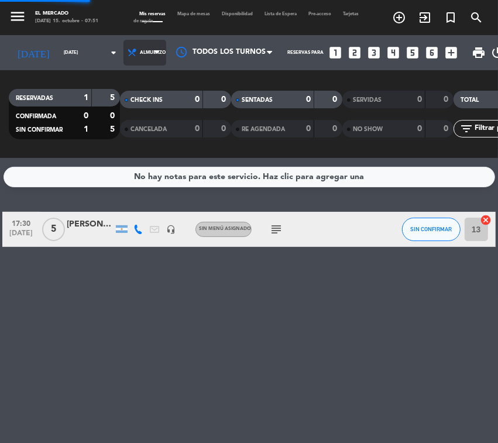
click at [123, 162] on ng-component "menu El Mercado [DATE] 15. octubre - 07:51 Mis reservas Mapa de mesas Disponibi…" at bounding box center [249, 221] width 498 height 443
click at [154, 57] on icon at bounding box center [156, 52] width 5 height 9
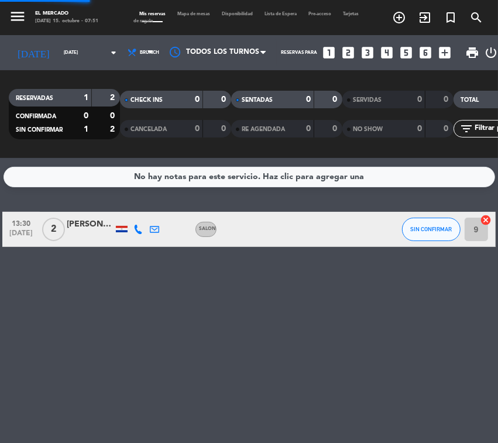
click at [127, 126] on div "menu El Mercado [DATE] 15. octubre - 07:51 Mis reservas Mapa de mesas Disponibi…" at bounding box center [249, 79] width 498 height 158
click at [123, 57] on span "Brunch" at bounding box center [141, 53] width 36 height 26
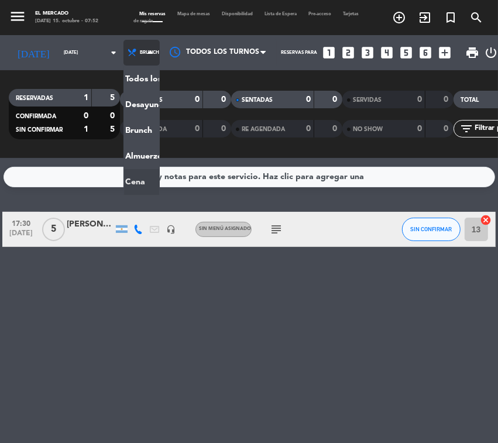
click at [123, 176] on ng-component "menu El Mercado [DATE] 15. octubre - 07:52 Mis reservas Mapa de mesas Disponibi…" at bounding box center [249, 221] width 498 height 443
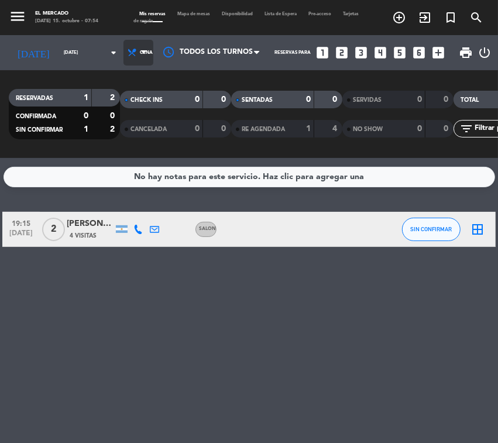
click at [123, 63] on span "Cena" at bounding box center [138, 53] width 30 height 26
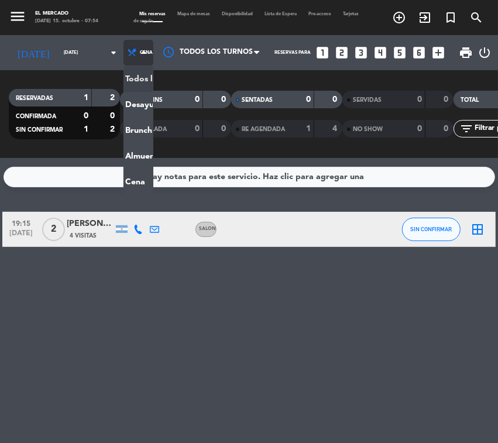
click at [140, 51] on span "Cena" at bounding box center [146, 53] width 13 height 6
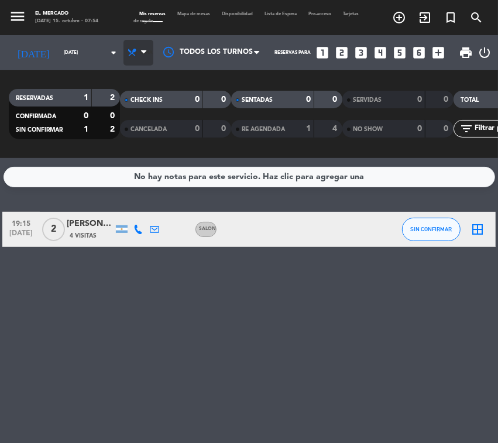
click at [127, 56] on icon at bounding box center [132, 52] width 10 height 10
click at [124, 174] on ng-component "menu El Mercado [DATE] 15. octubre - 07:54 Mis reservas Mapa de mesas Disponibi…" at bounding box center [249, 221] width 498 height 443
click at [135, 54] on span "Cena" at bounding box center [138, 53] width 30 height 26
click at [59, 147] on div "RESERVADAS 1 2 CONFIRMADA 0 0 SIN CONFIRMAR 1 2 CHECK INS 0 0 CANCELADA 0 0 SEN…" at bounding box center [249, 114] width 498 height 88
click at [44, 22] on div "[DATE] 15. octubre - 07:55" at bounding box center [66, 22] width 63 height 8
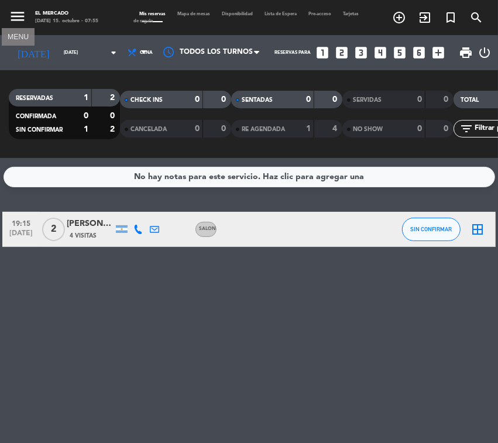
click at [19, 16] on icon "menu" at bounding box center [18, 17] width 18 height 18
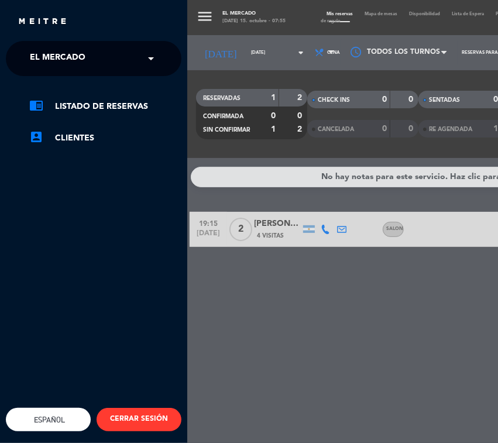
click at [27, 54] on div "× El Mercado" at bounding box center [64, 58] width 78 height 25
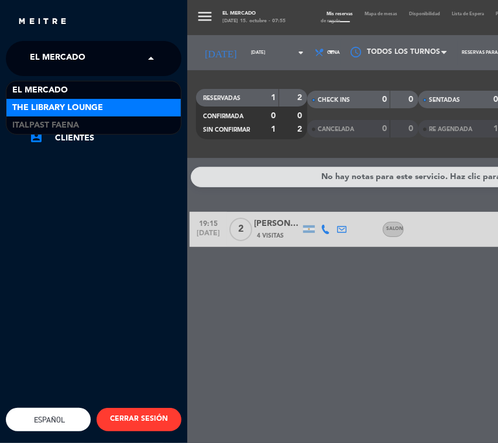
click at [38, 106] on span "The Library Lounge" at bounding box center [57, 107] width 91 height 13
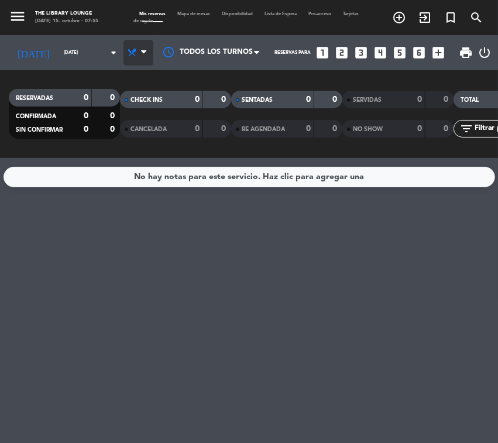
click at [123, 40] on div "Todos los servicios Desayuno Brunch Almuerzo Cena Cena Todos los servicios Desa…" at bounding box center [138, 52] width 30 height 35
click at [123, 44] on span "Cena" at bounding box center [138, 53] width 30 height 26
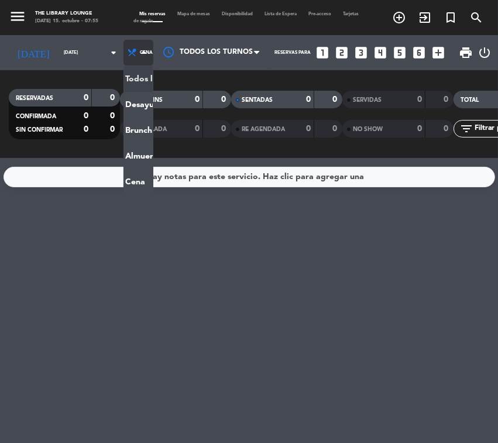
click at [114, 80] on div "menu The Library Lounge [DATE] 15. octubre - 07:55 Mis reservas Mapa de mesas D…" at bounding box center [249, 79] width 498 height 158
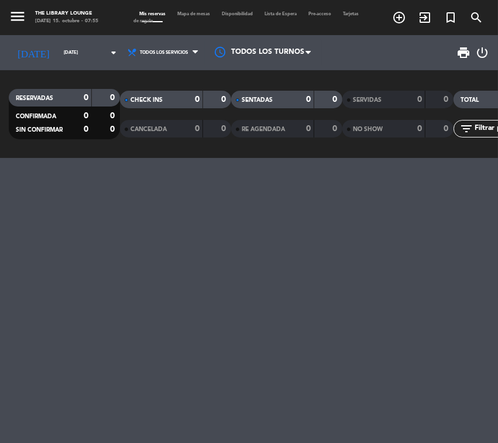
click at [123, 56] on span "Todos los servicios" at bounding box center [163, 53] width 81 height 26
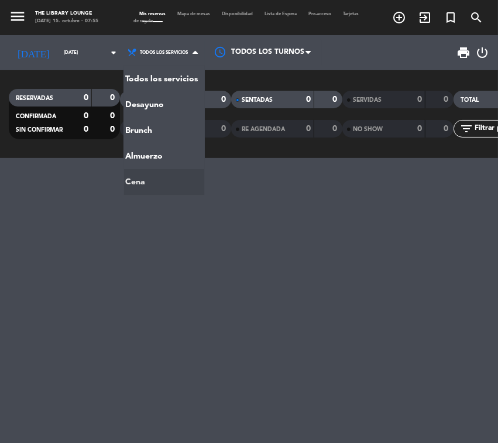
click at [102, 283] on div at bounding box center [249, 300] width 498 height 285
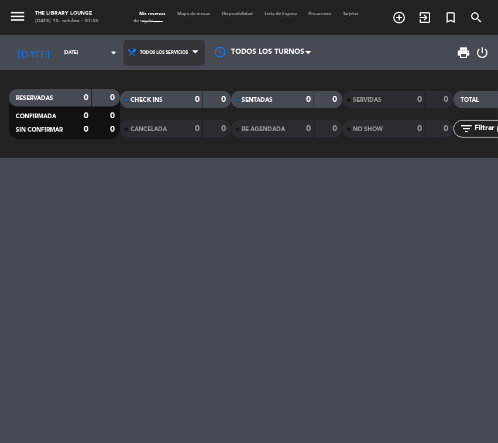
click at [145, 51] on span "Todos los servicios" at bounding box center [164, 53] width 48 height 6
click at [56, 22] on div "[DATE] 15. octubre - 07:55" at bounding box center [66, 22] width 63 height 8
click at [16, 15] on icon "menu" at bounding box center [18, 17] width 18 height 18
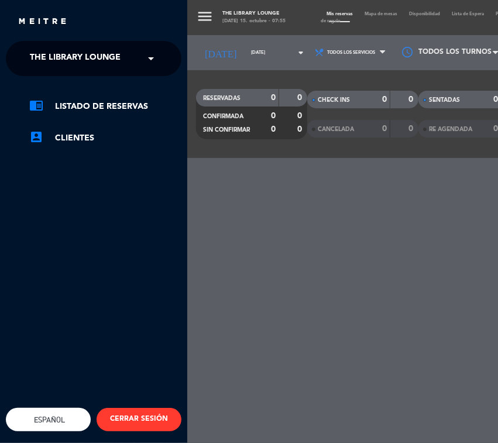
click at [30, 68] on span "The Library Lounge" at bounding box center [75, 58] width 91 height 25
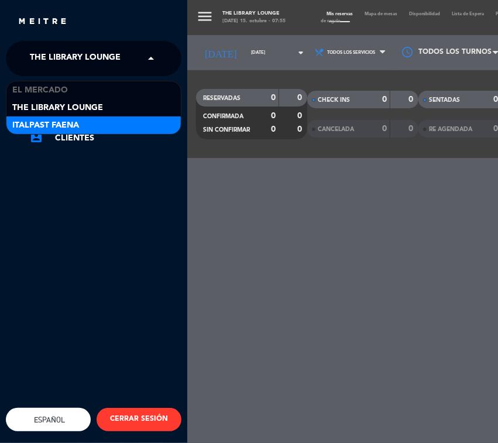
click at [44, 123] on span "Italpast Faena" at bounding box center [45, 125] width 67 height 13
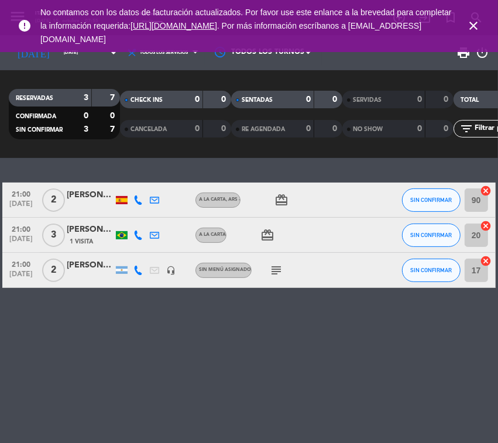
click at [472, 27] on icon "close" at bounding box center [473, 26] width 14 height 14
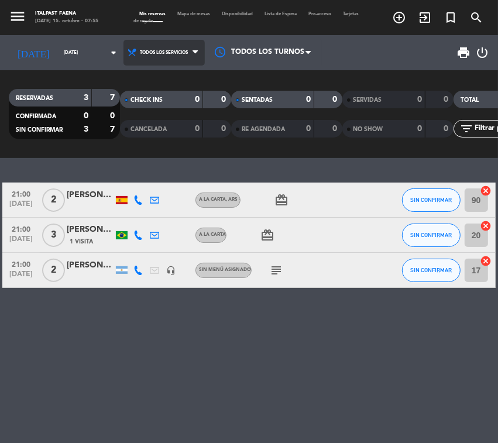
click at [139, 57] on span "Todos los servicios" at bounding box center [163, 53] width 81 height 26
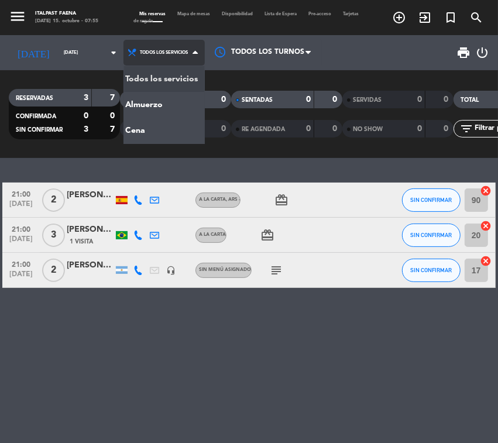
click at [139, 74] on div "menu Italpast Faena [DATE] 15. octubre - 07:55 Mis reservas Mapa de mesas Dispo…" at bounding box center [249, 79] width 498 height 158
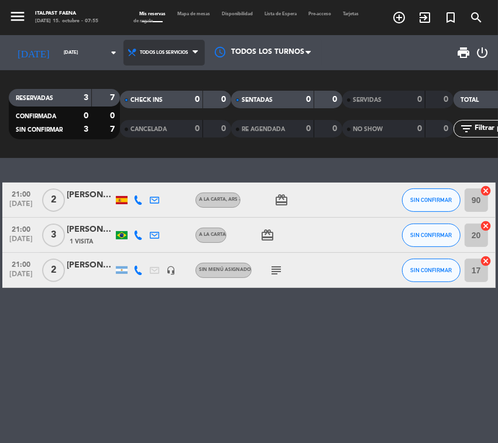
click at [123, 59] on span "Todos los servicios" at bounding box center [163, 53] width 81 height 26
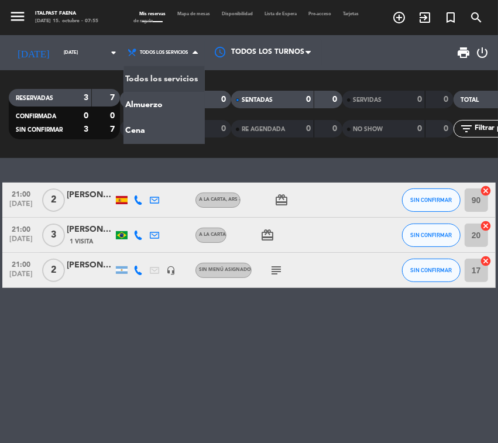
click at [75, 153] on div "RESERVADAS 3 7 CONFIRMADA 0 0 SIN CONFIRMAR 3 7 CHECK INS 0 0 CANCELADA 0 0 SEN…" at bounding box center [249, 114] width 498 height 88
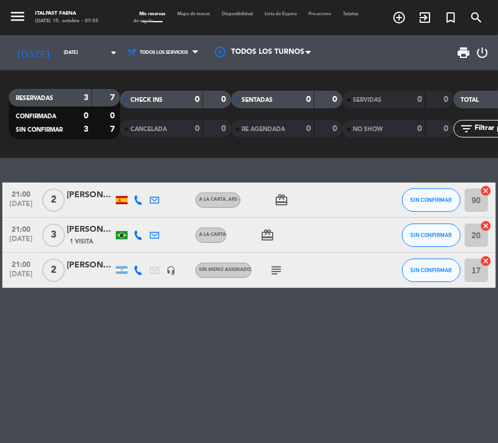
drag, startPoint x: 105, startPoint y: 97, endPoint x: 114, endPoint y: 95, distance: 8.9
click at [114, 95] on div "7" at bounding box center [106, 97] width 22 height 13
click at [39, 18] on div "[DATE] 15. octubre - 07:56" at bounding box center [66, 22] width 63 height 8
click at [21, 18] on icon "menu" at bounding box center [18, 17] width 18 height 18
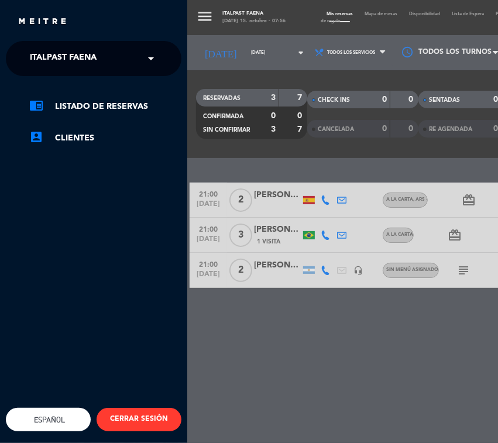
click at [42, 60] on span "Italpast Faena" at bounding box center [63, 58] width 67 height 25
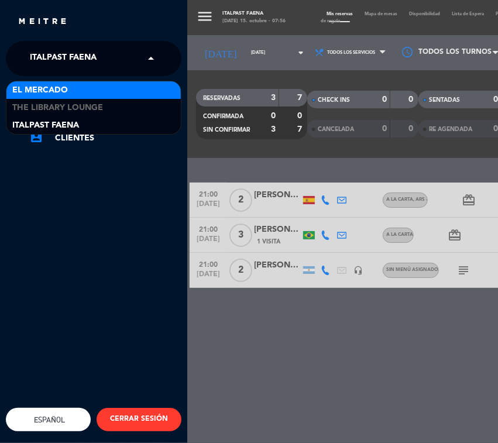
click at [40, 86] on span "El Mercado" at bounding box center [40, 90] width 56 height 13
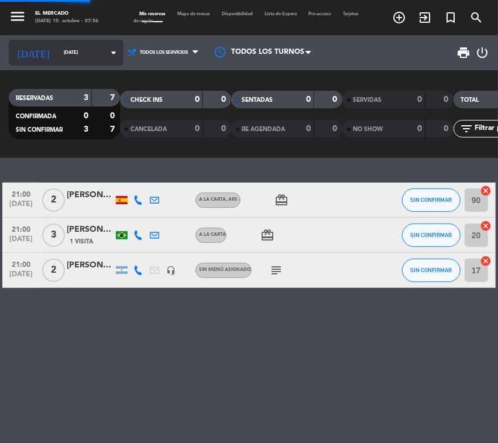
click at [47, 61] on div "[DATE] [DATE] arrow_drop_down" at bounding box center [66, 53] width 115 height 26
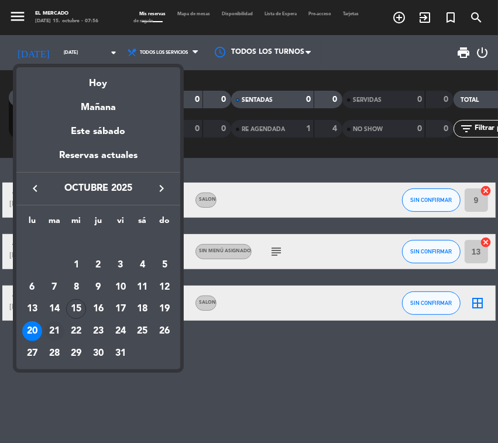
click at [51, 326] on div "21" at bounding box center [54, 331] width 20 height 20
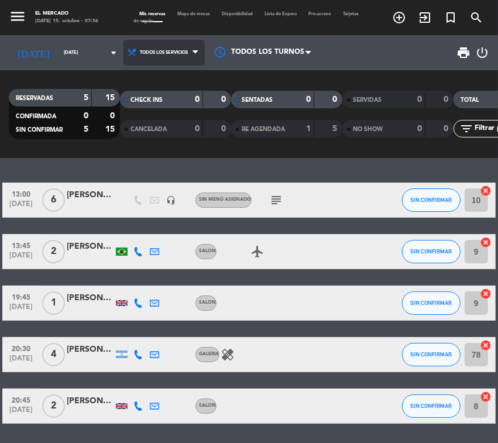
click at [141, 44] on span "Todos los servicios" at bounding box center [163, 53] width 81 height 26
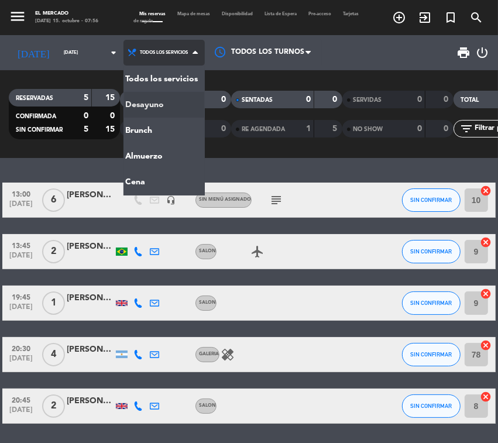
click at [130, 104] on div "menu El Mercado [DATE] 15. octubre - 07:56 Mis reservas Mapa de mesas Disponibi…" at bounding box center [249, 79] width 498 height 158
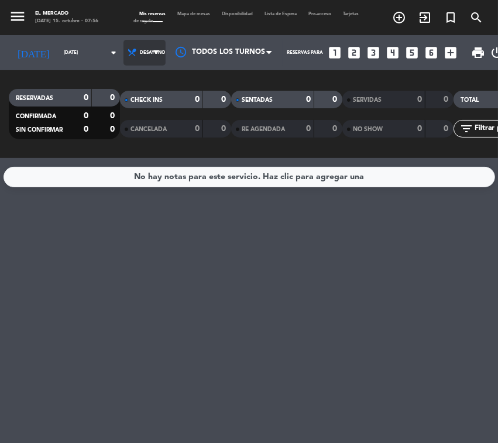
click at [123, 44] on span "Desayuno" at bounding box center [144, 53] width 42 height 26
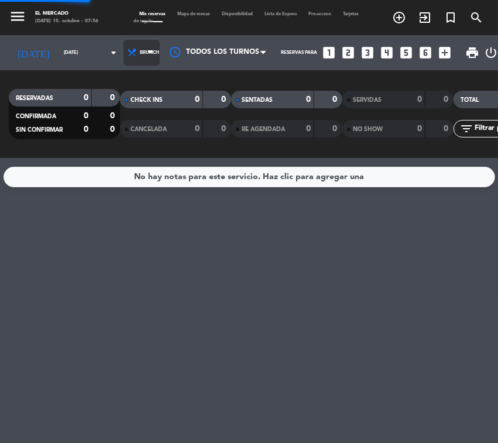
click at [124, 133] on div "menu El Mercado [DATE] 15. octubre - 07:56 Mis reservas Mapa de mesas Disponibi…" at bounding box center [249, 79] width 498 height 158
click at [140, 51] on span "Brunch" at bounding box center [149, 53] width 19 height 6
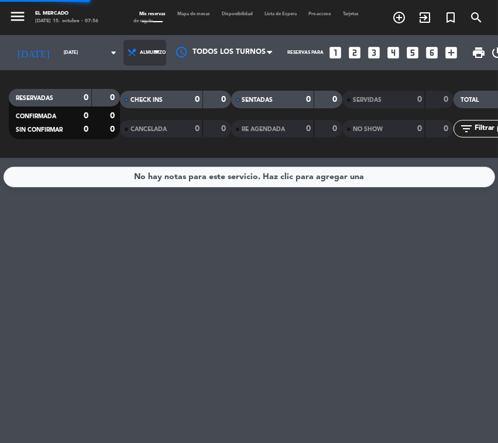
click at [124, 148] on div "menu El Mercado [DATE] 15. octubre - 07:56 Mis reservas Mapa de mesas Disponibi…" at bounding box center [249, 79] width 498 height 158
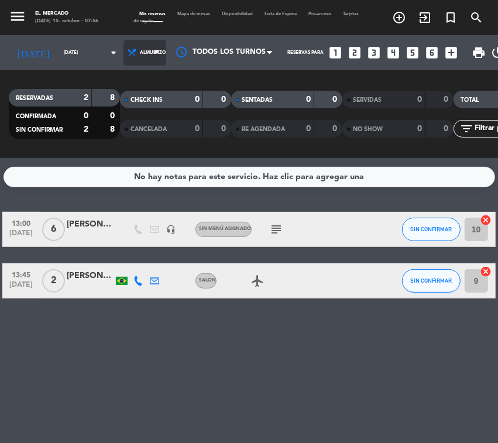
click at [123, 49] on span "Almuerzo" at bounding box center [144, 53] width 43 height 26
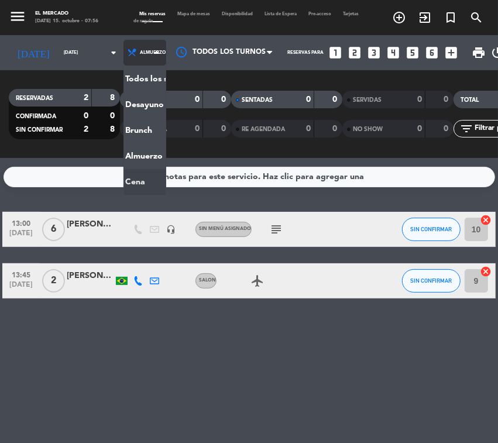
click at [116, 176] on ng-component "menu El Mercado [DATE] 15. octubre - 07:56 Mis reservas Mapa de mesas Disponibi…" at bounding box center [249, 221] width 498 height 443
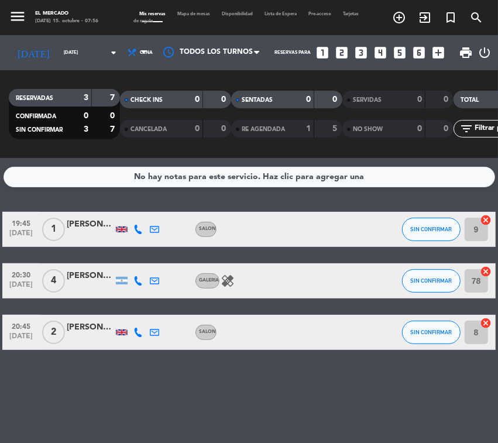
click at [54, 24] on div "[DATE] 15. octubre - 07:56" at bounding box center [66, 22] width 63 height 8
click at [22, 23] on icon "menu" at bounding box center [18, 17] width 18 height 18
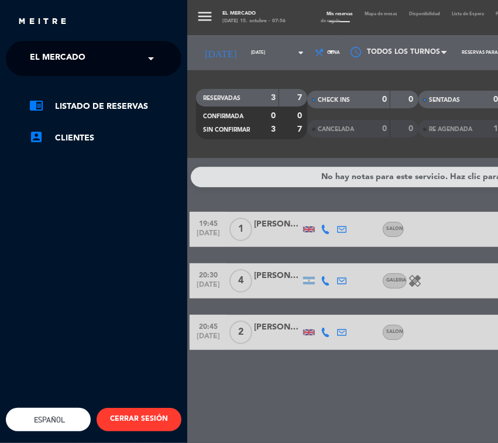
click at [36, 66] on span "El Mercado" at bounding box center [58, 58] width 56 height 25
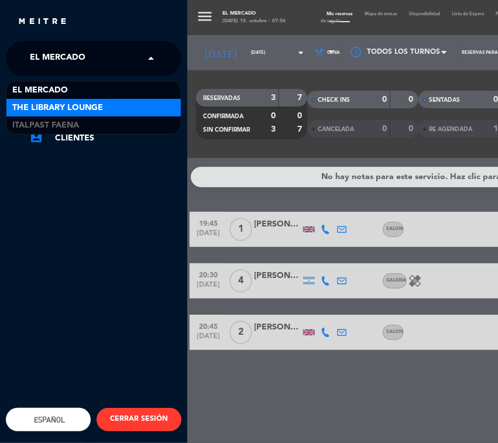
click at [37, 105] on span "The Library Lounge" at bounding box center [57, 107] width 91 height 13
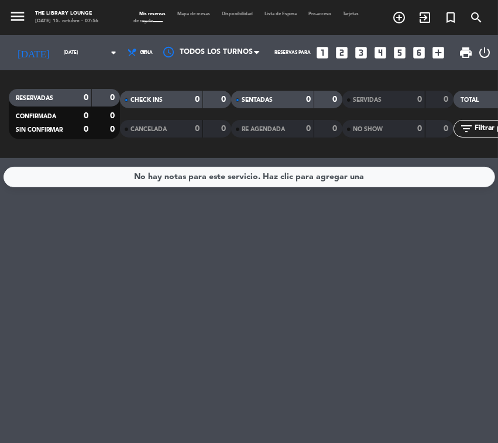
click at [22, 16] on icon "menu" at bounding box center [18, 17] width 18 height 18
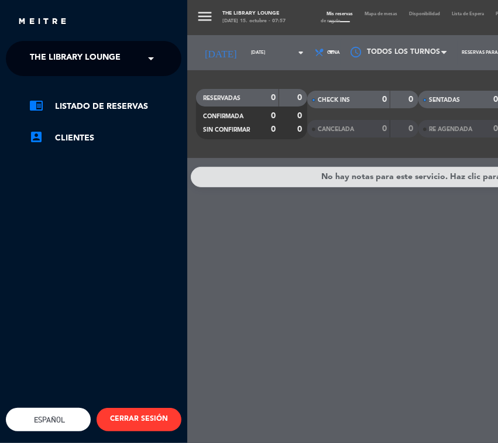
click at [253, 6] on div "menu The Library Lounge [DATE] 15. octubre - 07:57 Mis reservas Mapa de mesas D…" at bounding box center [436, 221] width 498 height 443
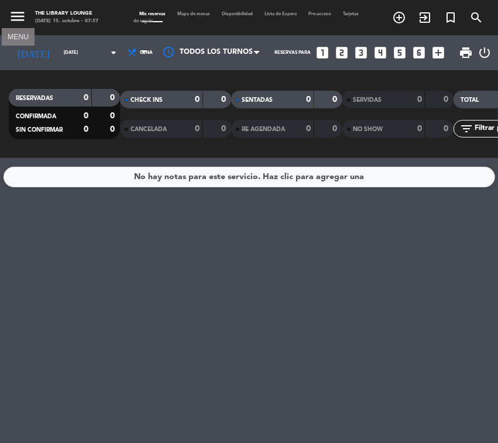
click at [21, 19] on icon "menu" at bounding box center [18, 17] width 18 height 18
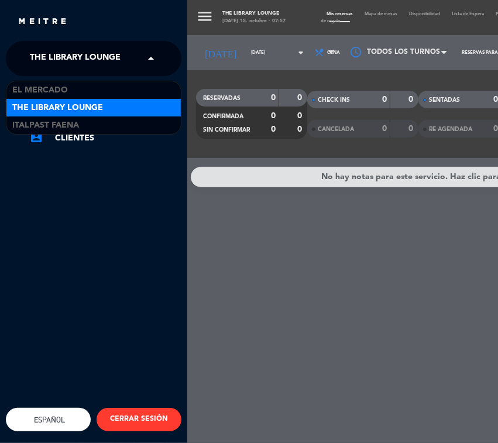
click at [44, 51] on span "The Library Lounge" at bounding box center [75, 58] width 91 height 25
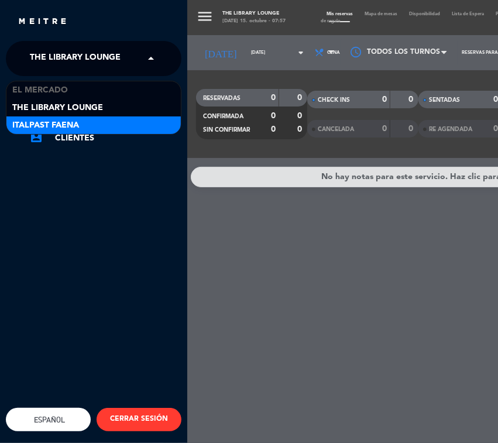
click at [44, 119] on span "Italpast Faena" at bounding box center [45, 125] width 67 height 13
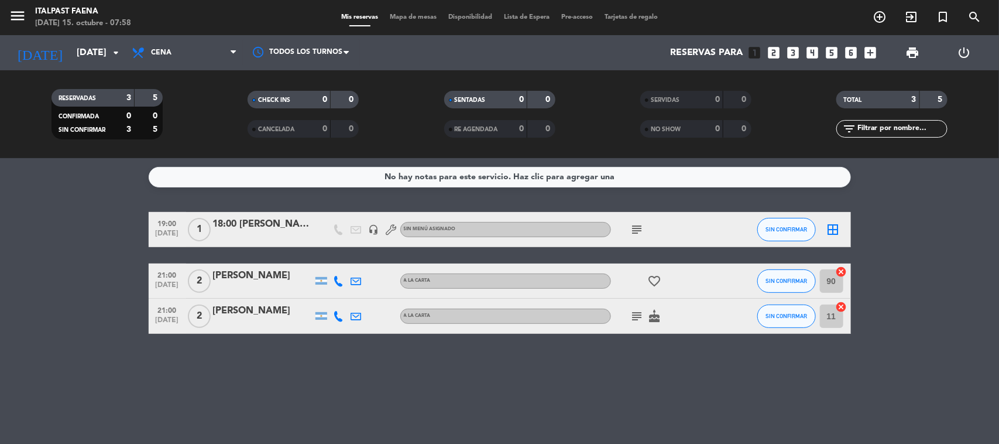
click at [31, 13] on span "menu" at bounding box center [22, 18] width 26 height 28
drag, startPoint x: 25, startPoint y: 15, endPoint x: 25, endPoint y: 24, distance: 9.4
click at [25, 22] on icon "menu" at bounding box center [18, 16] width 18 height 18
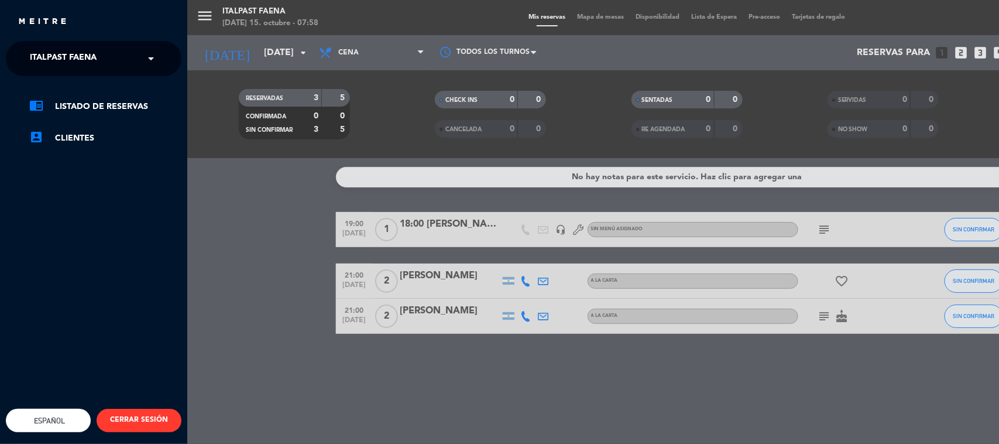
click at [51, 57] on span "Italpast Faena" at bounding box center [63, 58] width 67 height 25
click at [248, 86] on div "menu Italpast Faena [DATE] 15. octubre - 07:58 Mis reservas Mapa de mesas Dispo…" at bounding box center [686, 222] width 999 height 444
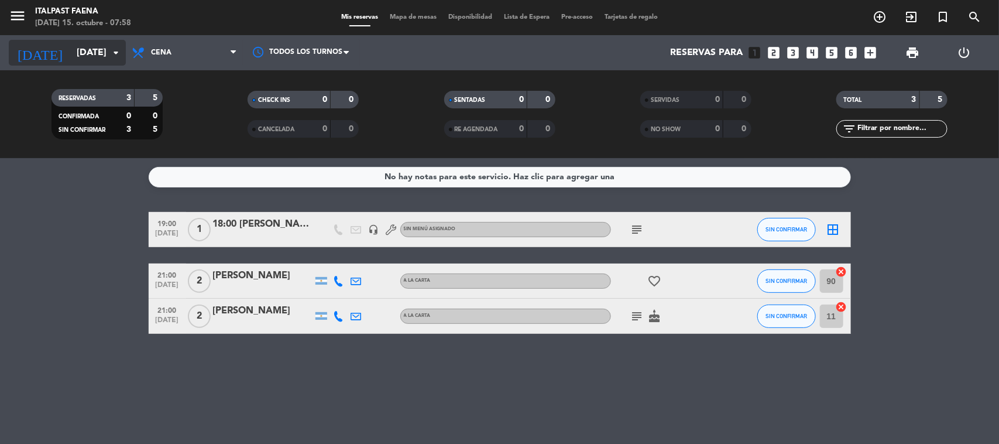
click at [107, 53] on input "[DATE]" at bounding box center [132, 53] width 123 height 23
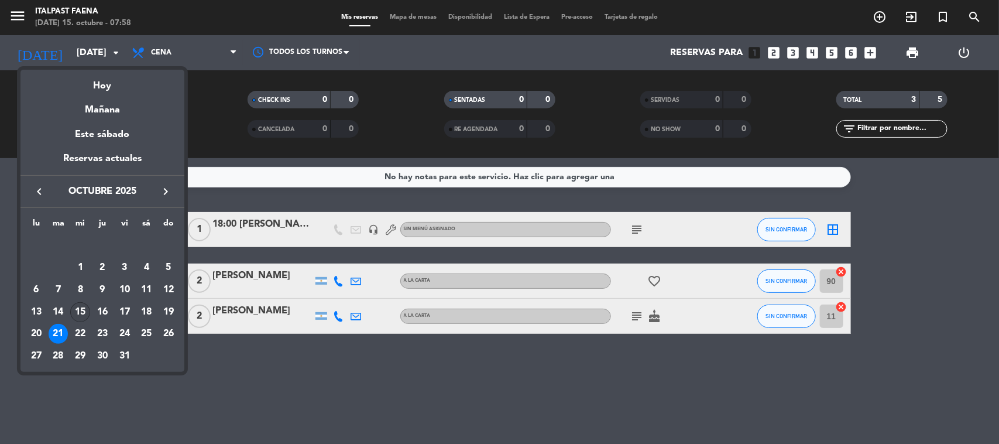
click at [85, 313] on div "15" at bounding box center [80, 312] width 20 height 20
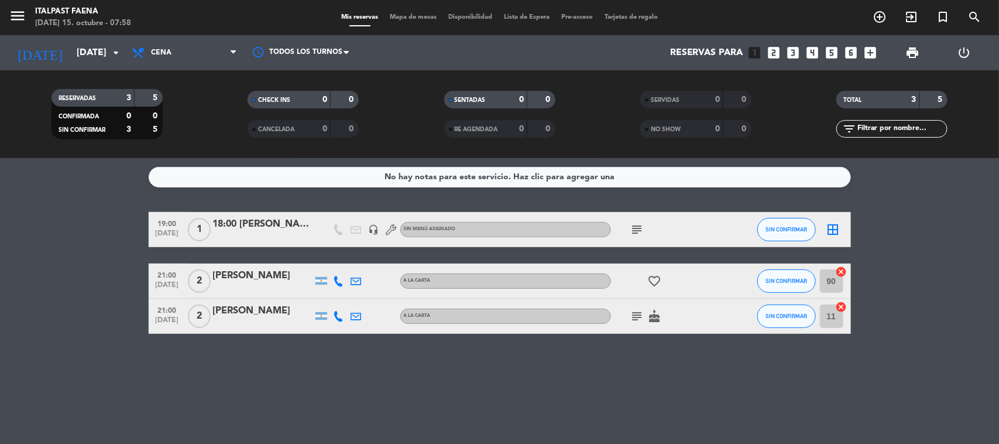
type input "[DATE]"
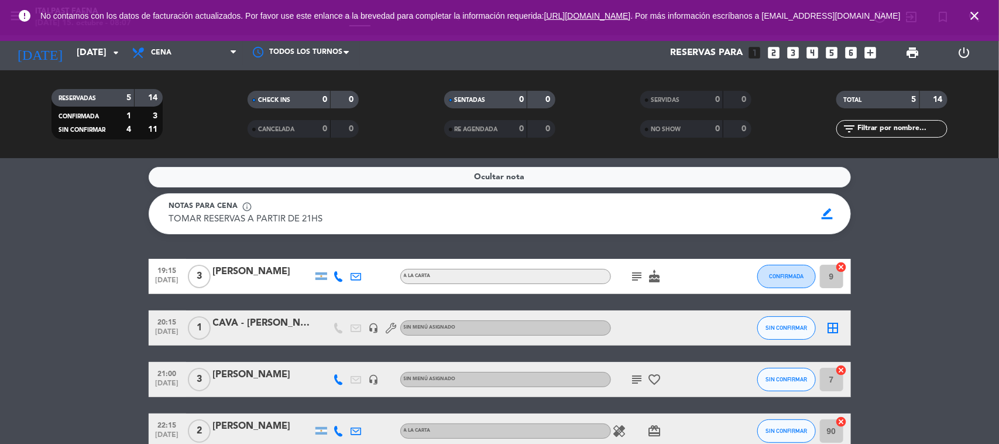
click at [969, 19] on icon "close" at bounding box center [974, 16] width 14 height 14
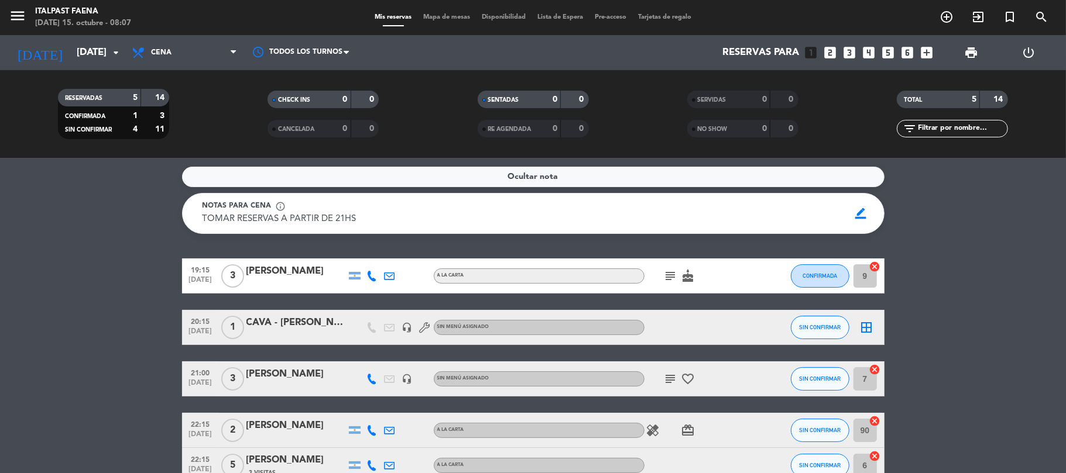
drag, startPoint x: 856, startPoint y: 1, endPoint x: 334, endPoint y: 248, distance: 577.7
click at [334, 248] on div "Ocultar nota Notas para cena info_outline TOMAR RESERVAS A PARTIR DE 21HS TOMAR…" at bounding box center [533, 315] width 1066 height 315
click at [150, 57] on span "Cena" at bounding box center [184, 53] width 117 height 26
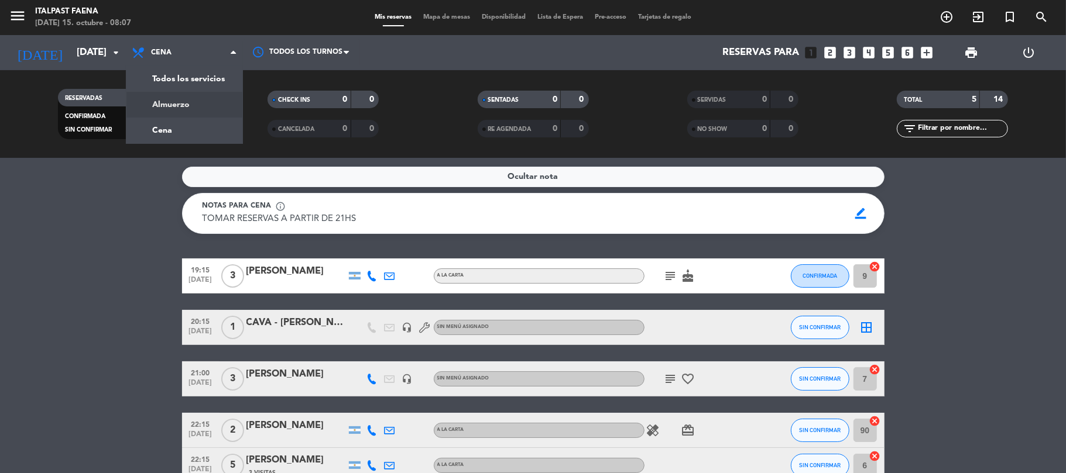
click at [174, 99] on div "menu Italpast Faena [DATE] 15. octubre - 08:07 Mis reservas Mapa de mesas Dispo…" at bounding box center [533, 79] width 1066 height 158
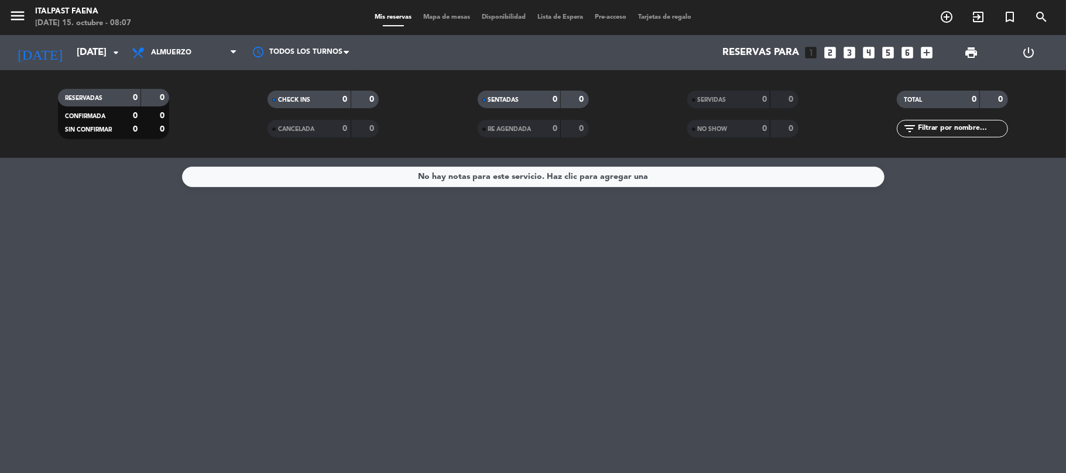
drag, startPoint x: 154, startPoint y: 96, endPoint x: 178, endPoint y: 96, distance: 23.4
click at [165, 96] on div "0" at bounding box center [155, 97] width 22 height 13
click at [445, 180] on div "No hay notas para este servicio. Haz clic para agregar una" at bounding box center [533, 176] width 230 height 13
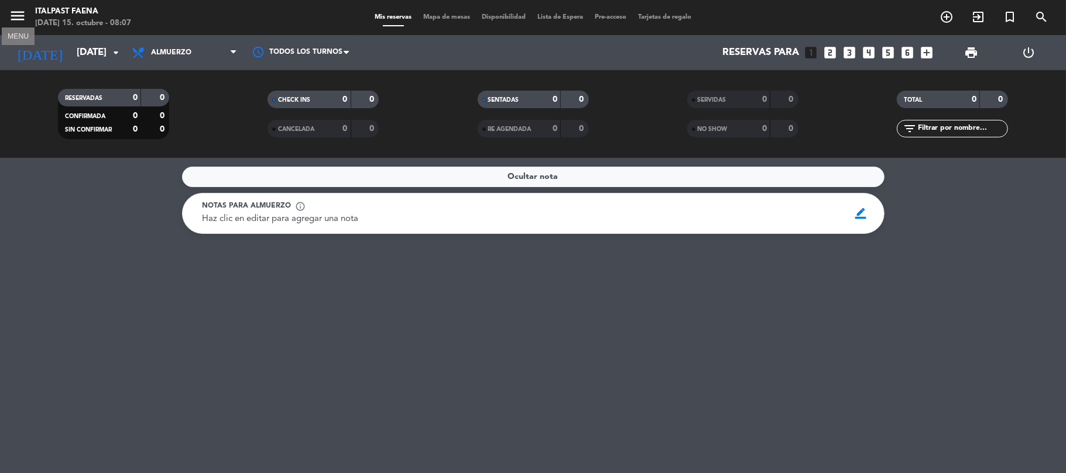
click at [20, 12] on icon "menu" at bounding box center [18, 16] width 18 height 18
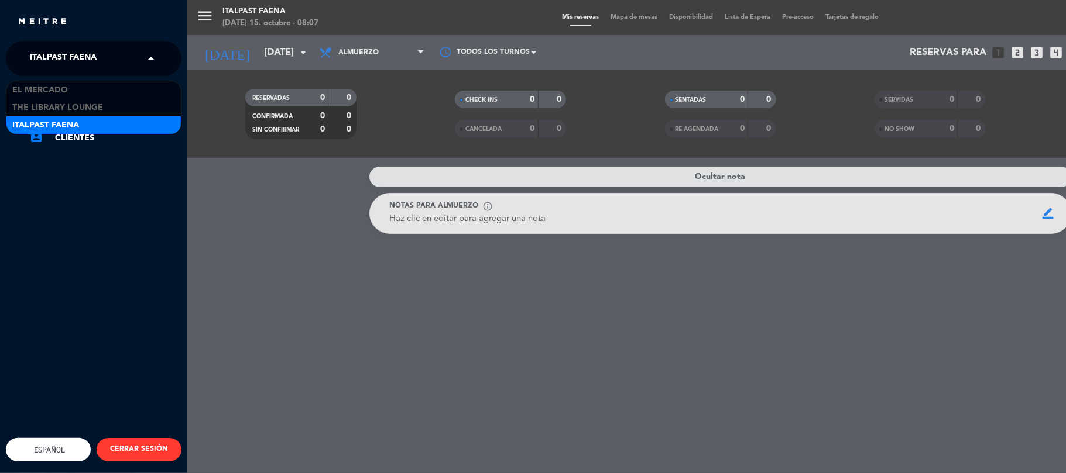
click at [48, 52] on span "Italpast Faena" at bounding box center [63, 58] width 67 height 25
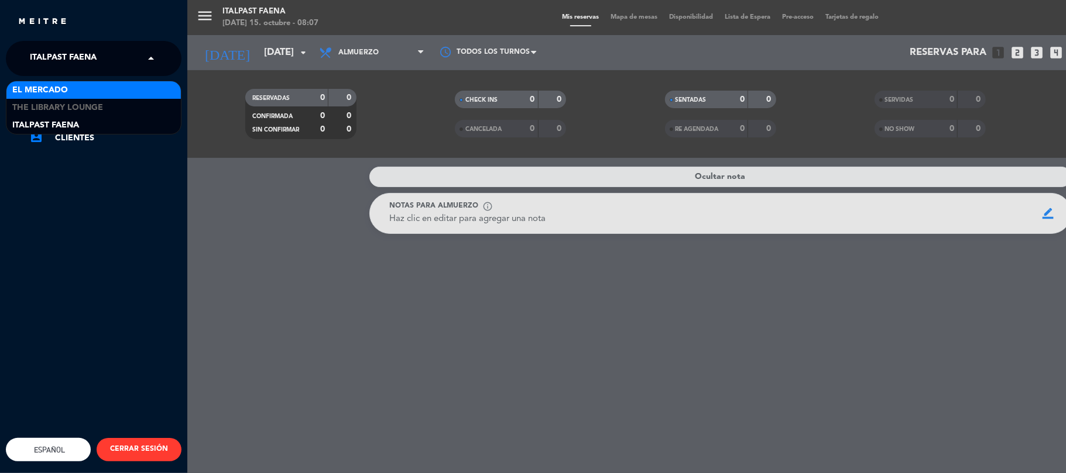
click at [63, 85] on span "El Mercado" at bounding box center [40, 90] width 56 height 13
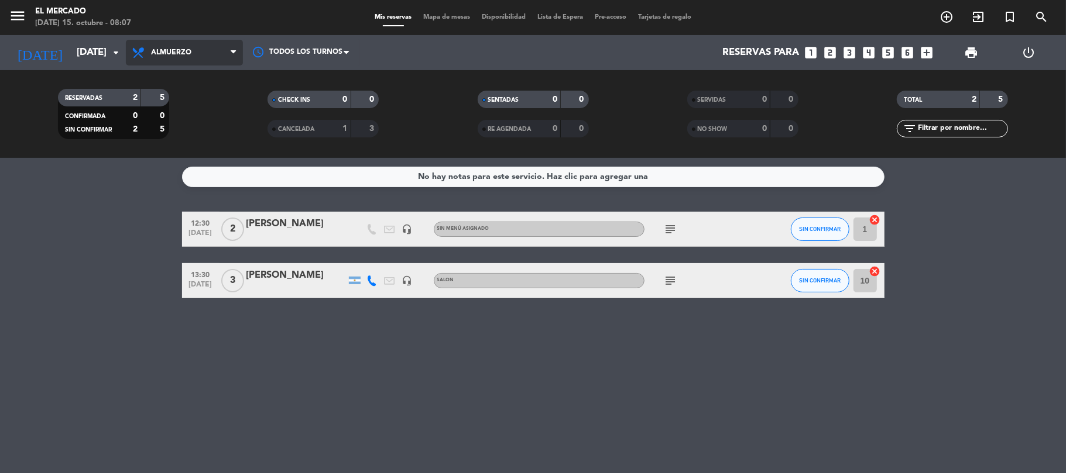
click at [151, 53] on span "Almuerzo" at bounding box center [171, 53] width 40 height 8
click at [103, 181] on service-notes "No hay notas para este servicio. Haz clic para agregar una" at bounding box center [533, 177] width 1066 height 20
